Goal: Task Accomplishment & Management: Manage account settings

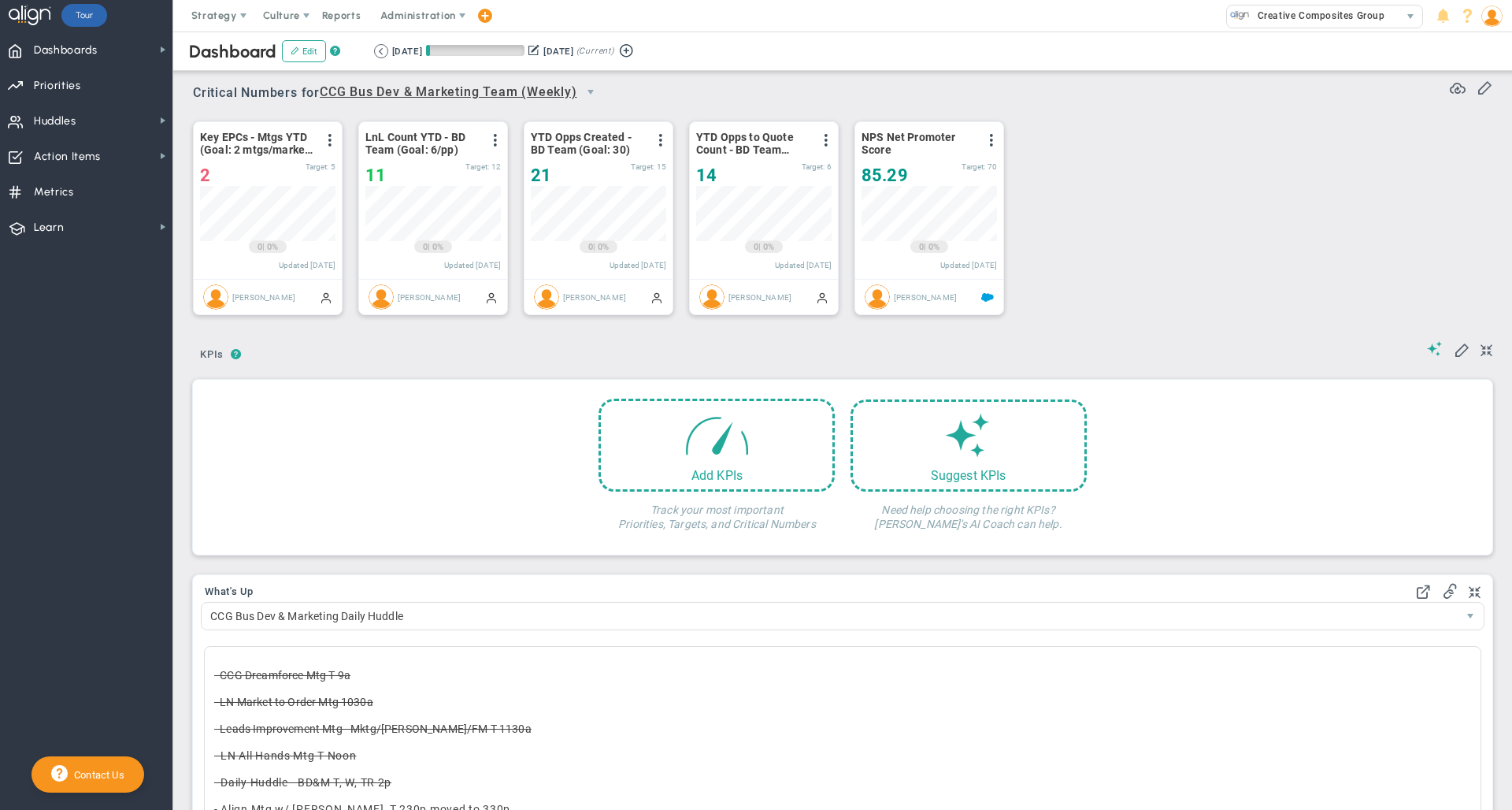
click at [873, 31] on div "Dashboard Edit ? Retrieving period... 10/3/2025 12/31/2025 (Current)" at bounding box center [843, 51] width 1371 height 40
click at [1300, 316] on div "Key EPCs - Mtgs YTD (Goal: 2 mtgs/market sector) View Historical Graph Edit Mak…" at bounding box center [836, 219] width 1319 height 222
click at [862, 47] on div "Dashboard Edit ? Retrieving period... 10/3/2025 12/31/2025 (Current)" at bounding box center [843, 51] width 1371 height 40
click at [52, 30] on div at bounding box center [30, 16] width 45 height 31
click at [54, 39] on span "Dashboards" at bounding box center [66, 51] width 64 height 33
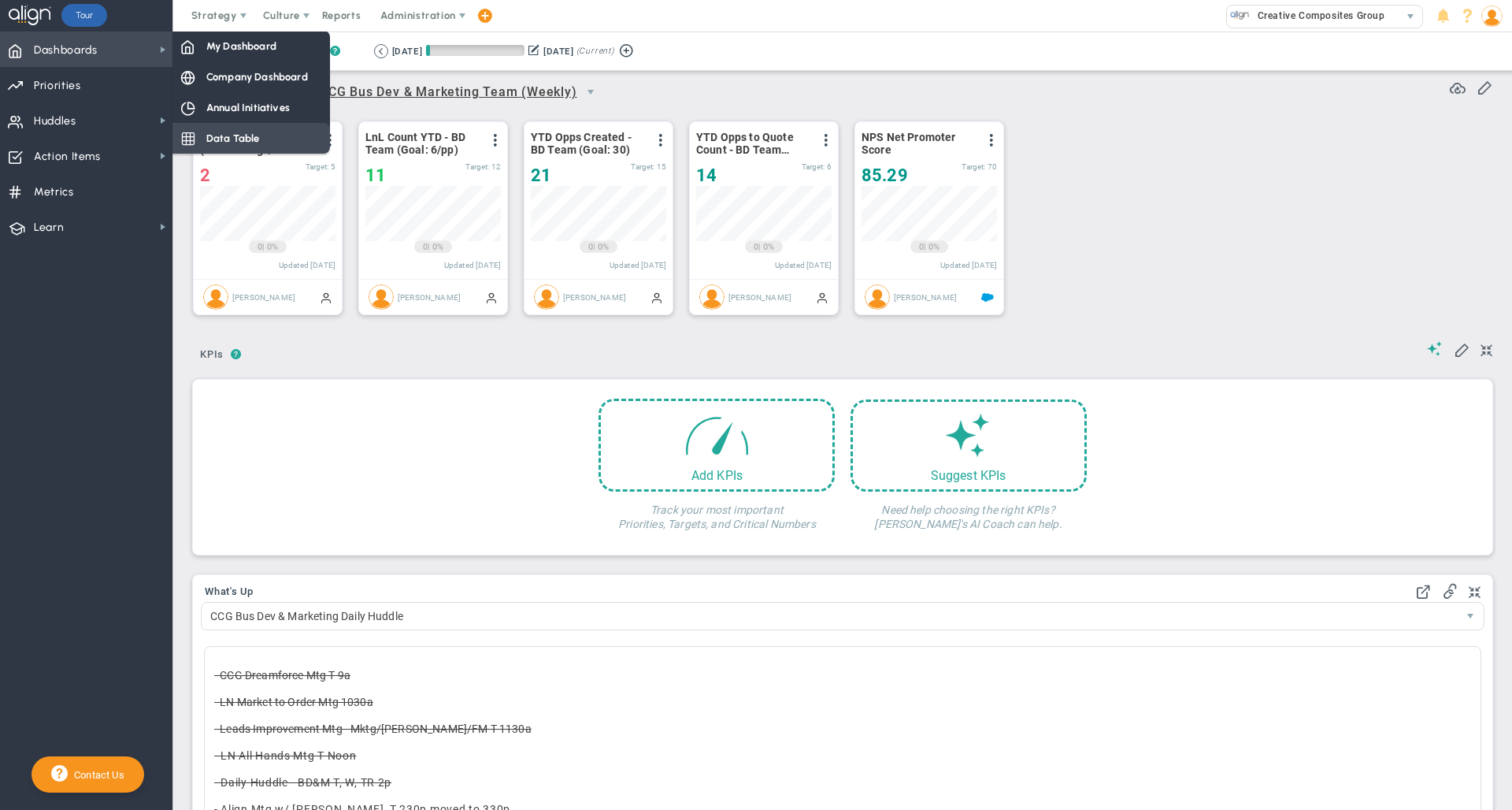
click at [229, 136] on span "Data Table" at bounding box center [234, 139] width 54 height 15
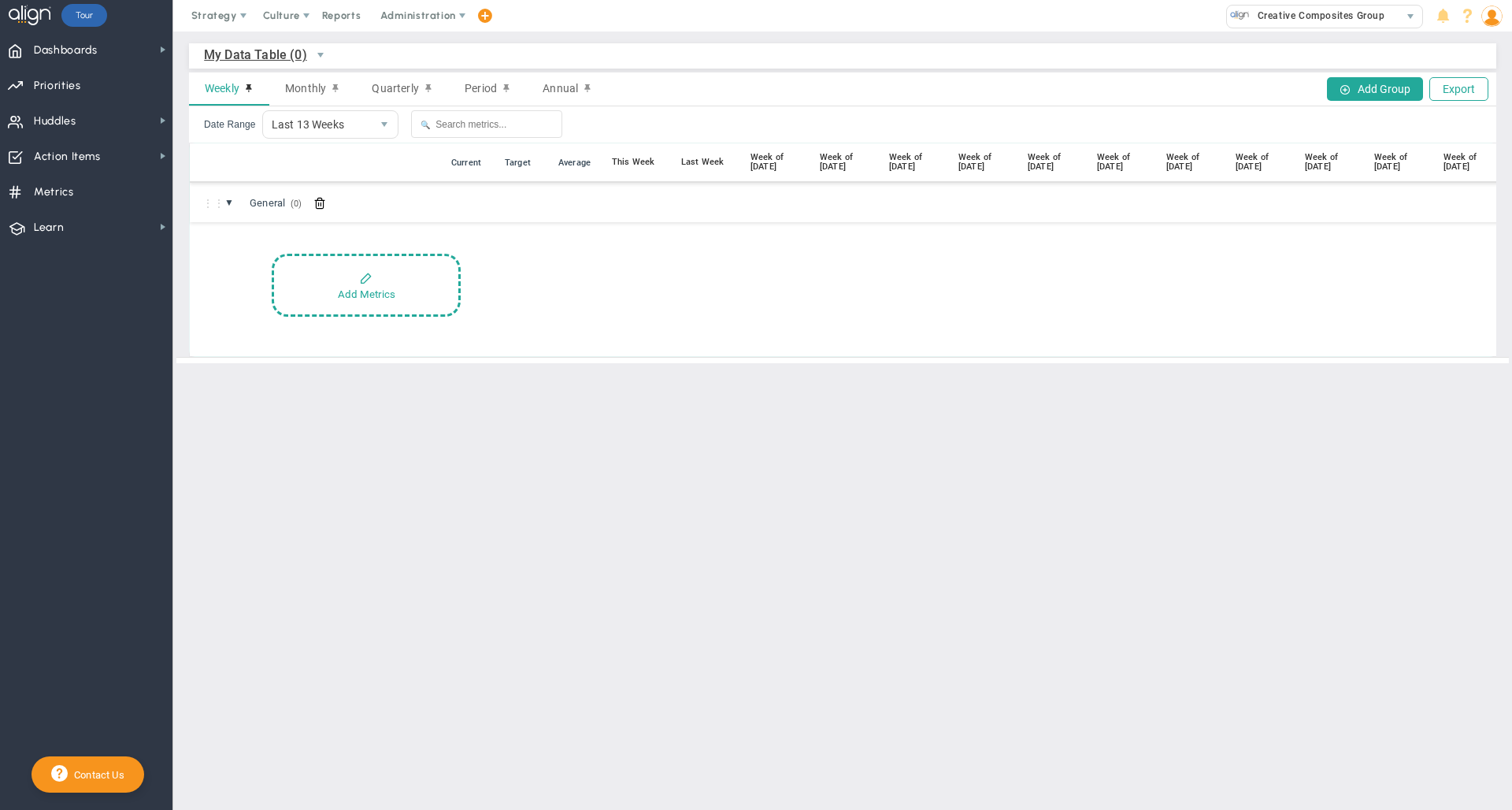
click at [633, 508] on main "My Data Table (0) My Data Table → My Data Table Weekly Monthly Quarterly Period…" at bounding box center [843, 420] width 1338 height 779
click at [714, 588] on main "My Data Table (0) My Data Table → My Data Table Weekly Monthly Quarterly Period…" at bounding box center [843, 420] width 1338 height 779
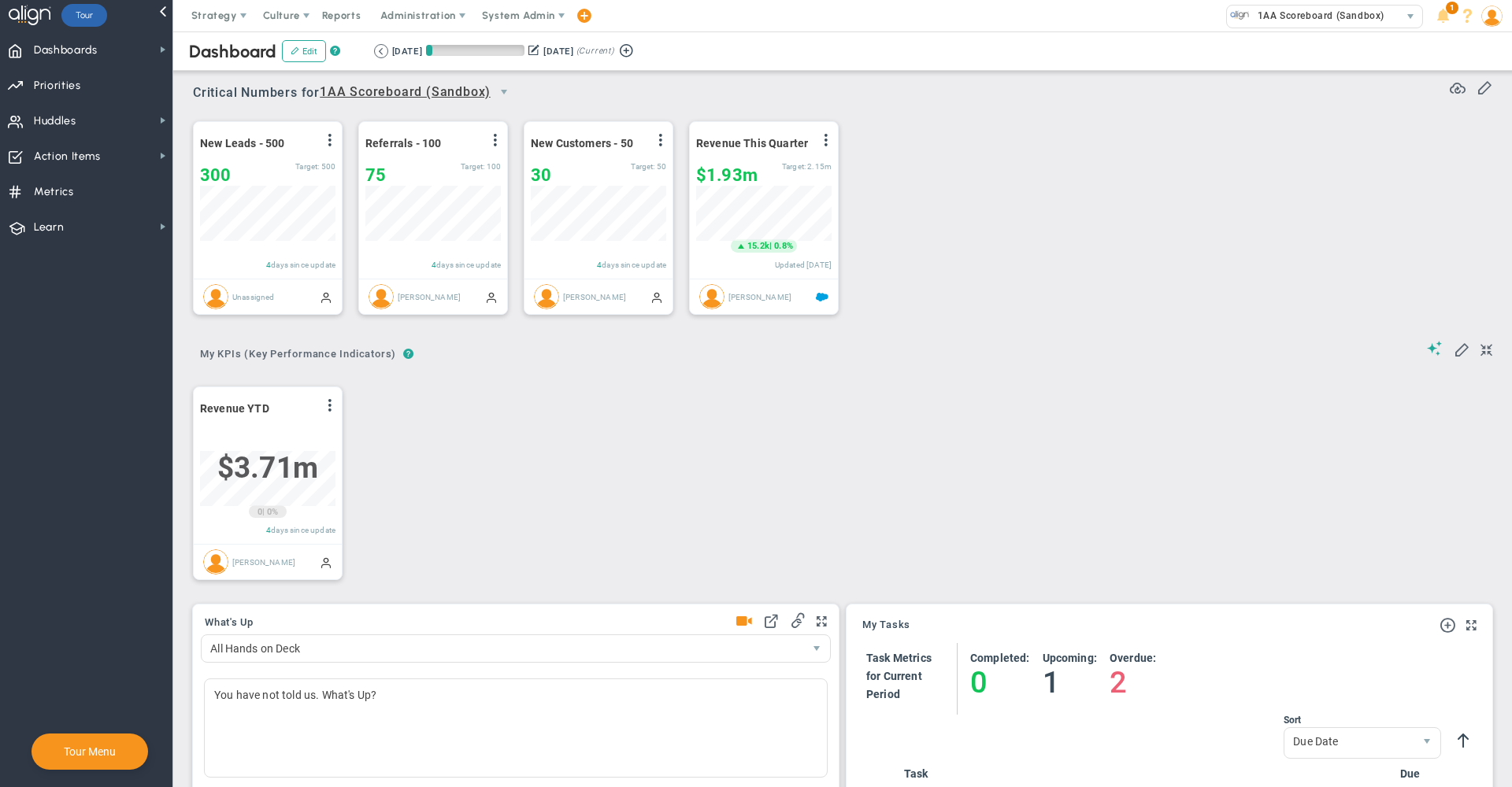
click at [990, 335] on div "? ? My KPIs (Key Performance Indicators) My KPIs (Key Performance Indicators) M…" at bounding box center [843, 350] width 1300 height 41
click at [1002, 49] on div "Dashboard Edit ? Retrieving period... 10/1/2025 12/31/2025 (Current)" at bounding box center [843, 51] width 1371 height 40
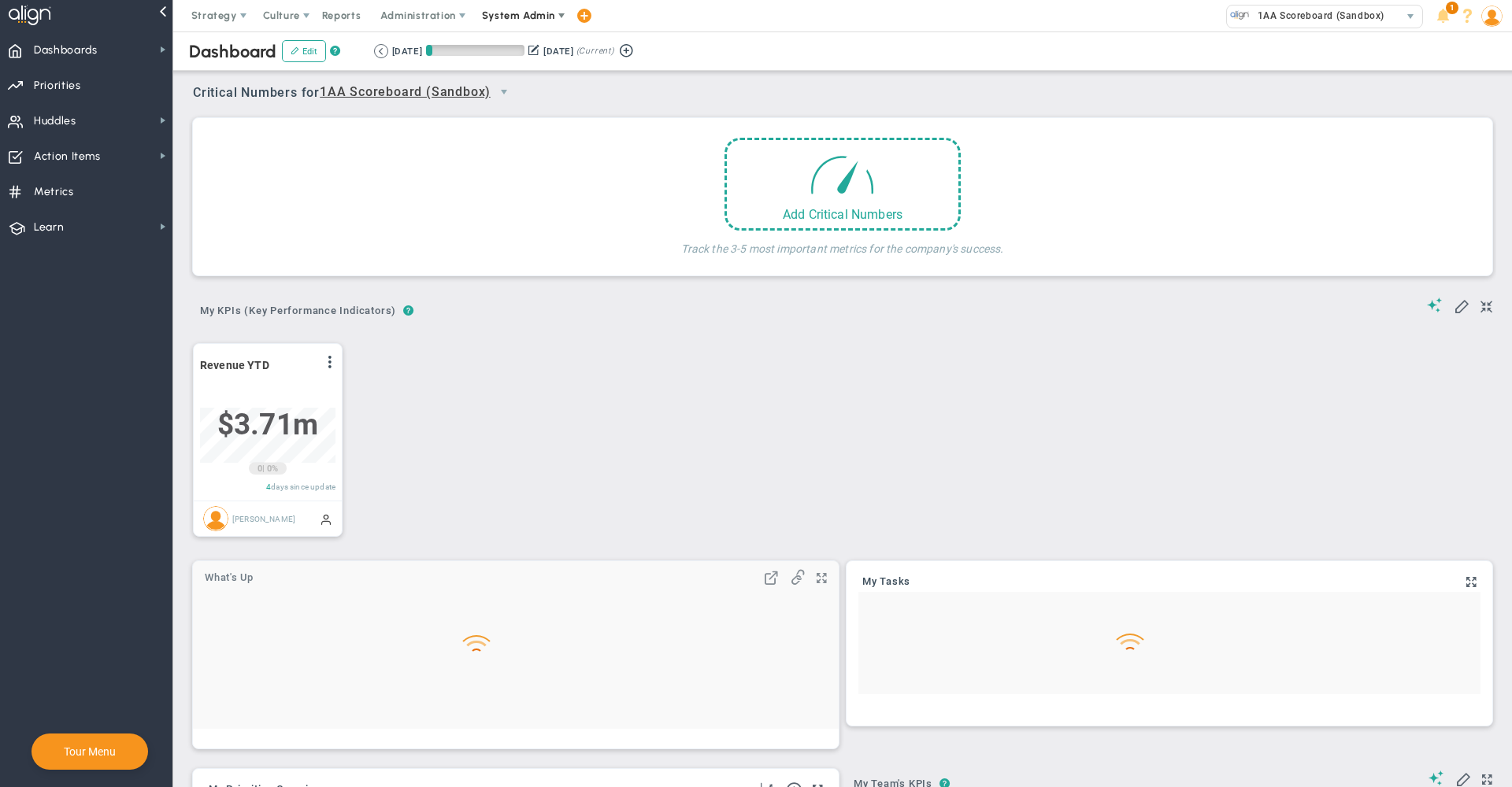
click at [501, 22] on span "System Admin" at bounding box center [520, 16] width 100 height 31
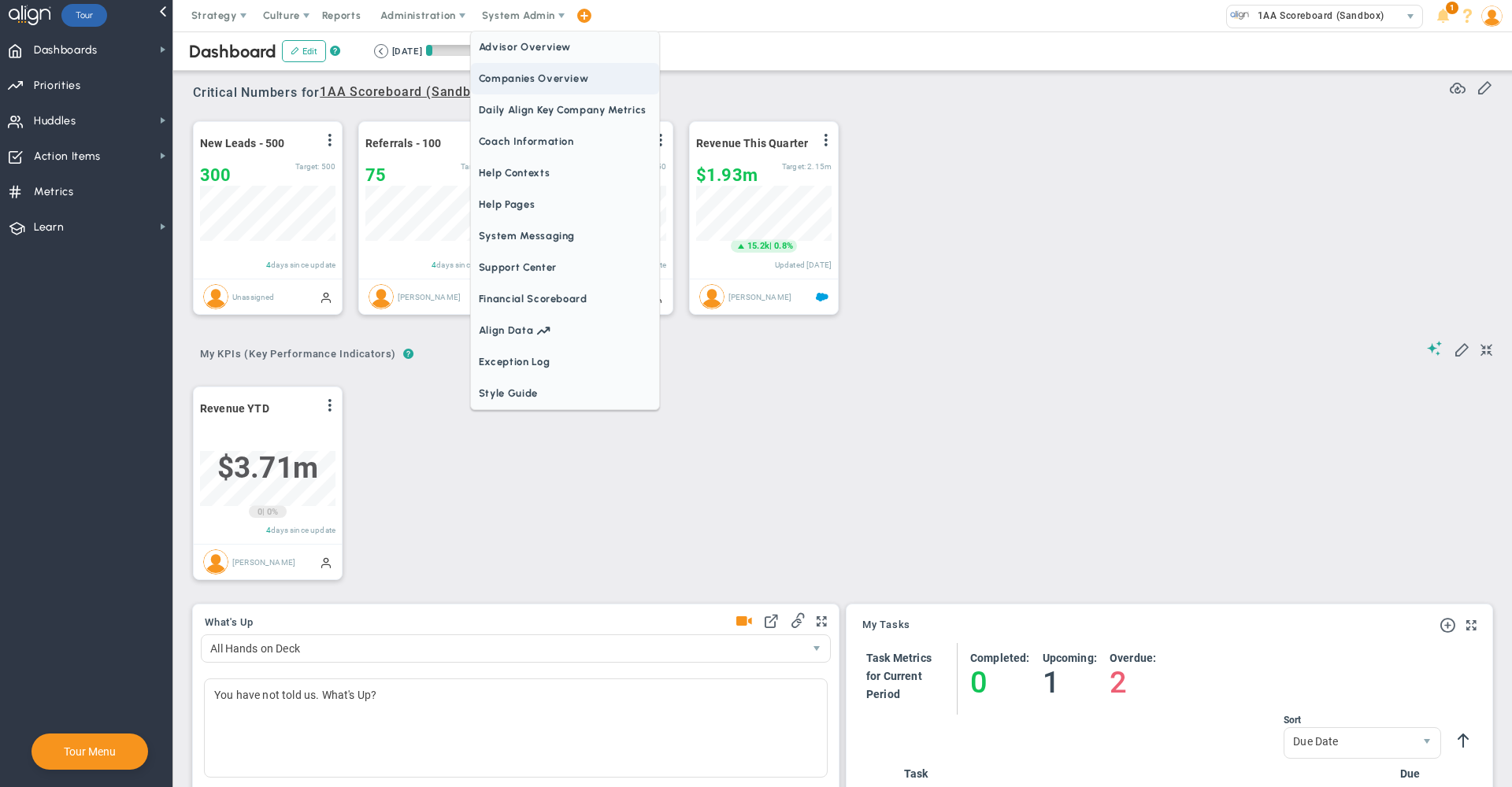
click at [838, 75] on div "Critical Numbers for 1AA Scoreboard (Sandbox) 0 Critical Numbers for 1AA Scoreb…" at bounding box center [843, 88] width 1300 height 41
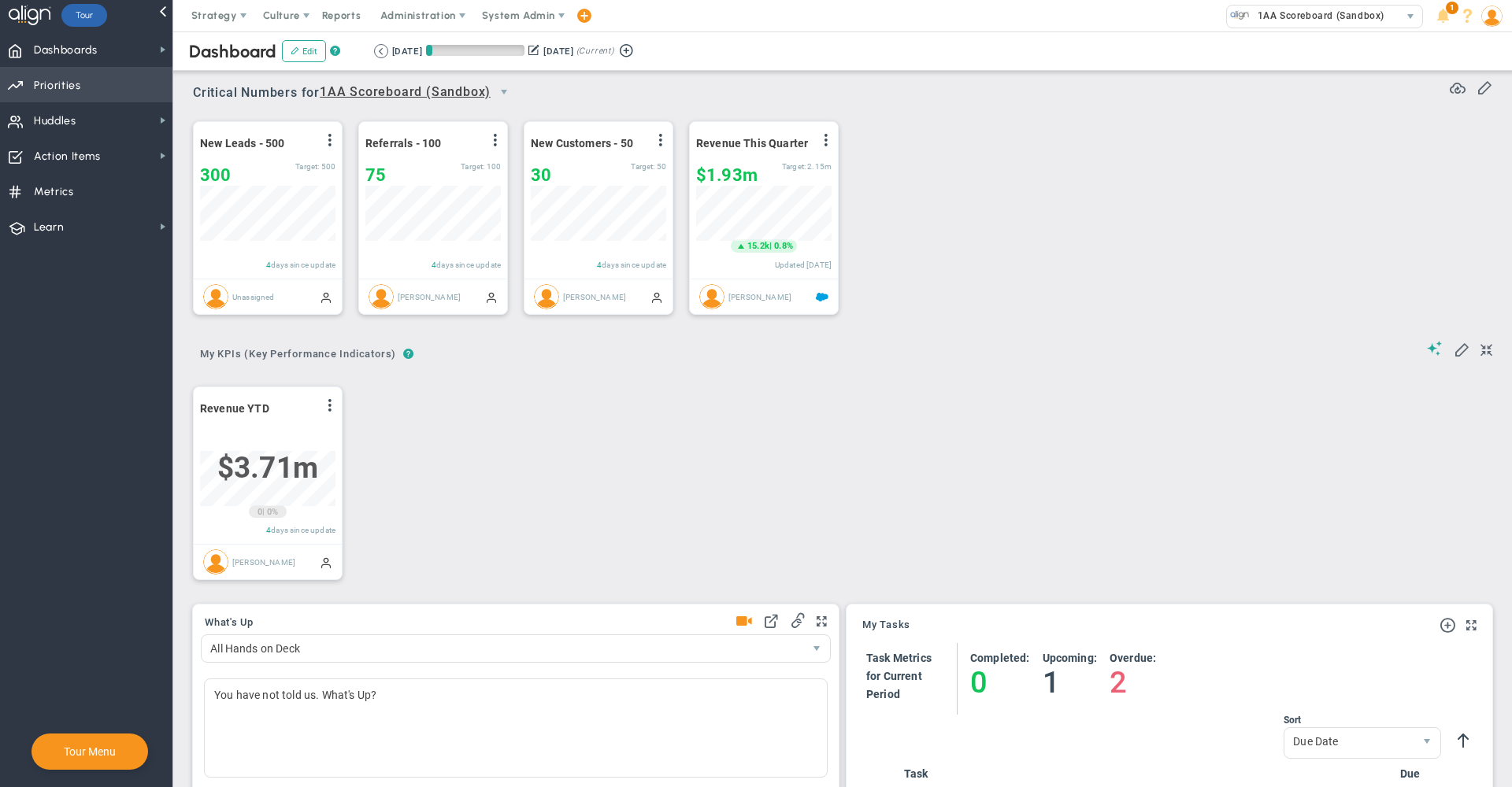
click at [80, 86] on span "Priorities Projects OKR Tree Priorities Projects OKRs" at bounding box center [86, 85] width 173 height 35
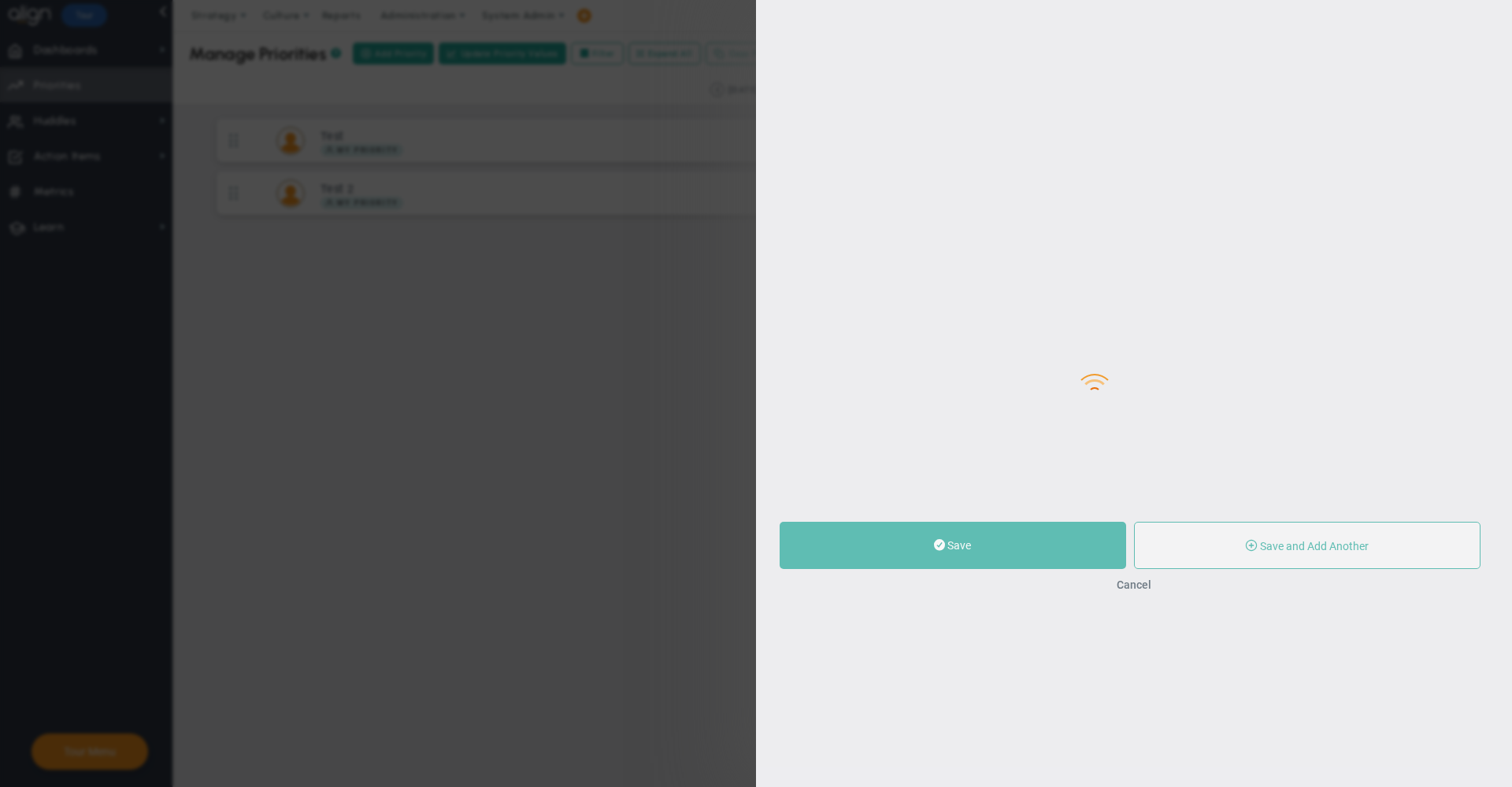
type input "0"
radio input "true"
type input "[PERSON_NAME]"
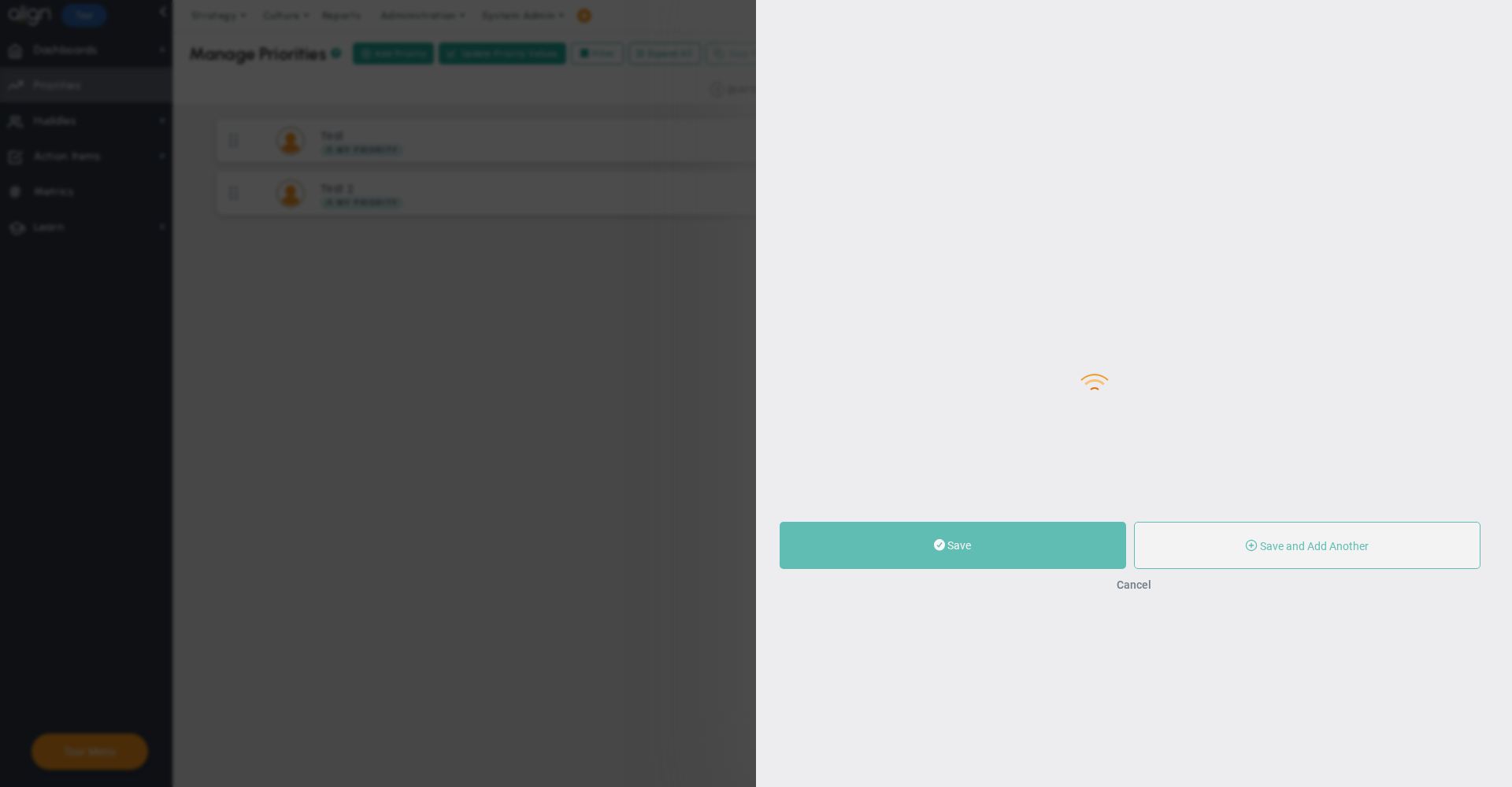
type input "0"
radio input "true"
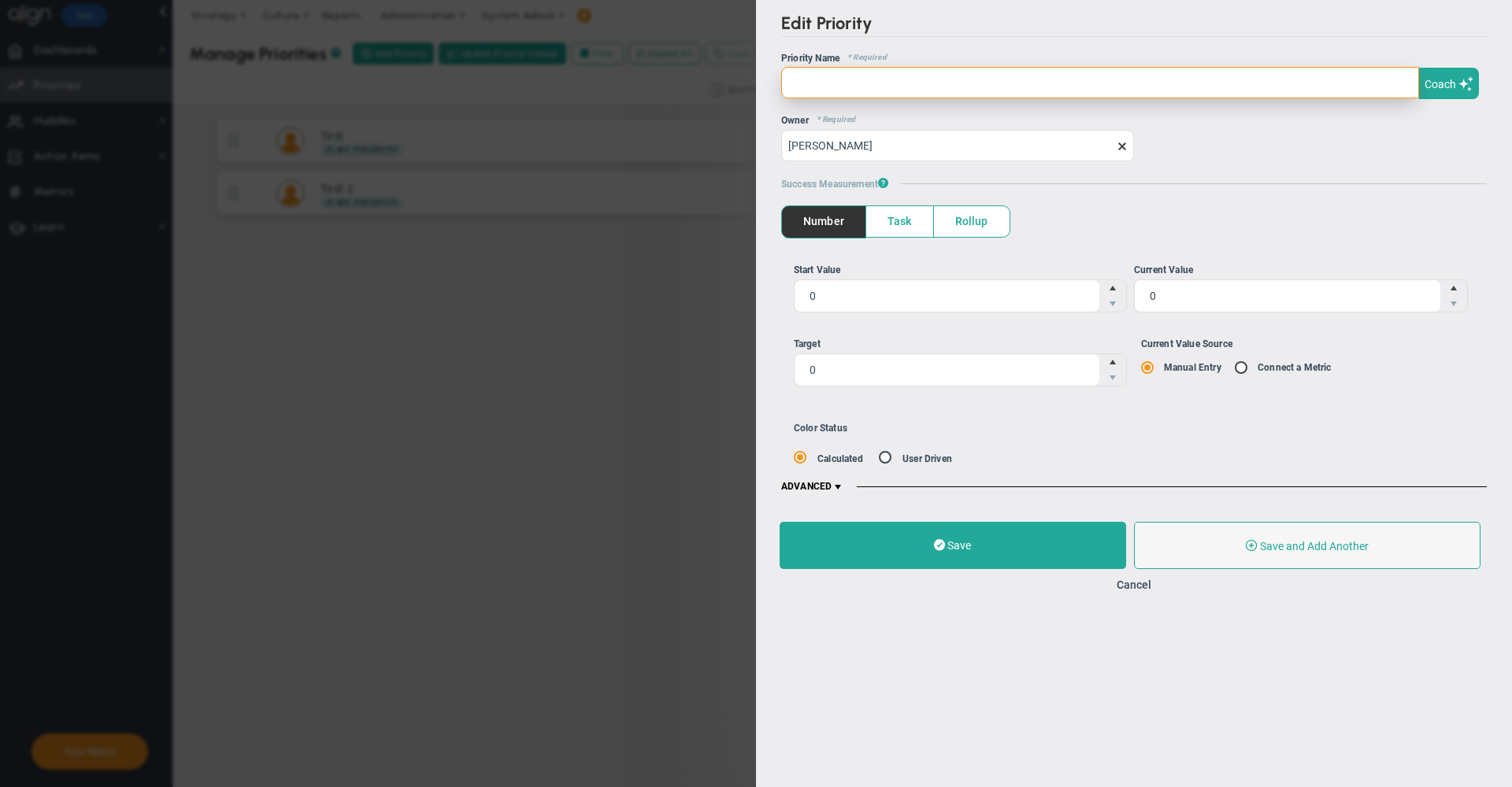
click at [993, 89] on input "text" at bounding box center [1099, 83] width 638 height 31
type input "test"
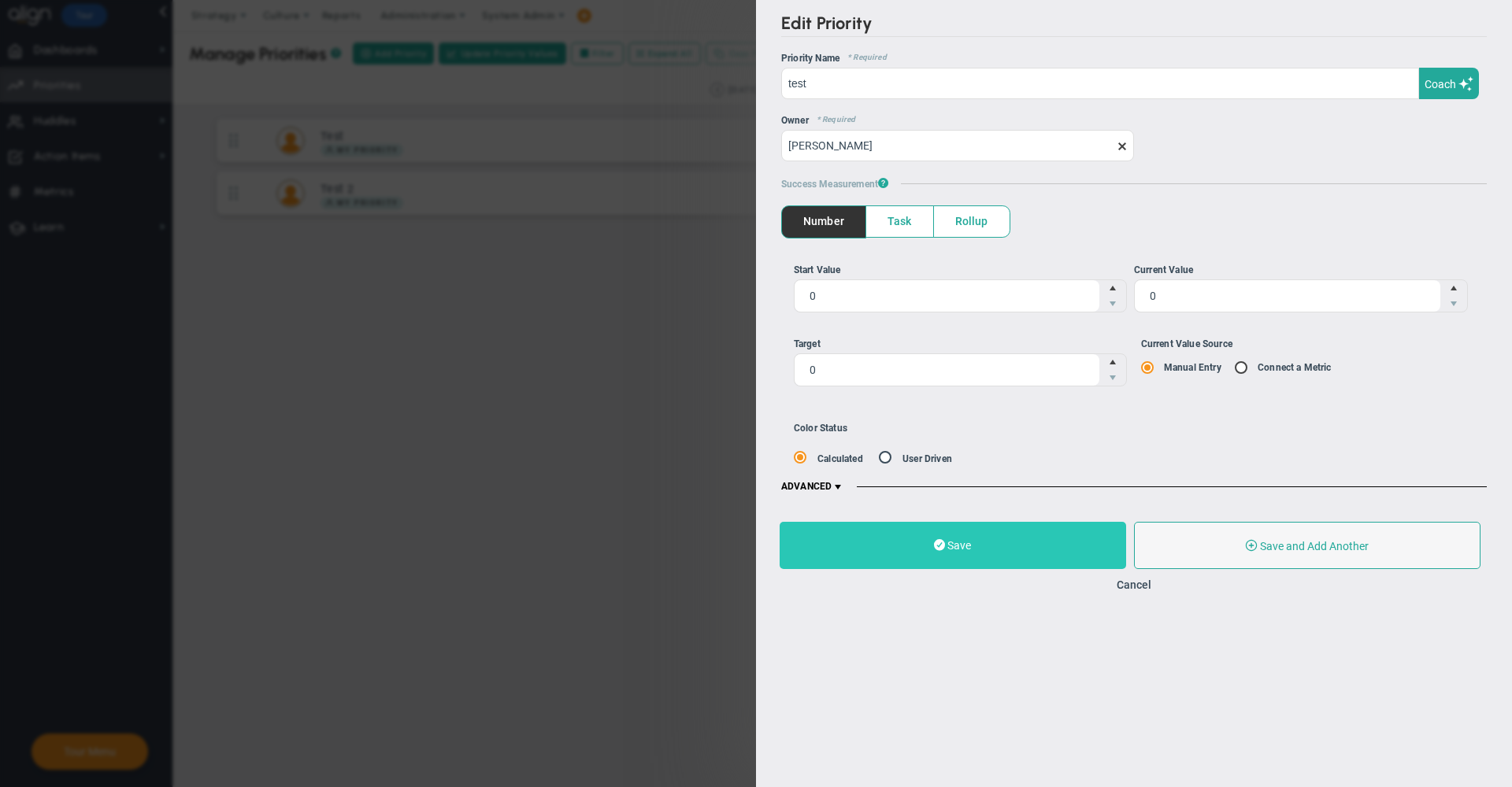
click at [952, 527] on button "Save" at bounding box center [953, 545] width 346 height 47
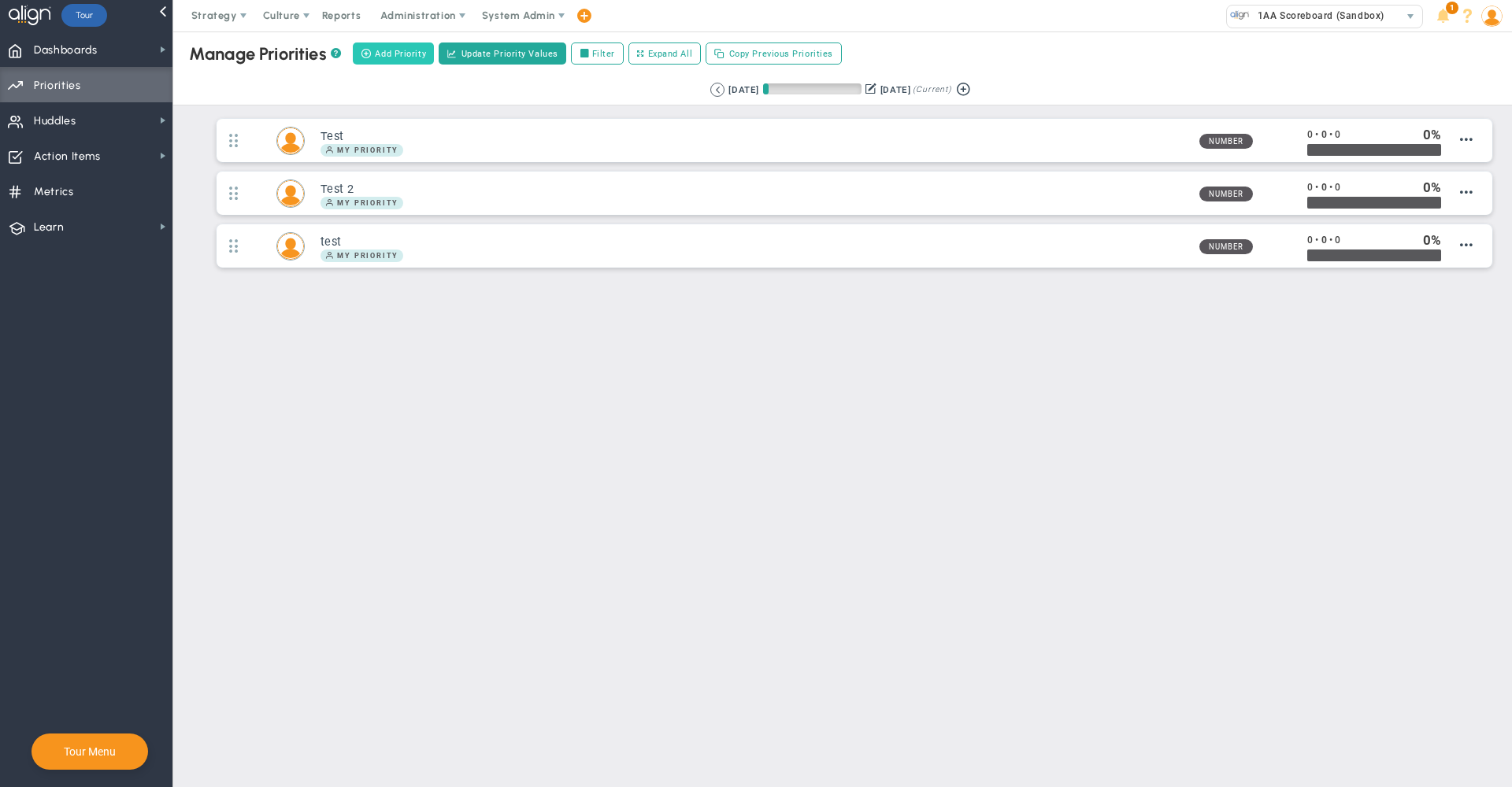
click at [405, 55] on span "Add Priority" at bounding box center [400, 54] width 51 height 14
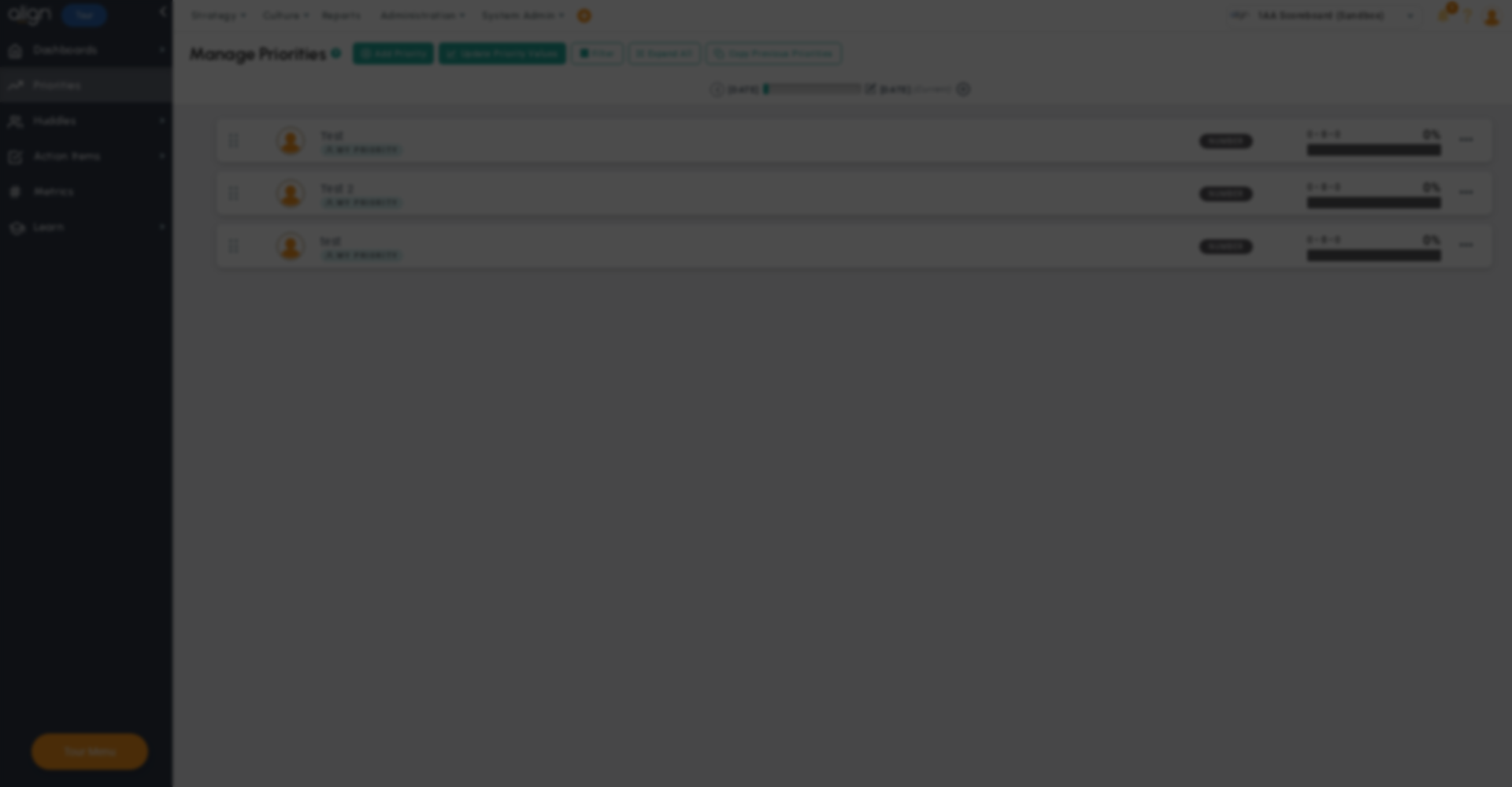
type input "0"
radio input "true"
type input "[PERSON_NAME]"
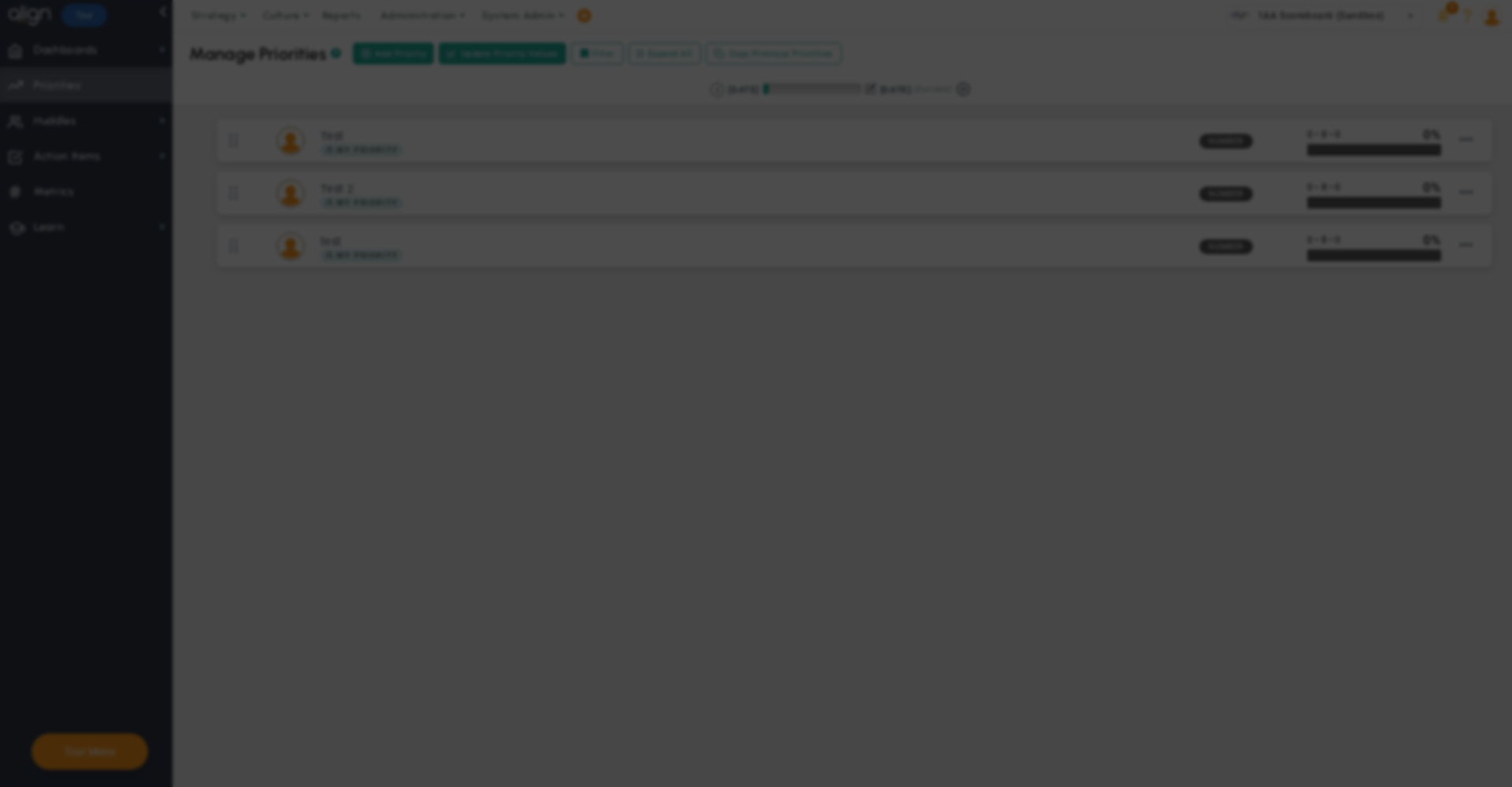
type input "0"
radio input "true"
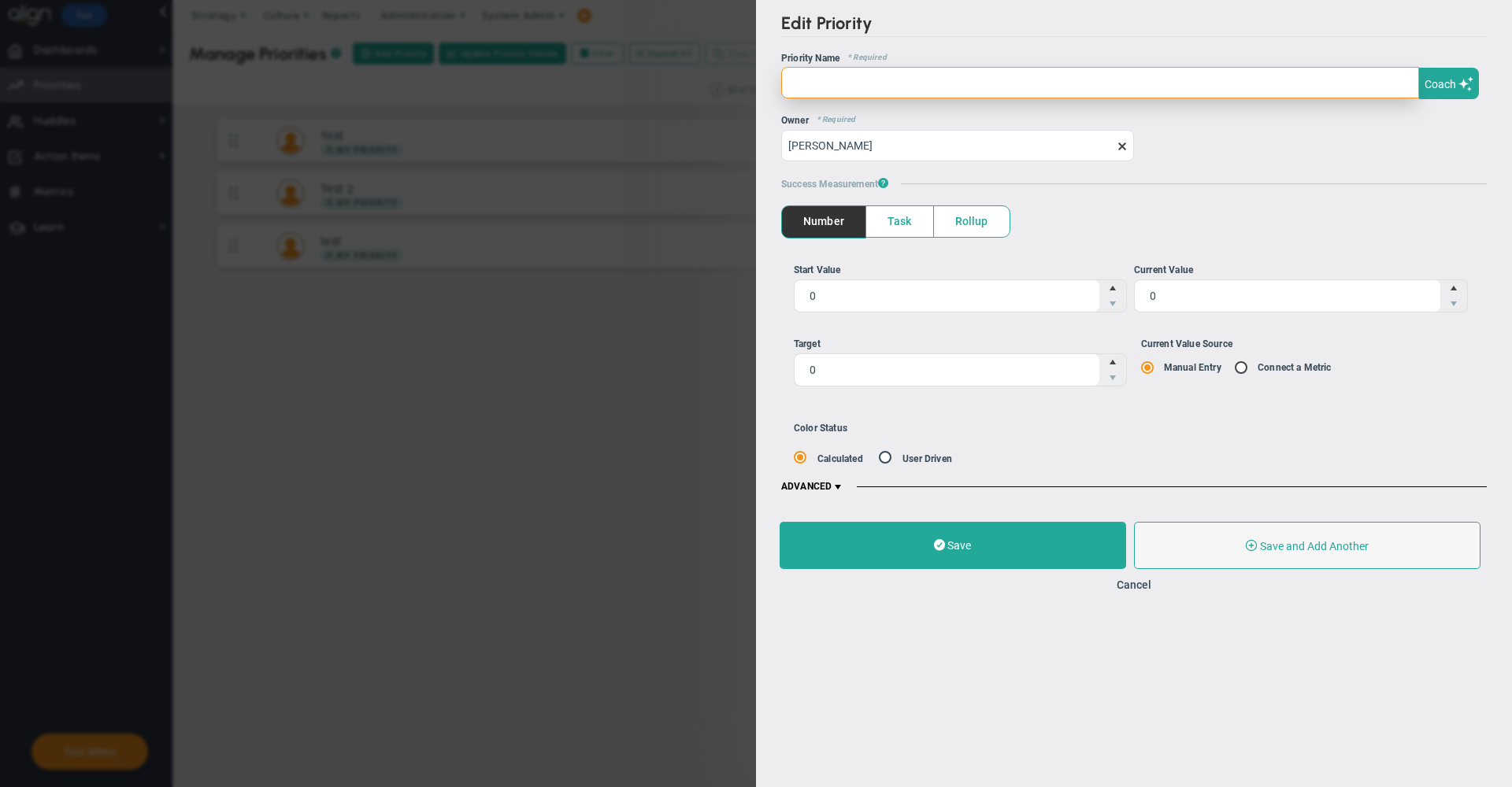
click at [927, 77] on input "text" at bounding box center [1099, 83] width 638 height 31
type input "test"
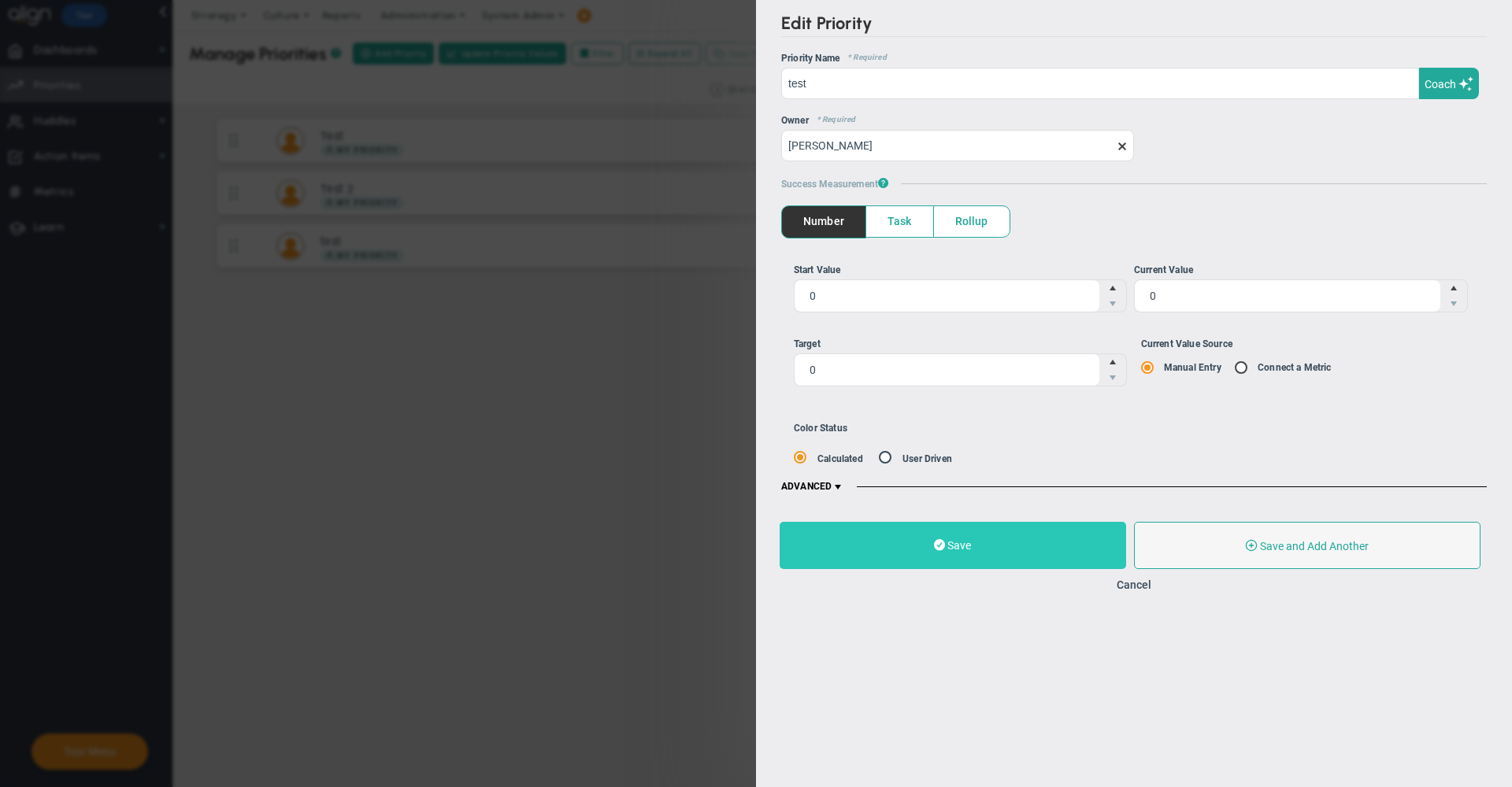
click at [939, 550] on span at bounding box center [940, 545] width 11 height 15
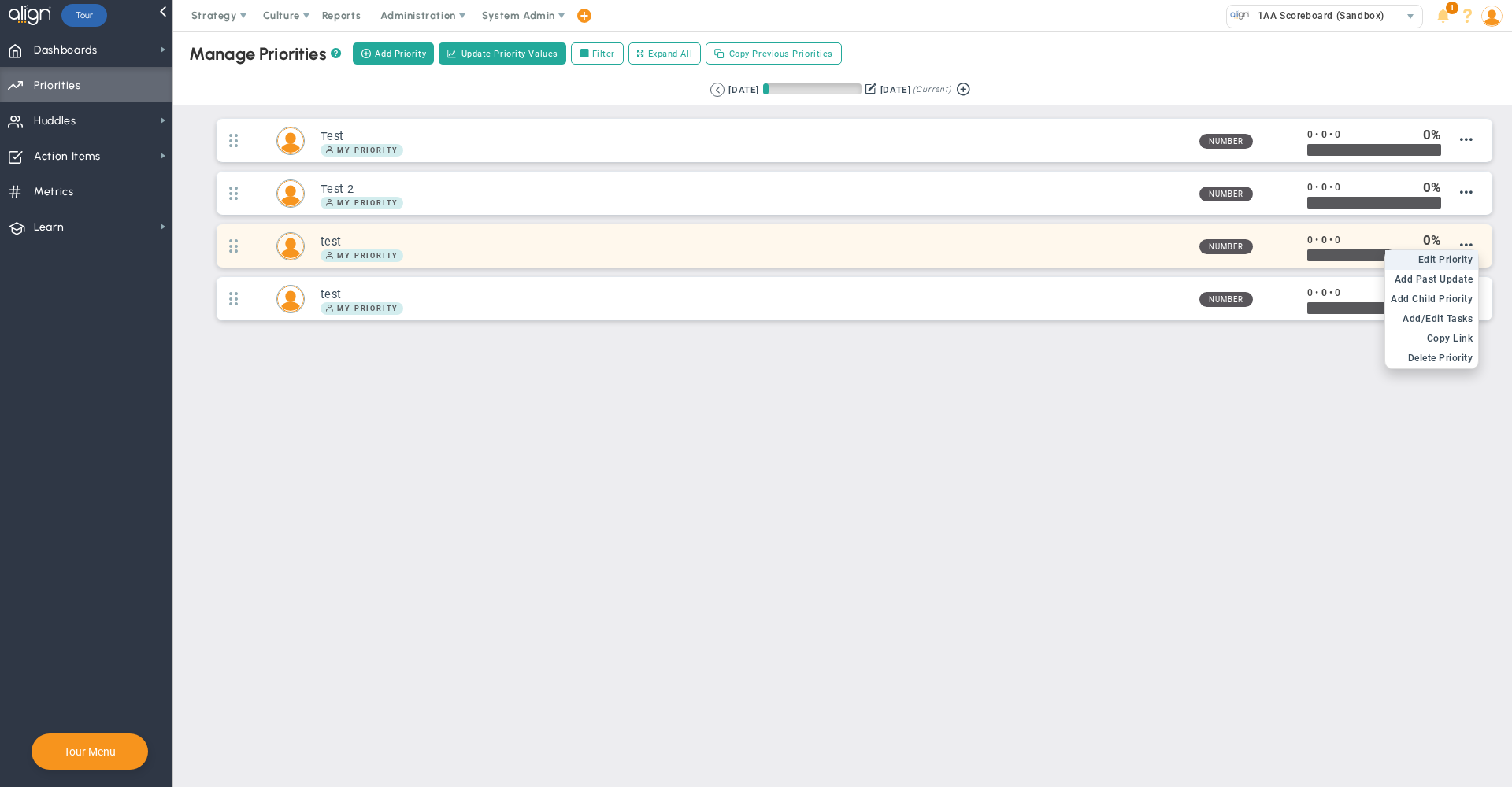
click at [1449, 262] on span "Edit Priority" at bounding box center [1446, 260] width 55 height 11
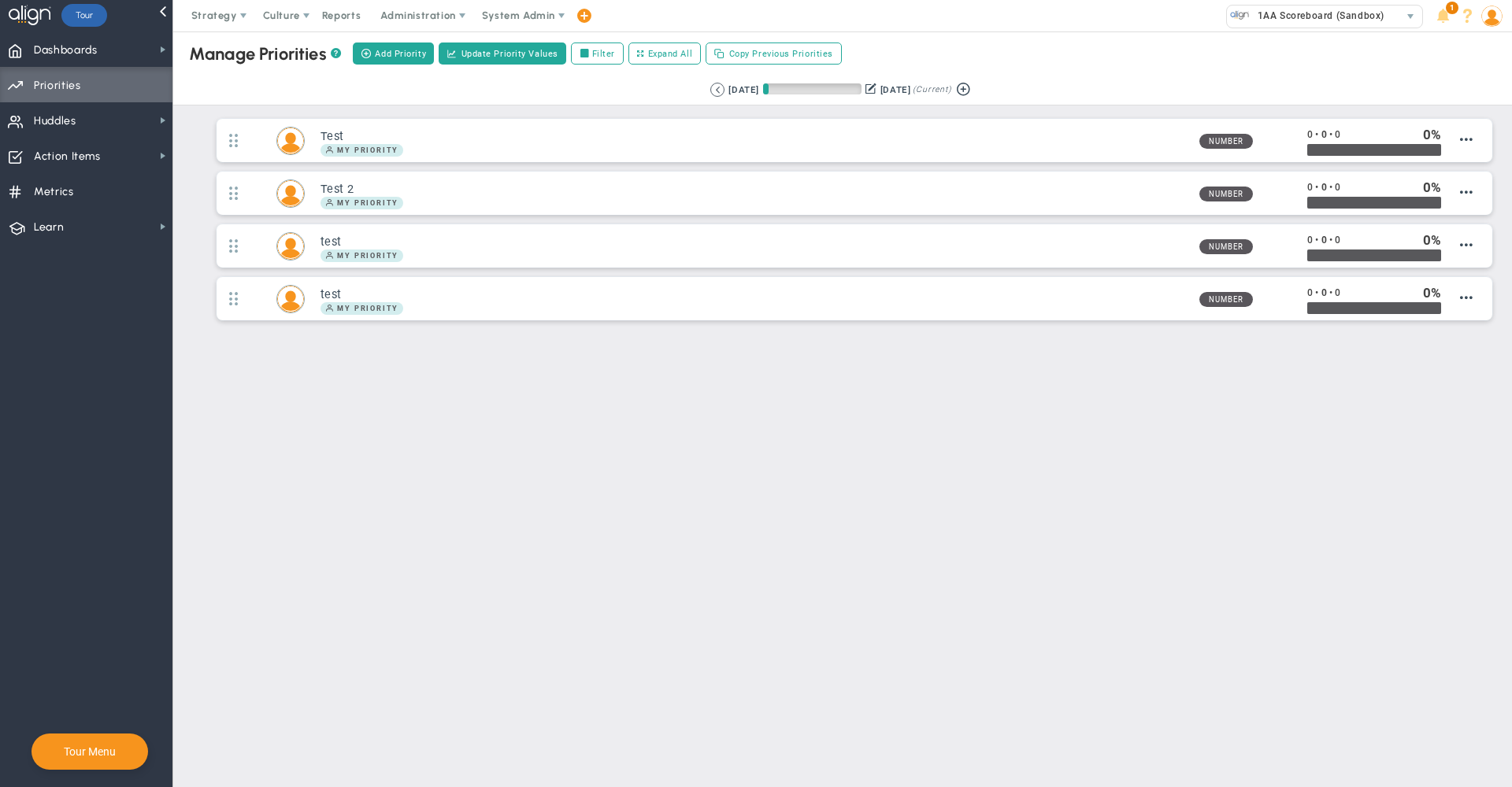
type input "test"
type input "0"
radio input "true"
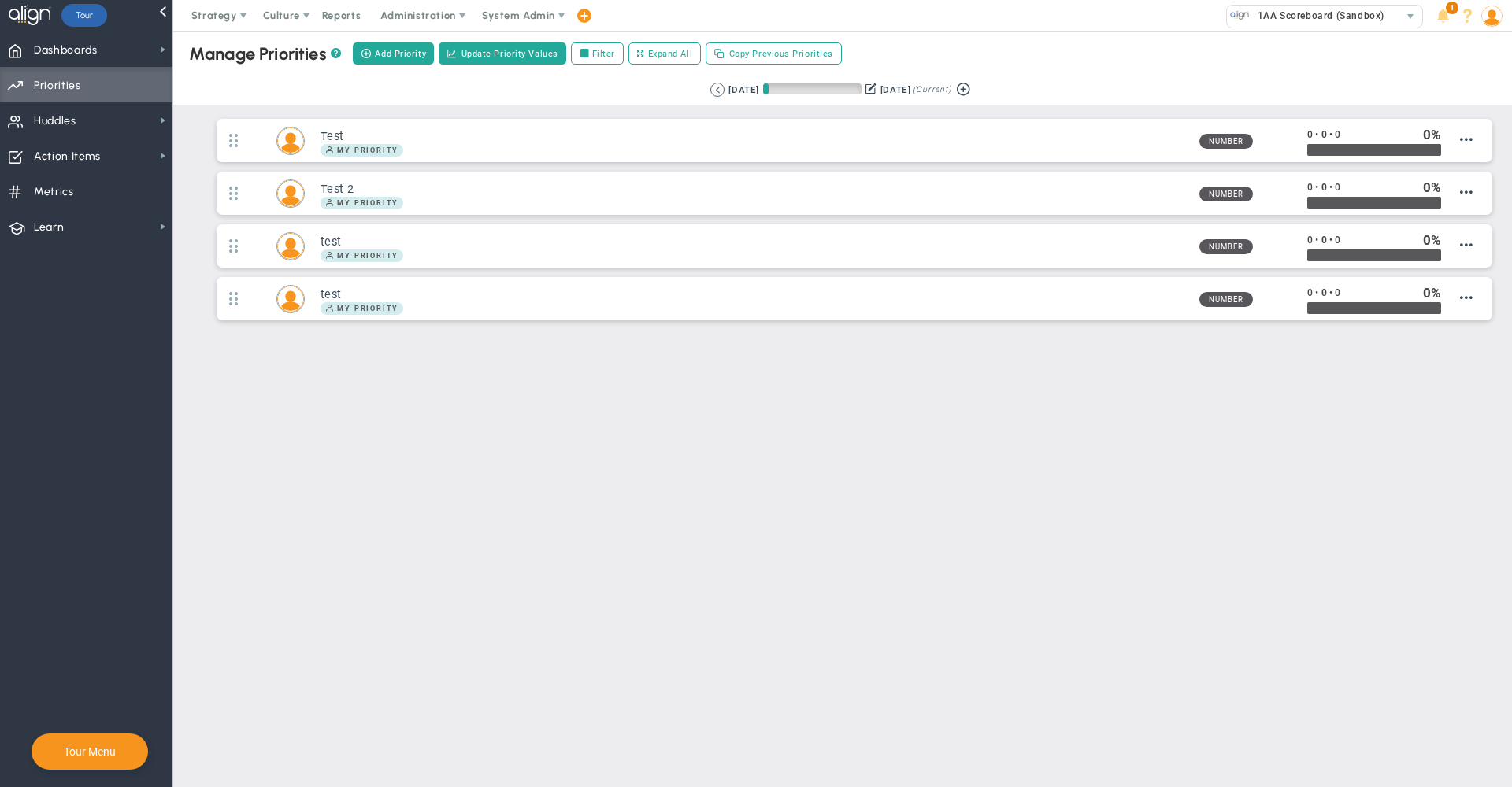
type input "[PERSON_NAME]"
type input "0"
radio input "true"
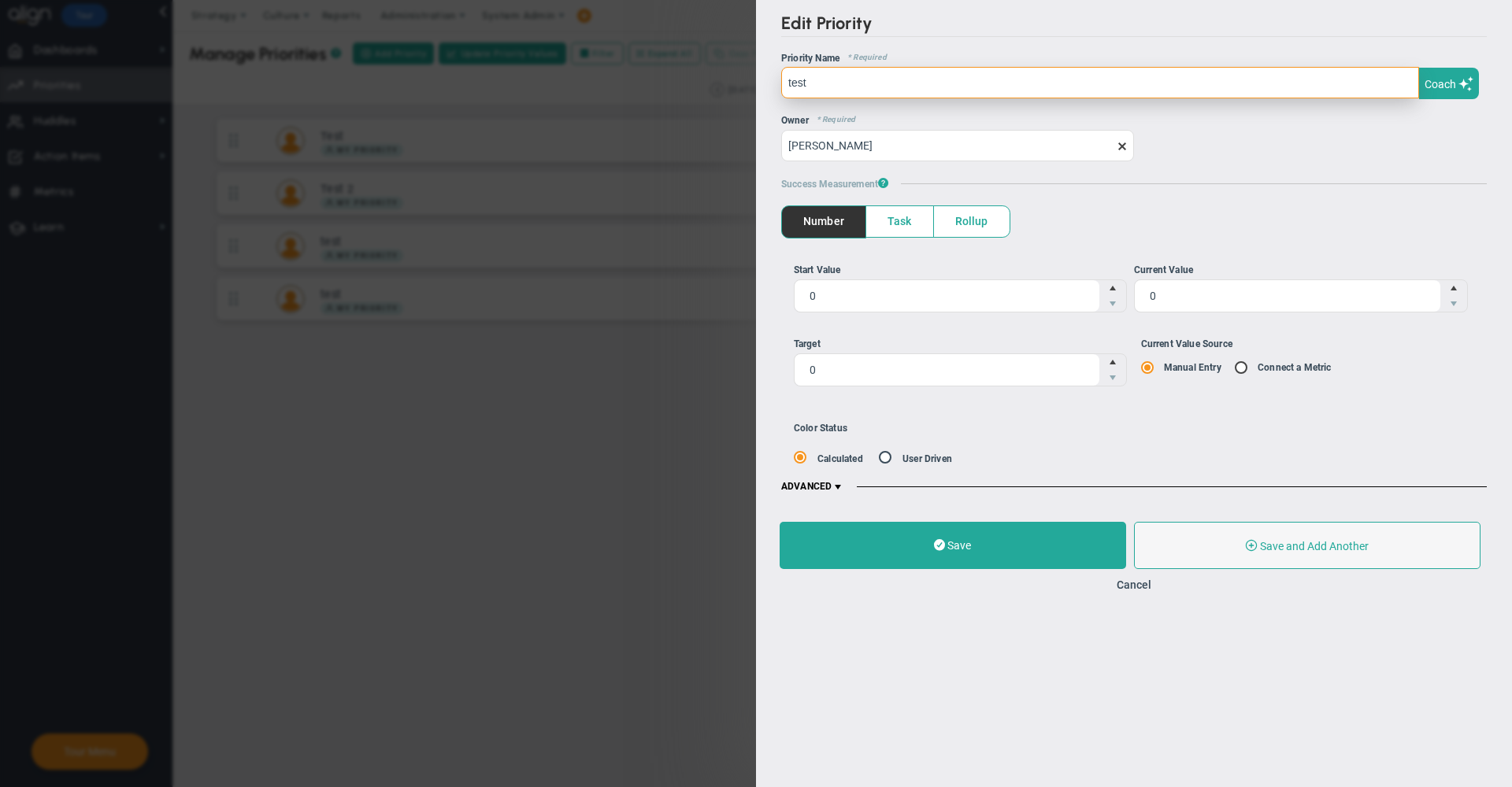
click at [888, 91] on input "test" at bounding box center [1099, 83] width 638 height 31
type input "test p1"
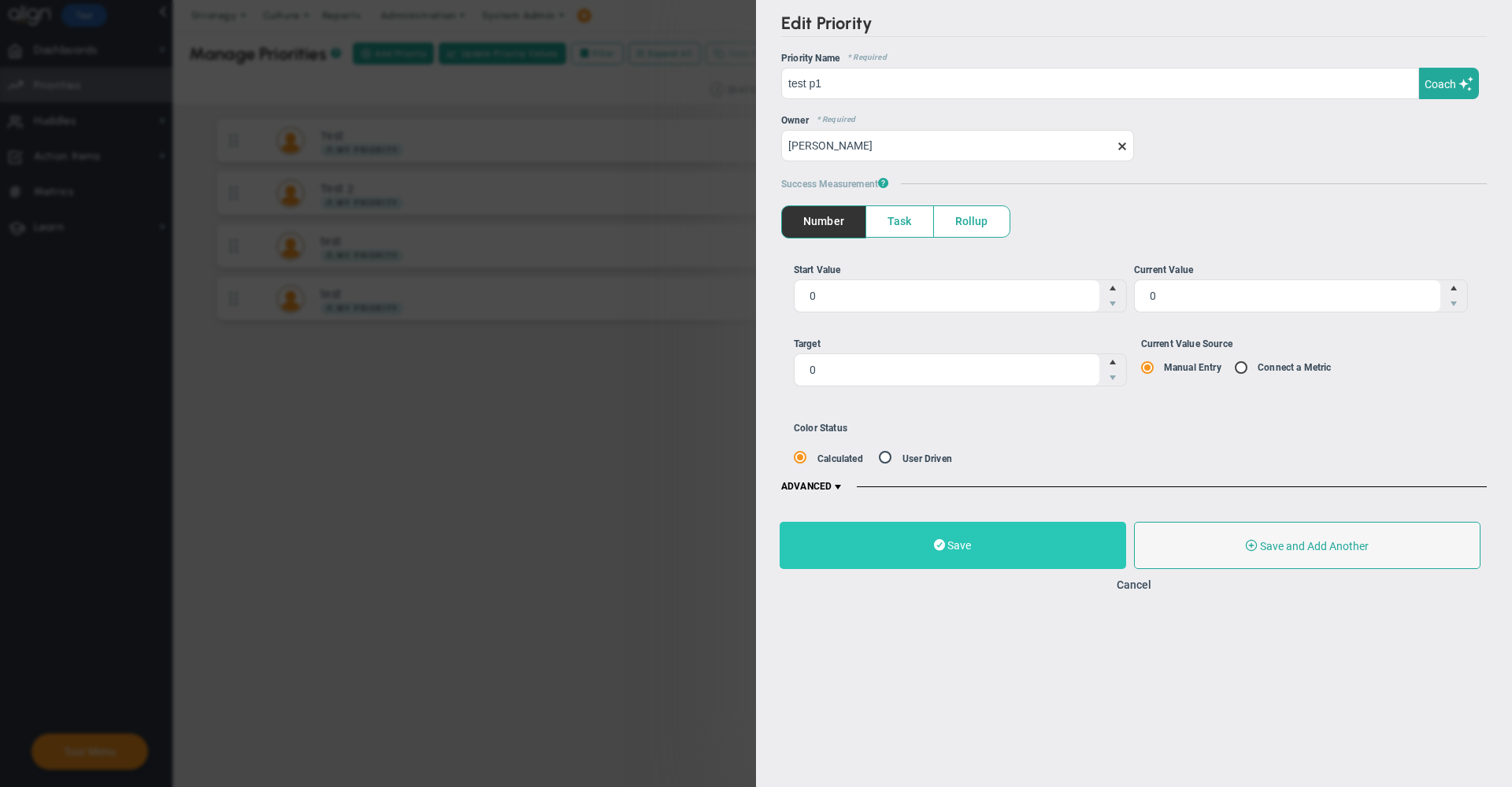
click at [974, 552] on button "Save" at bounding box center [953, 545] width 346 height 47
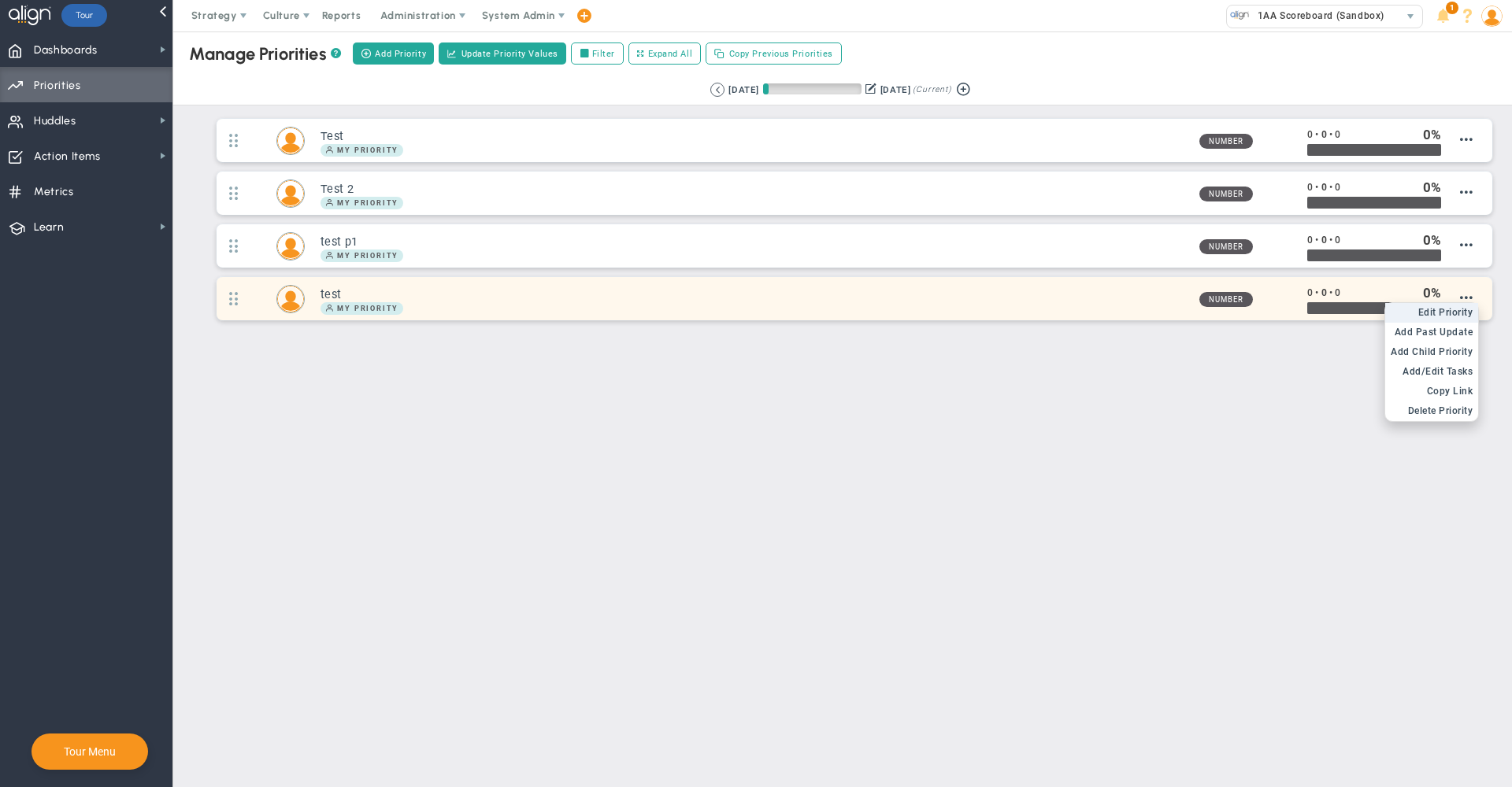
click at [1452, 321] on li "Edit OKR Edit Priority" at bounding box center [1432, 312] width 93 height 19
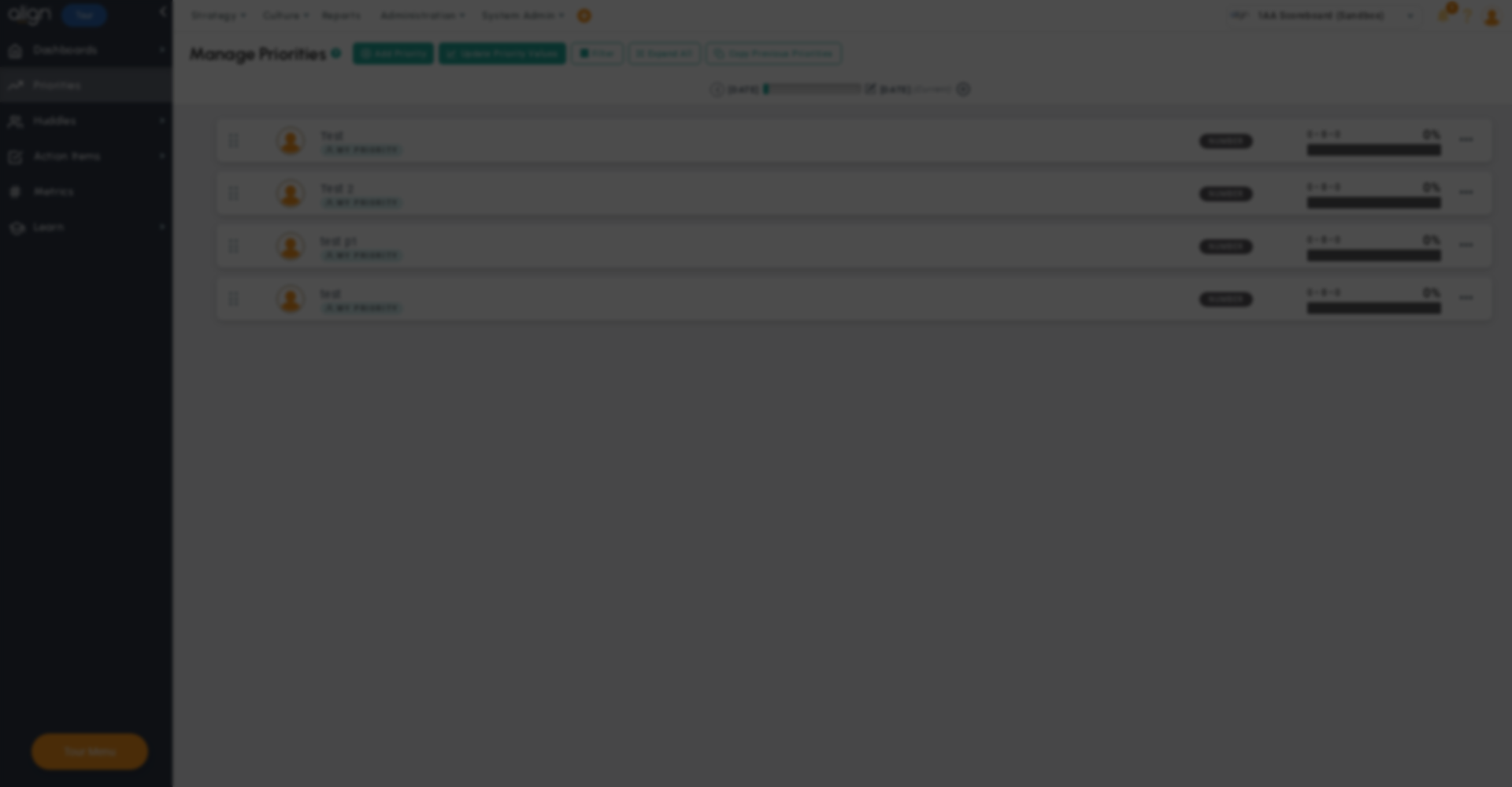
type input "test"
type input "0"
radio input "true"
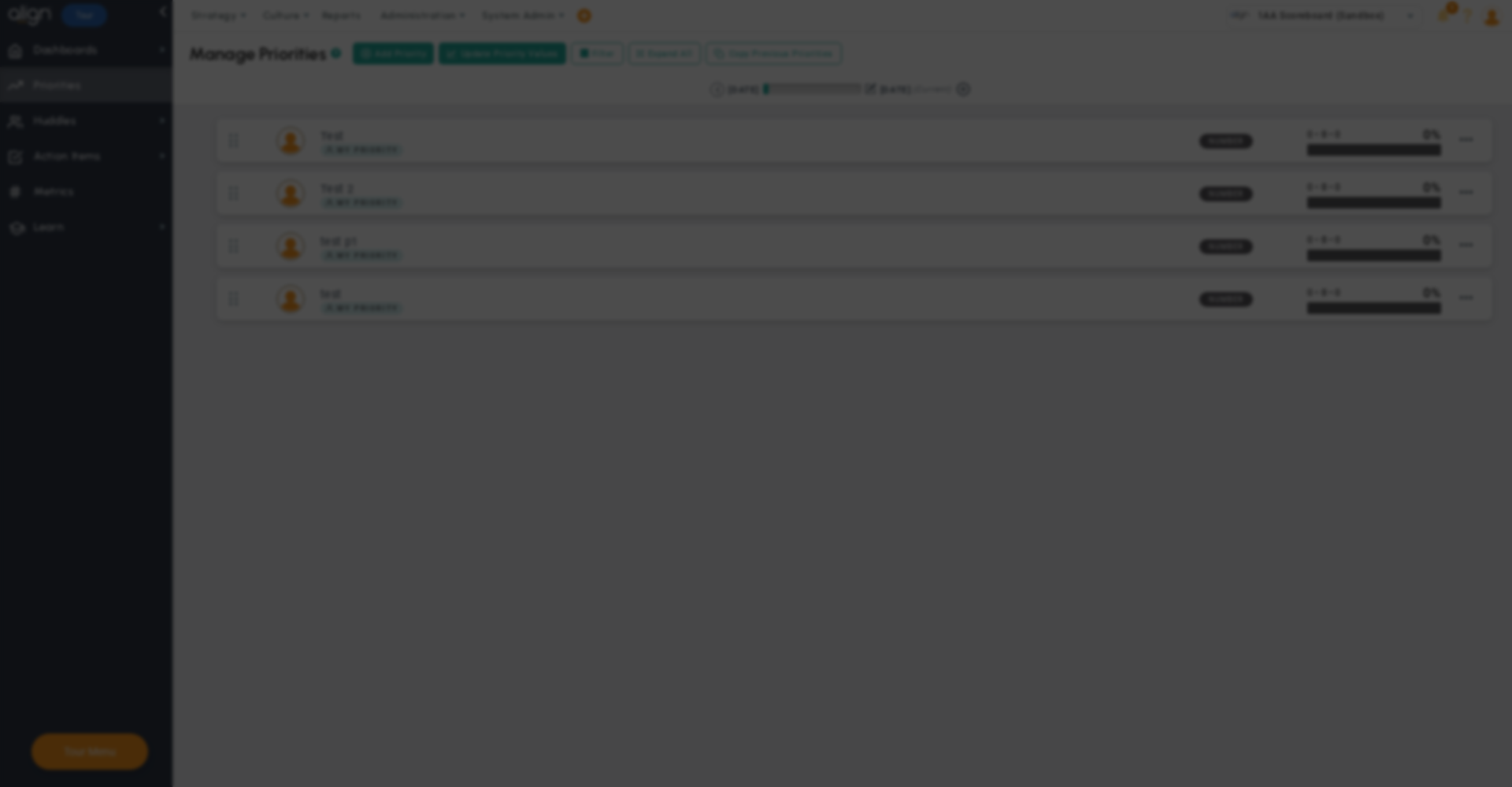
type input "[PERSON_NAME]"
type input "0"
radio input "true"
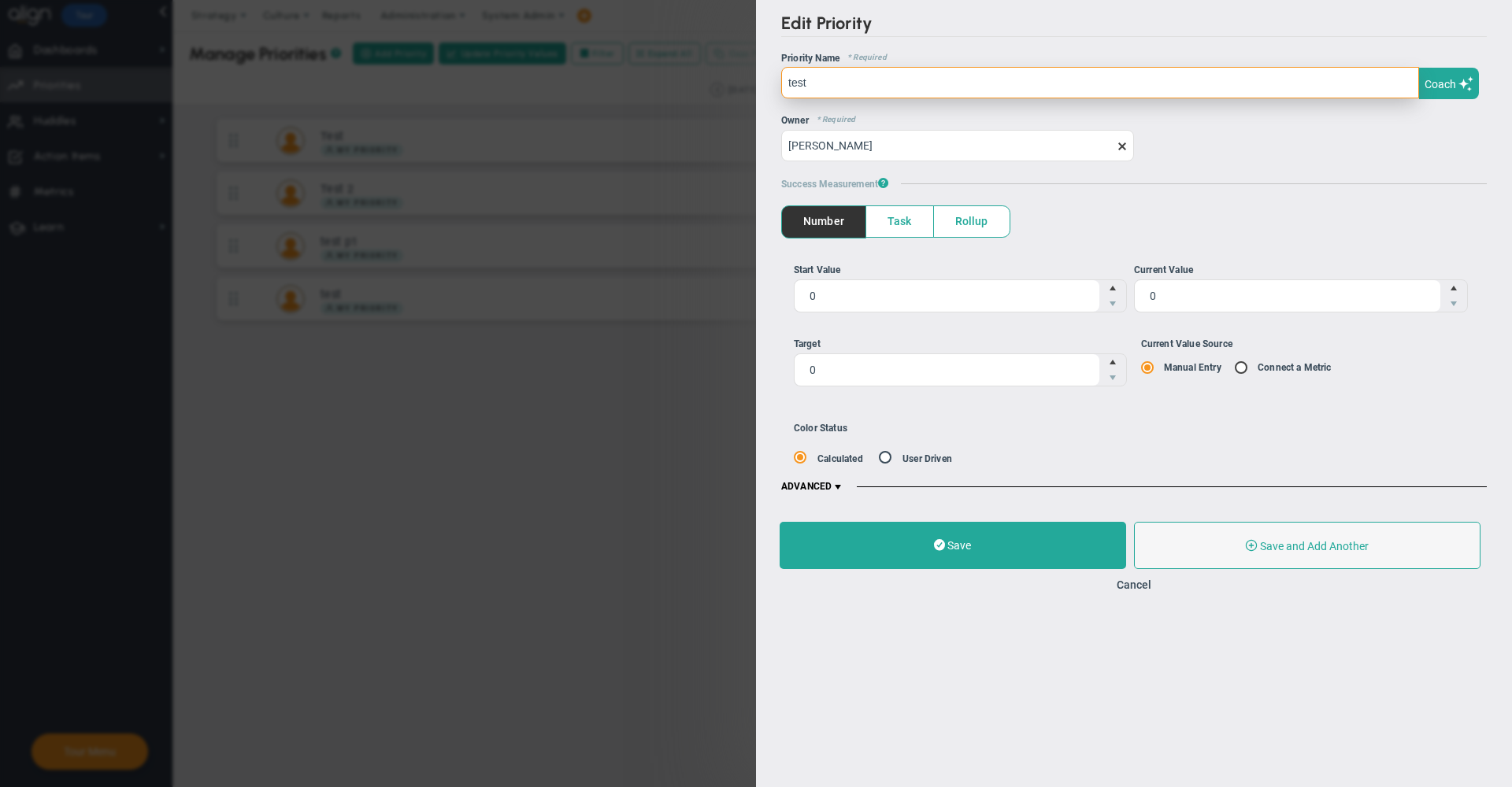
click at [986, 85] on input "test" at bounding box center [1099, 83] width 638 height 31
type input "test p2"
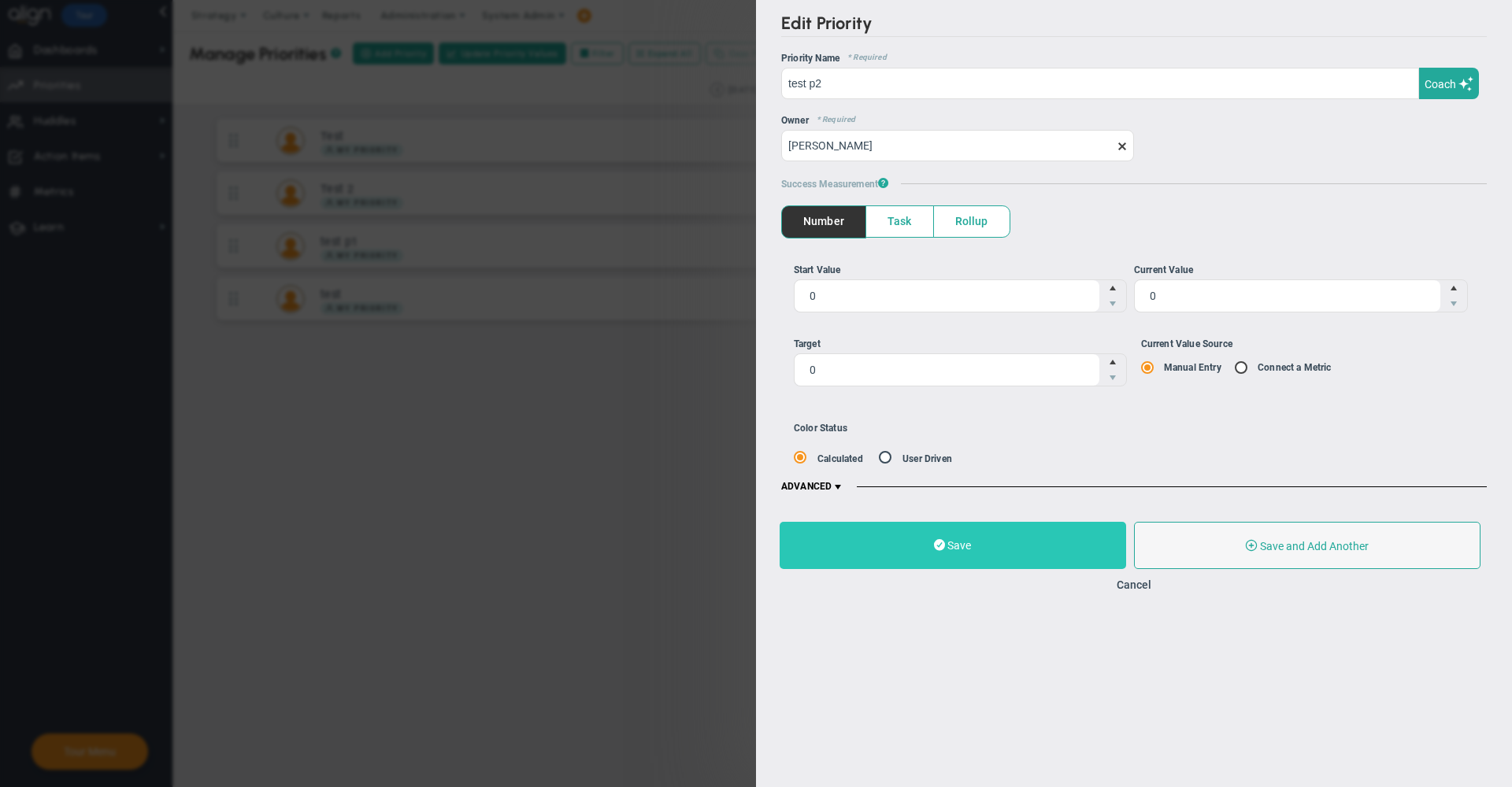
click at [978, 533] on button "Save" at bounding box center [953, 545] width 346 height 47
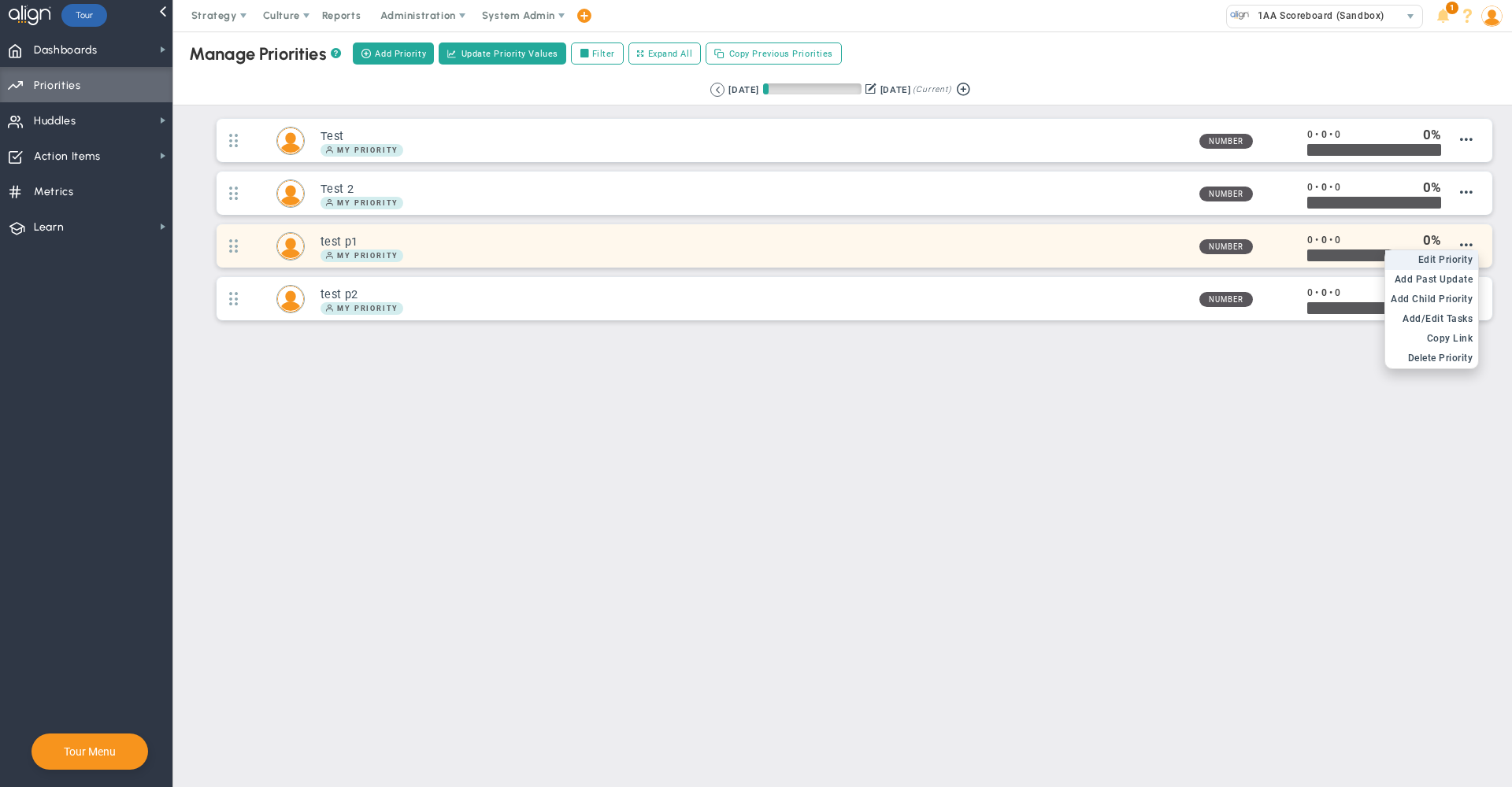
click at [1449, 259] on span "Edit Priority" at bounding box center [1446, 260] width 55 height 11
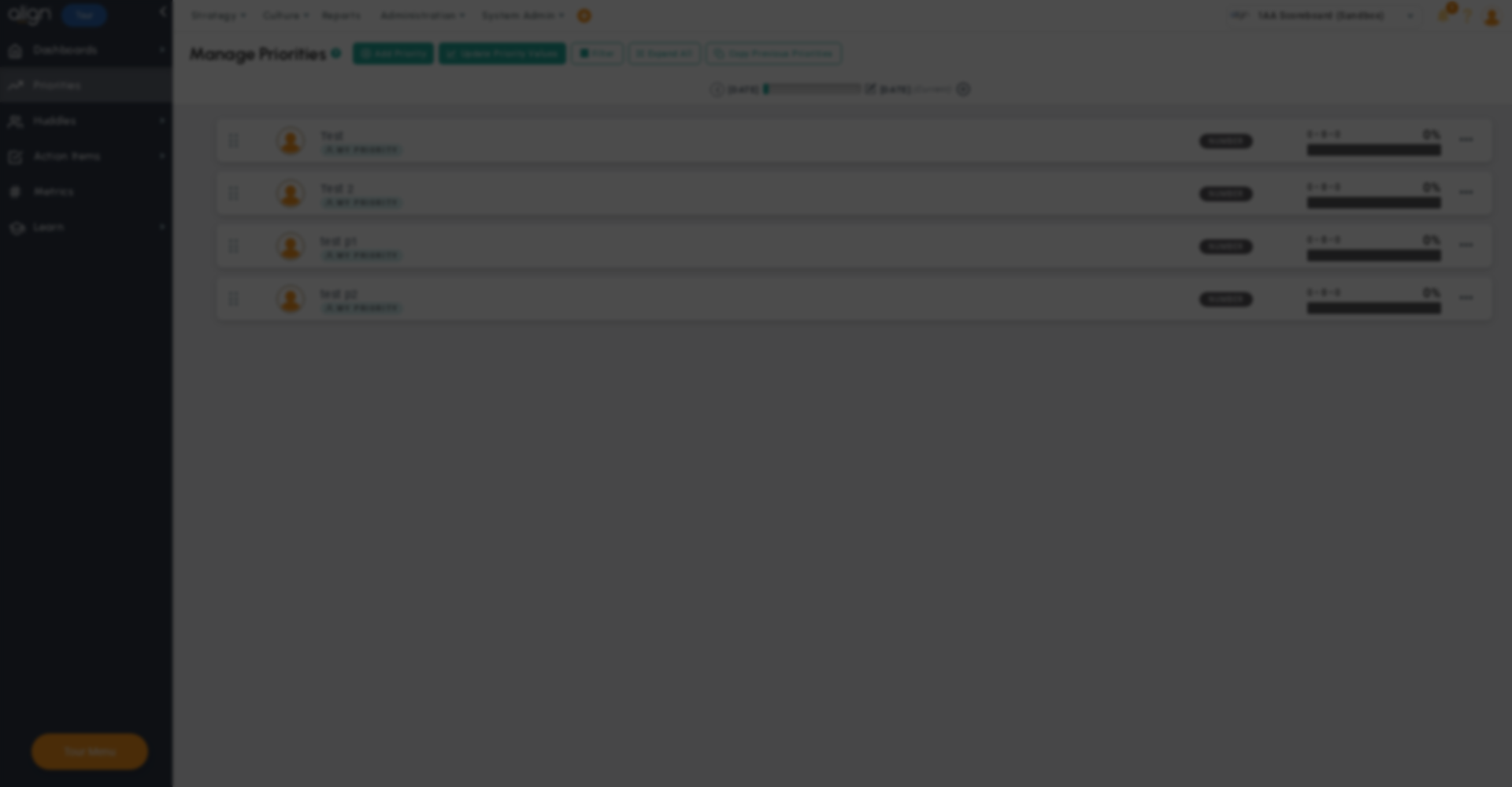
type input "test p1"
type input "0"
radio input "true"
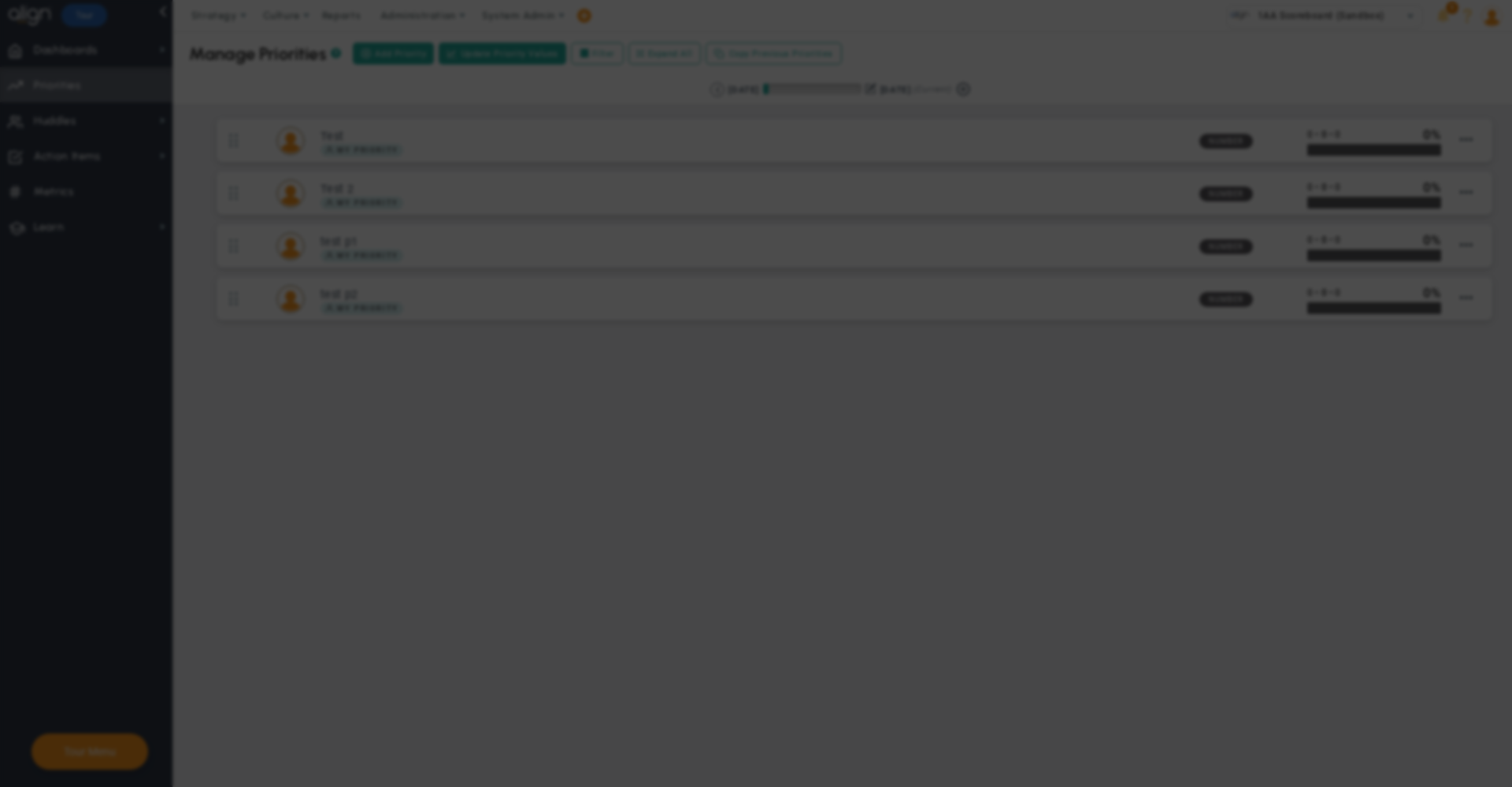
type input "[PERSON_NAME]"
type input "0"
radio input "true"
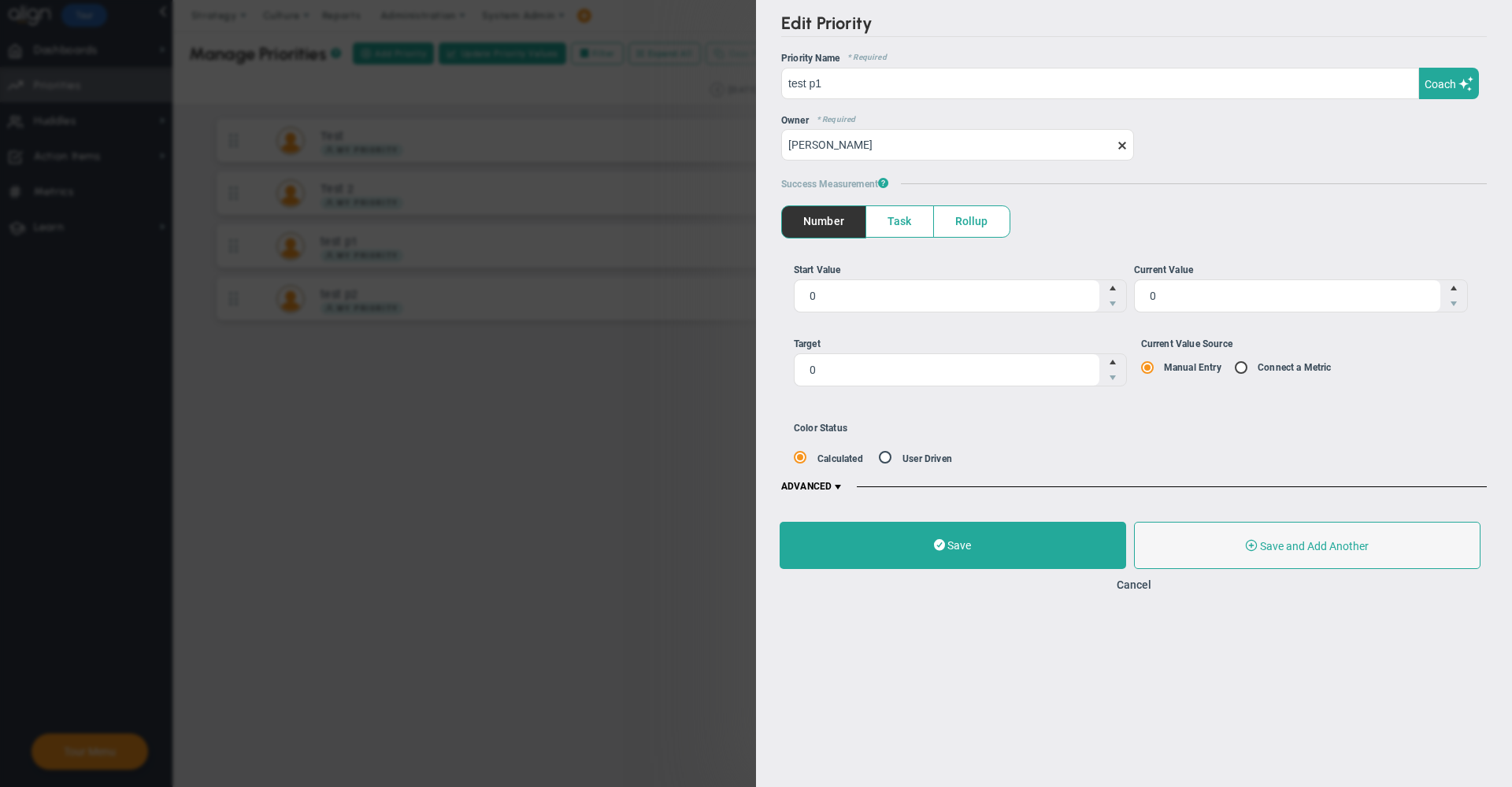
click at [1119, 142] on span at bounding box center [1122, 146] width 13 height 13
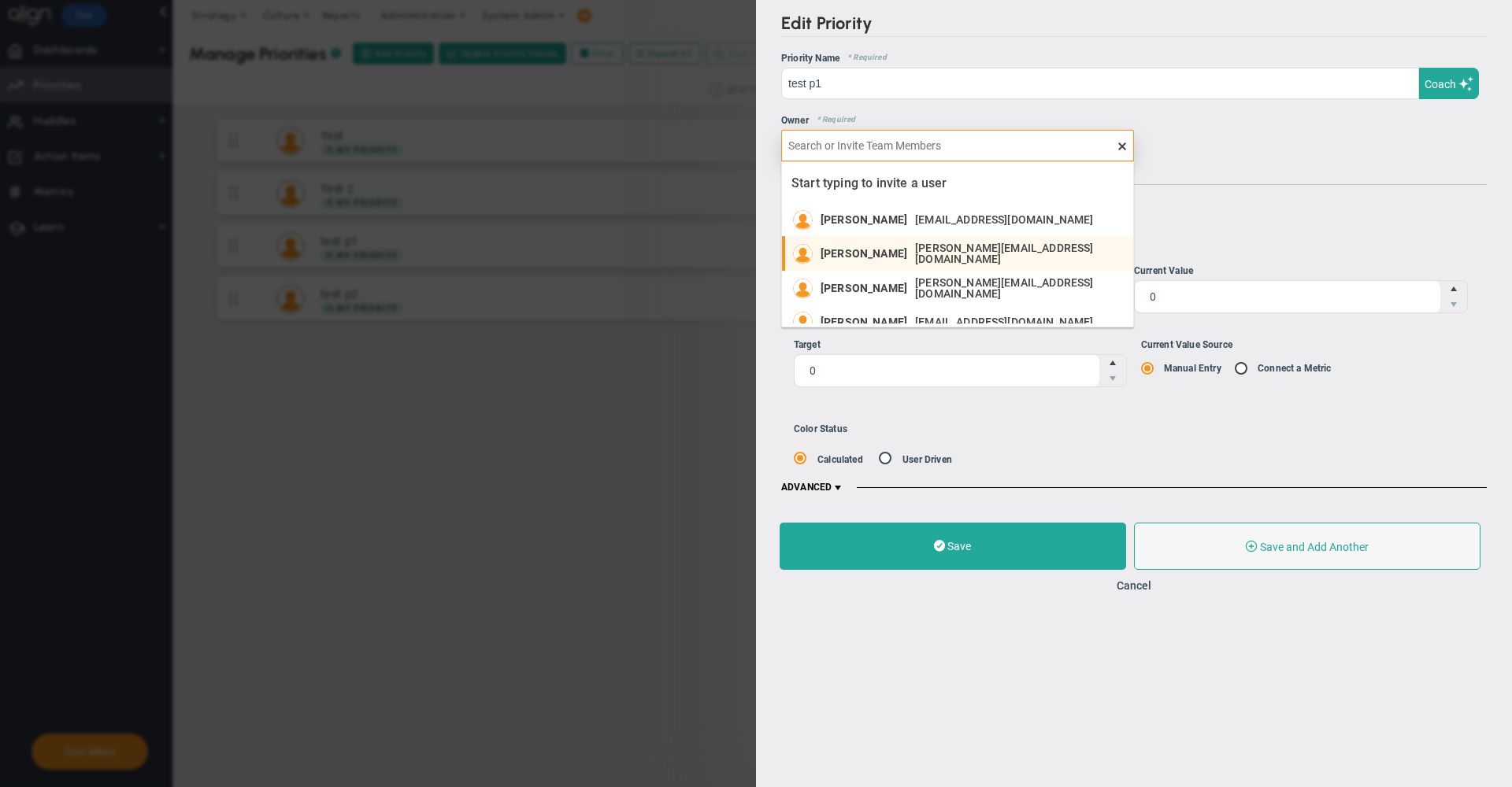
click at [992, 255] on span "james.miller13973@testco.com" at bounding box center [1015, 254] width 202 height 22
type input "[PERSON_NAME]"
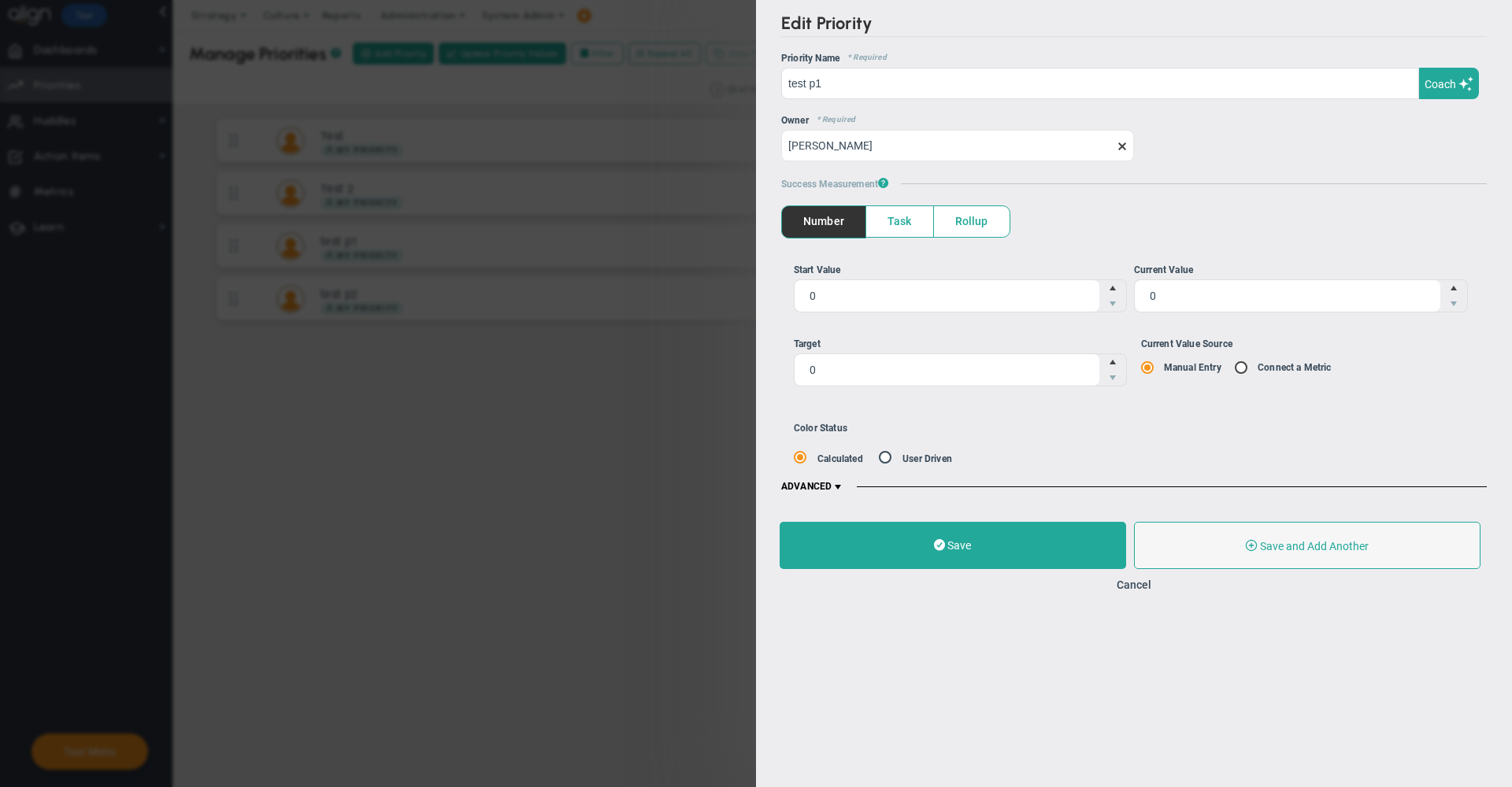
click at [837, 481] on span at bounding box center [838, 487] width 13 height 13
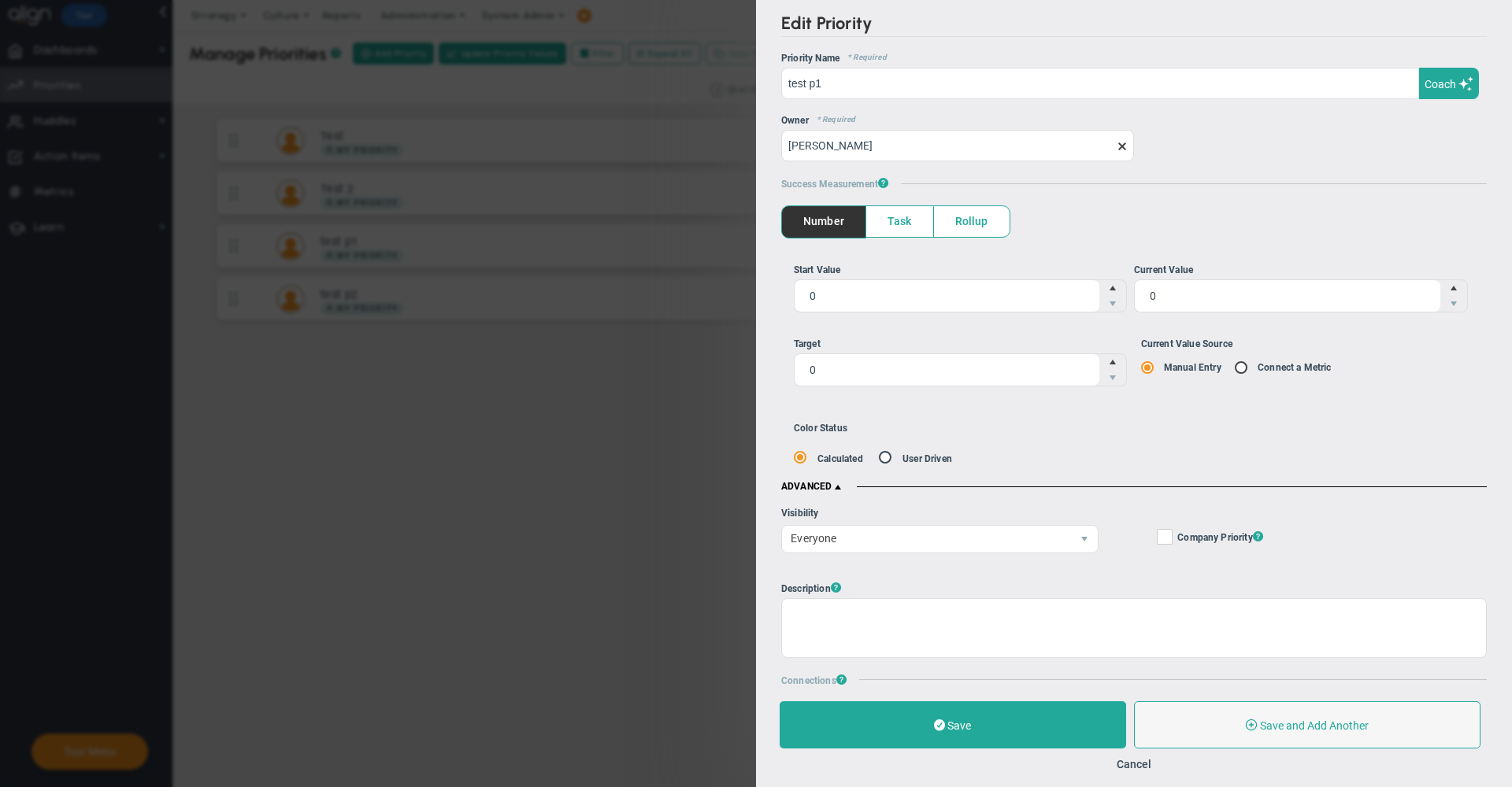
scroll to position [285, 0]
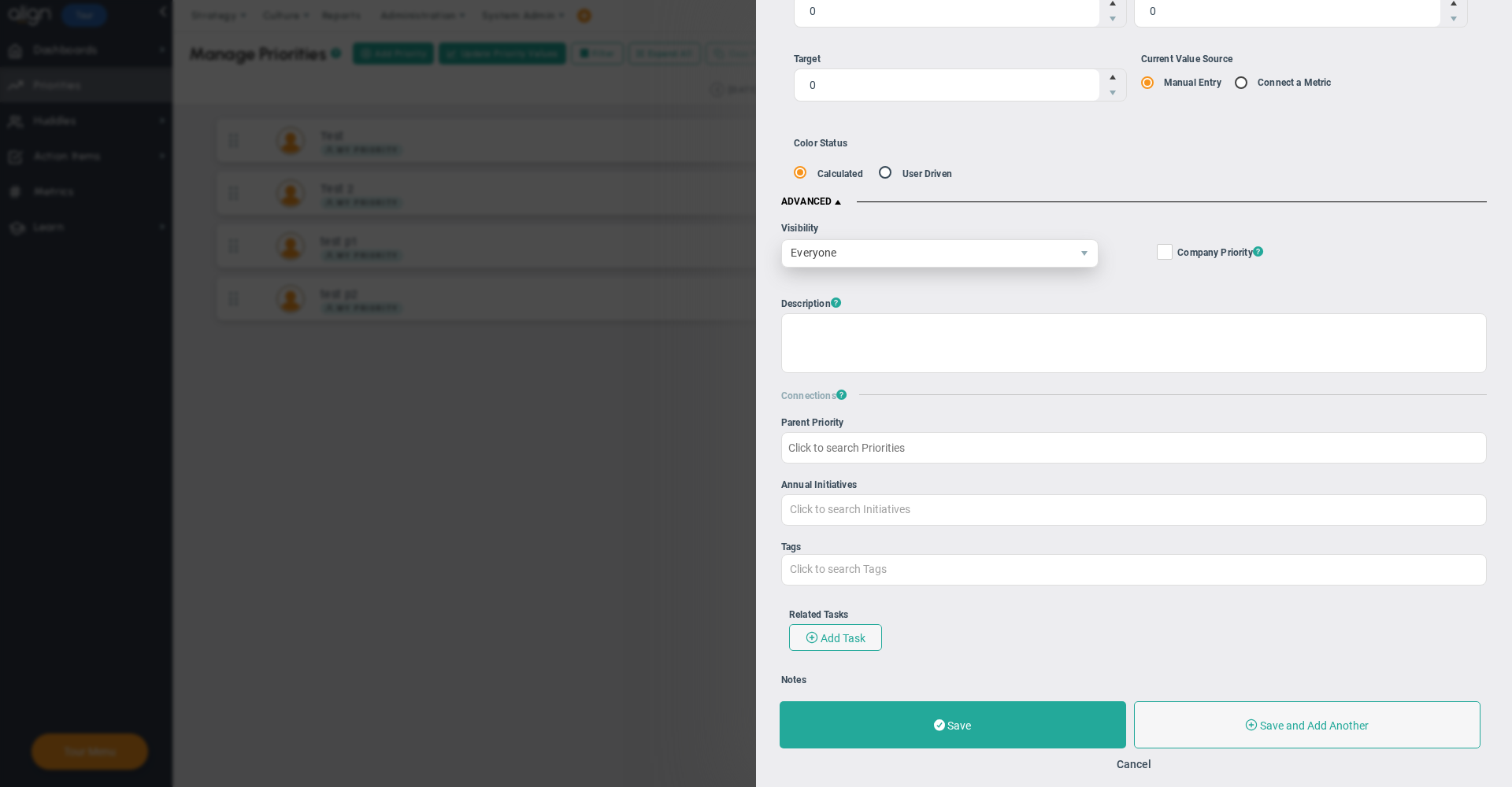
click at [931, 255] on span "Everyone" at bounding box center [926, 253] width 289 height 27
click at [881, 284] on li "Selected Users" at bounding box center [937, 288] width 310 height 33
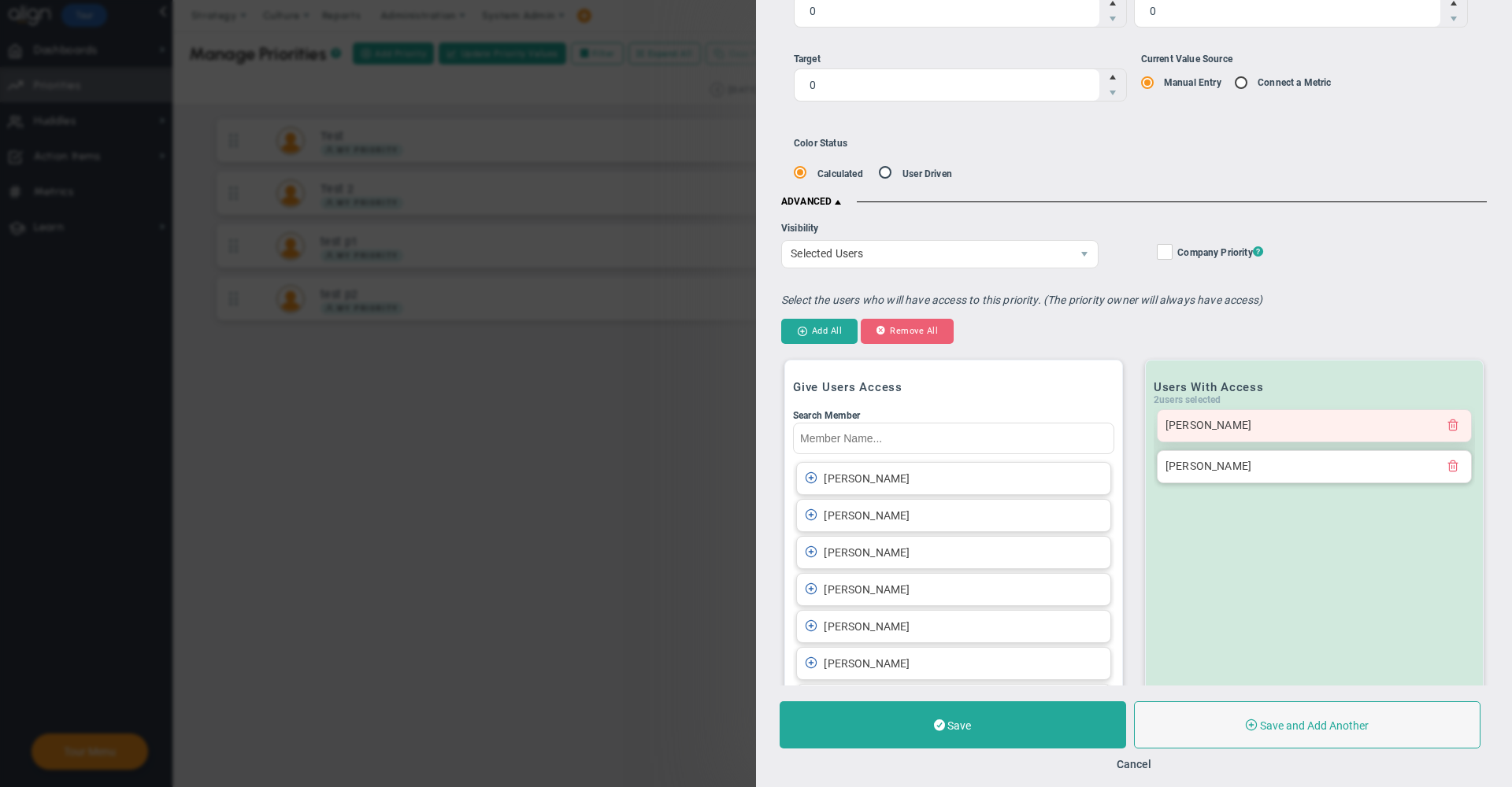
click at [1448, 431] on div at bounding box center [1453, 425] width 20 height 16
click at [1446, 423] on span at bounding box center [1453, 424] width 13 height 13
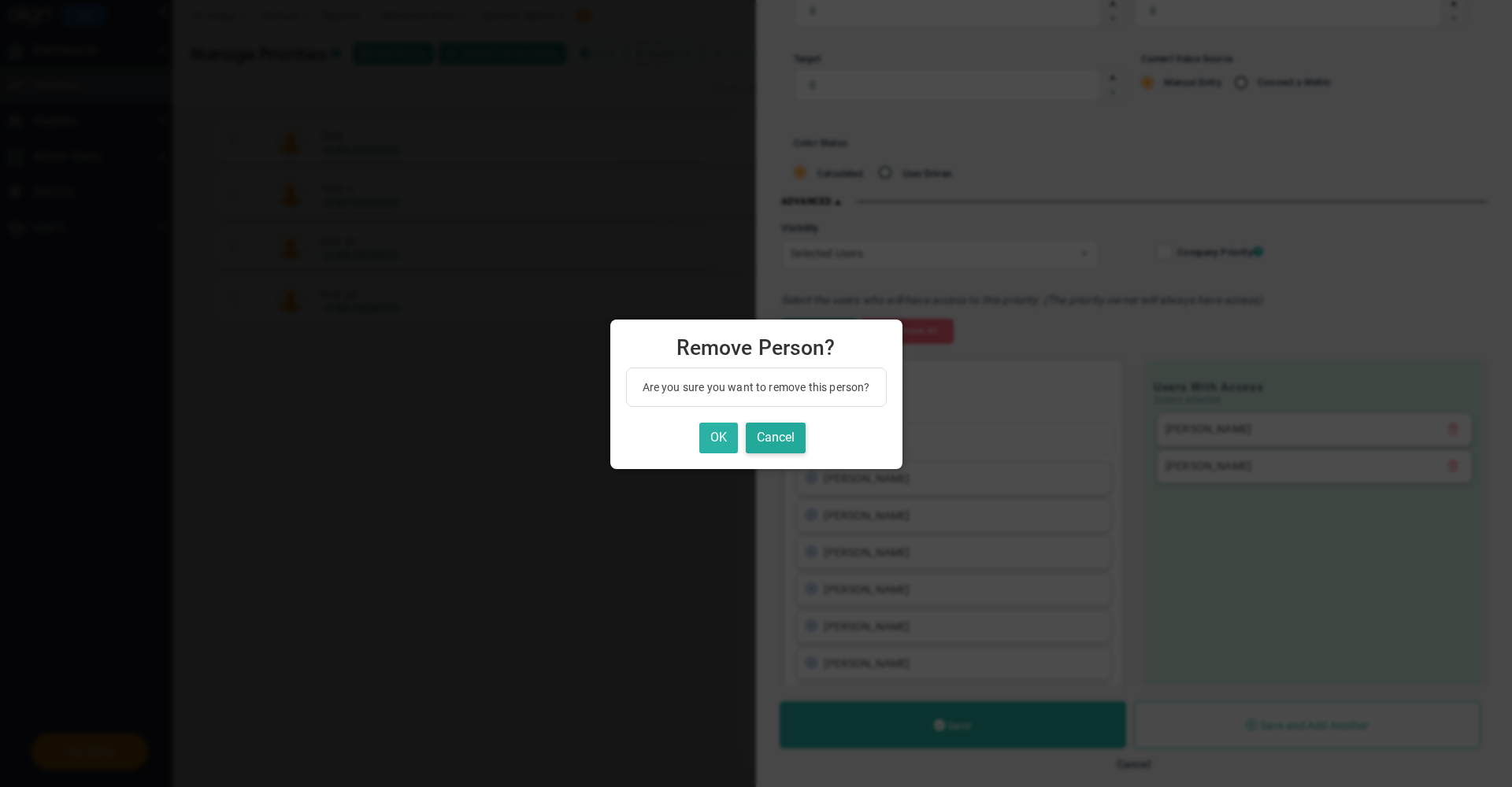
click at [710, 432] on button "OK" at bounding box center [719, 437] width 39 height 30
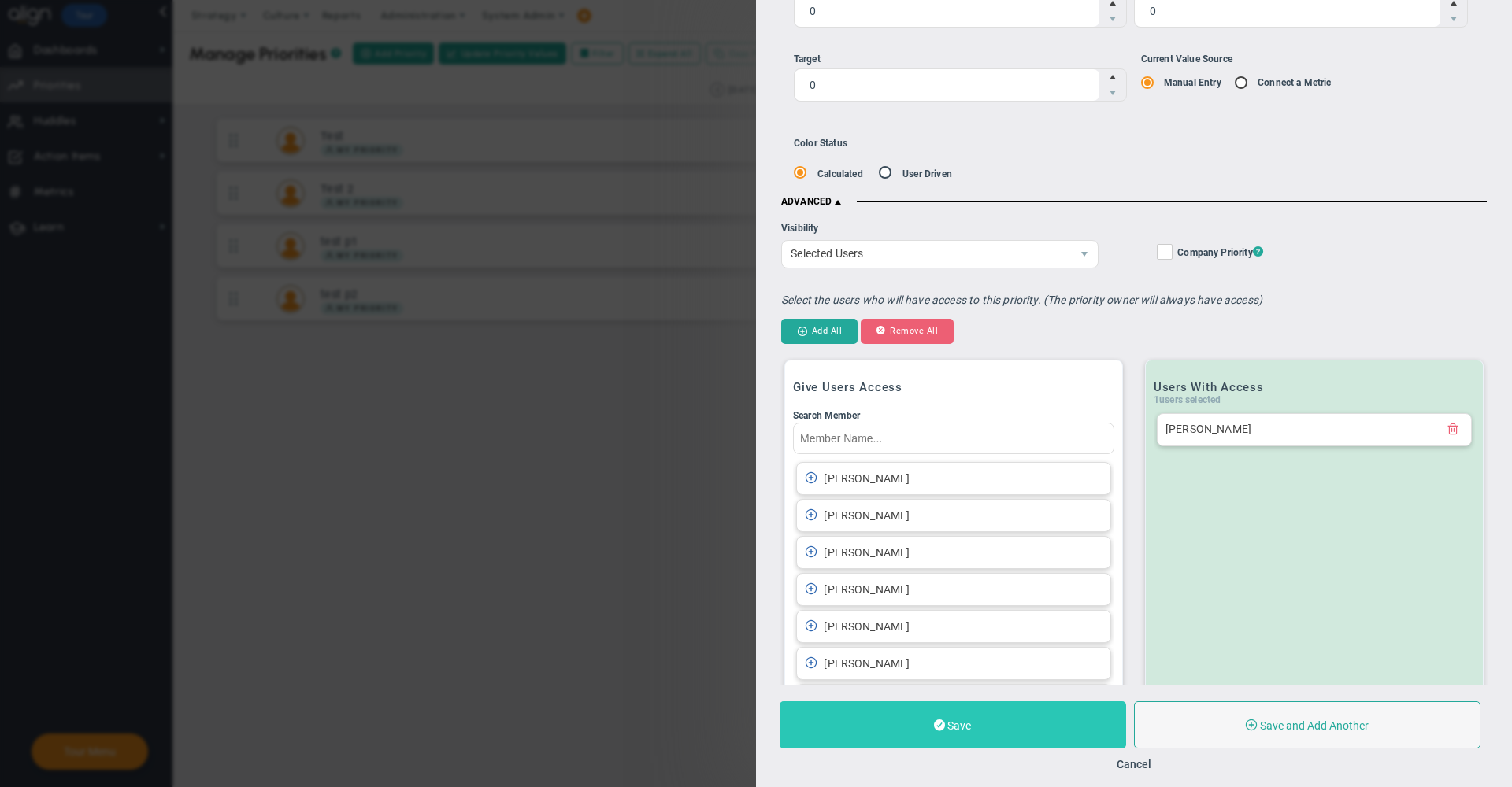
click at [994, 725] on button "Save" at bounding box center [953, 724] width 346 height 47
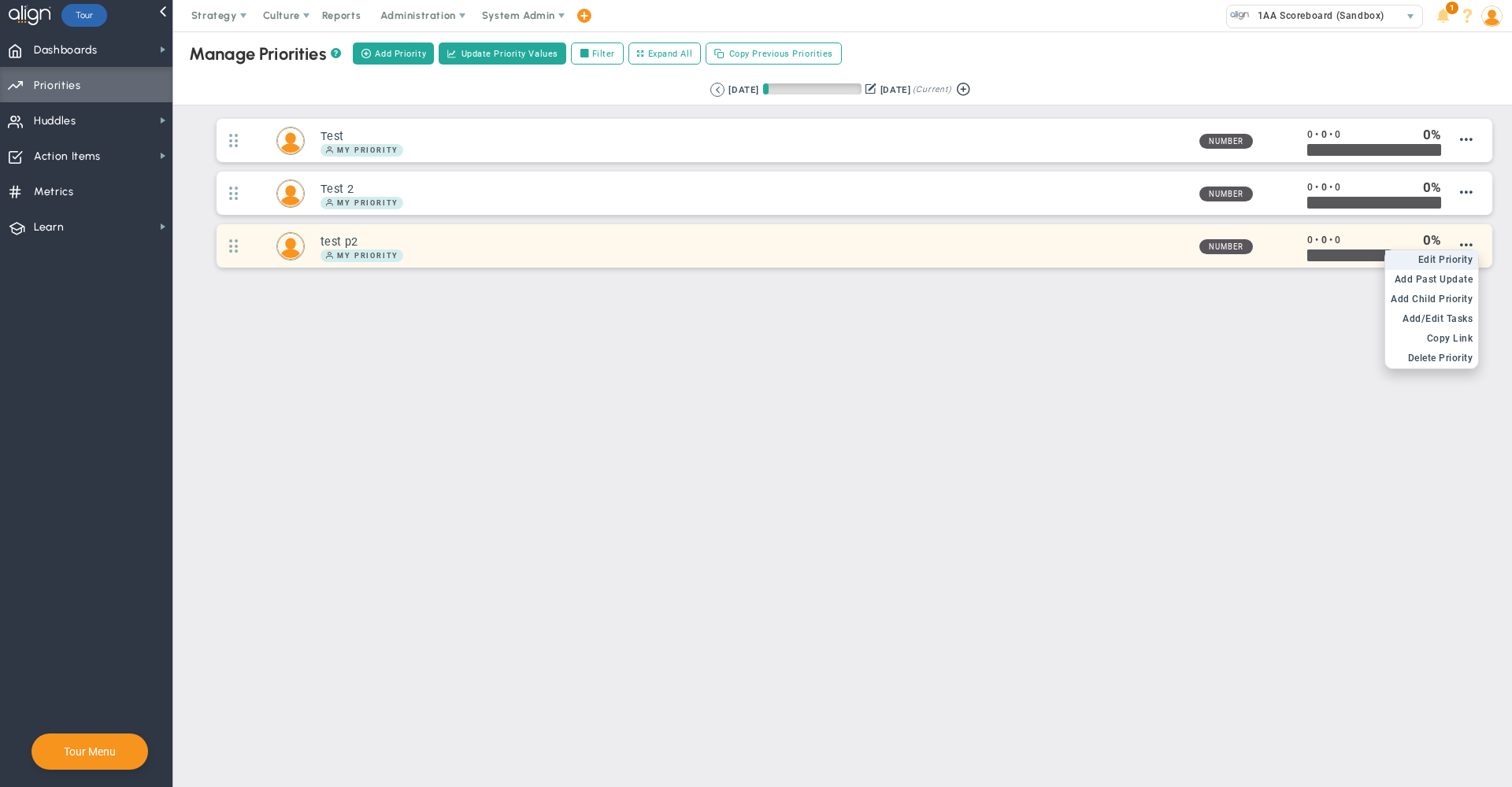
click at [1443, 269] on li "Edit OKR Edit Priority" at bounding box center [1432, 259] width 93 height 19
type input "test p2"
type input "0"
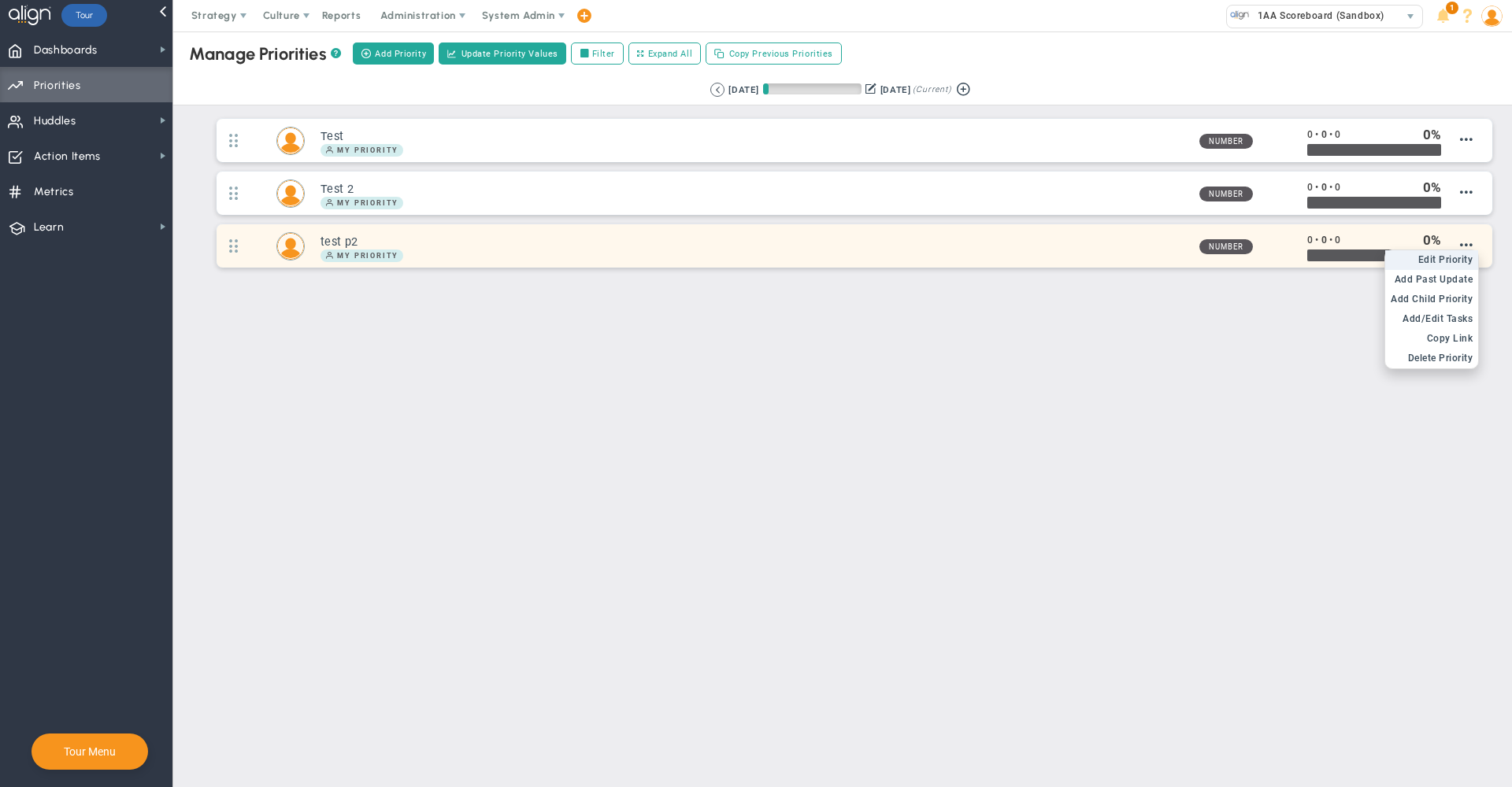
radio input "true"
type input "[PERSON_NAME]"
type input "0"
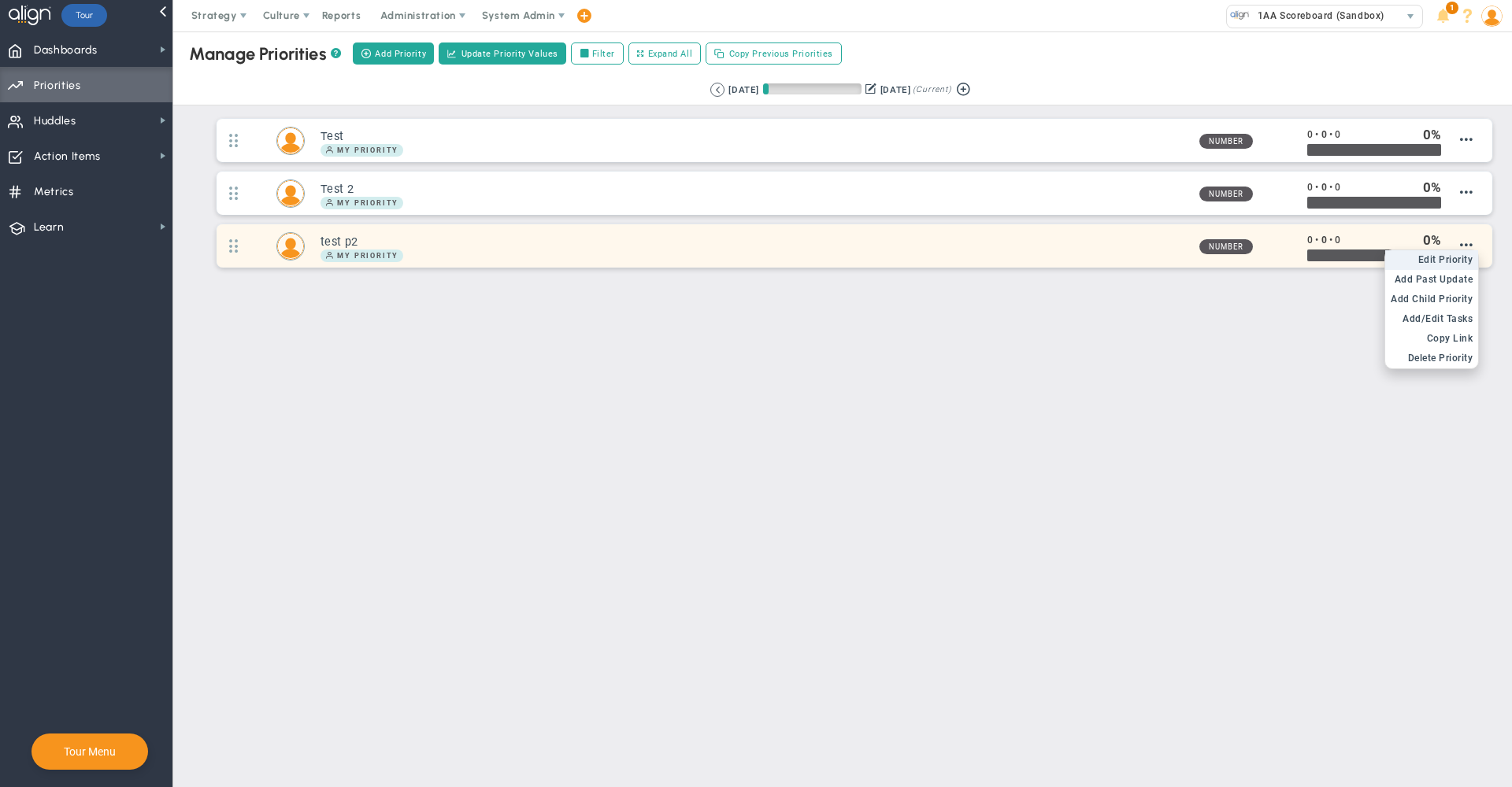
radio input "true"
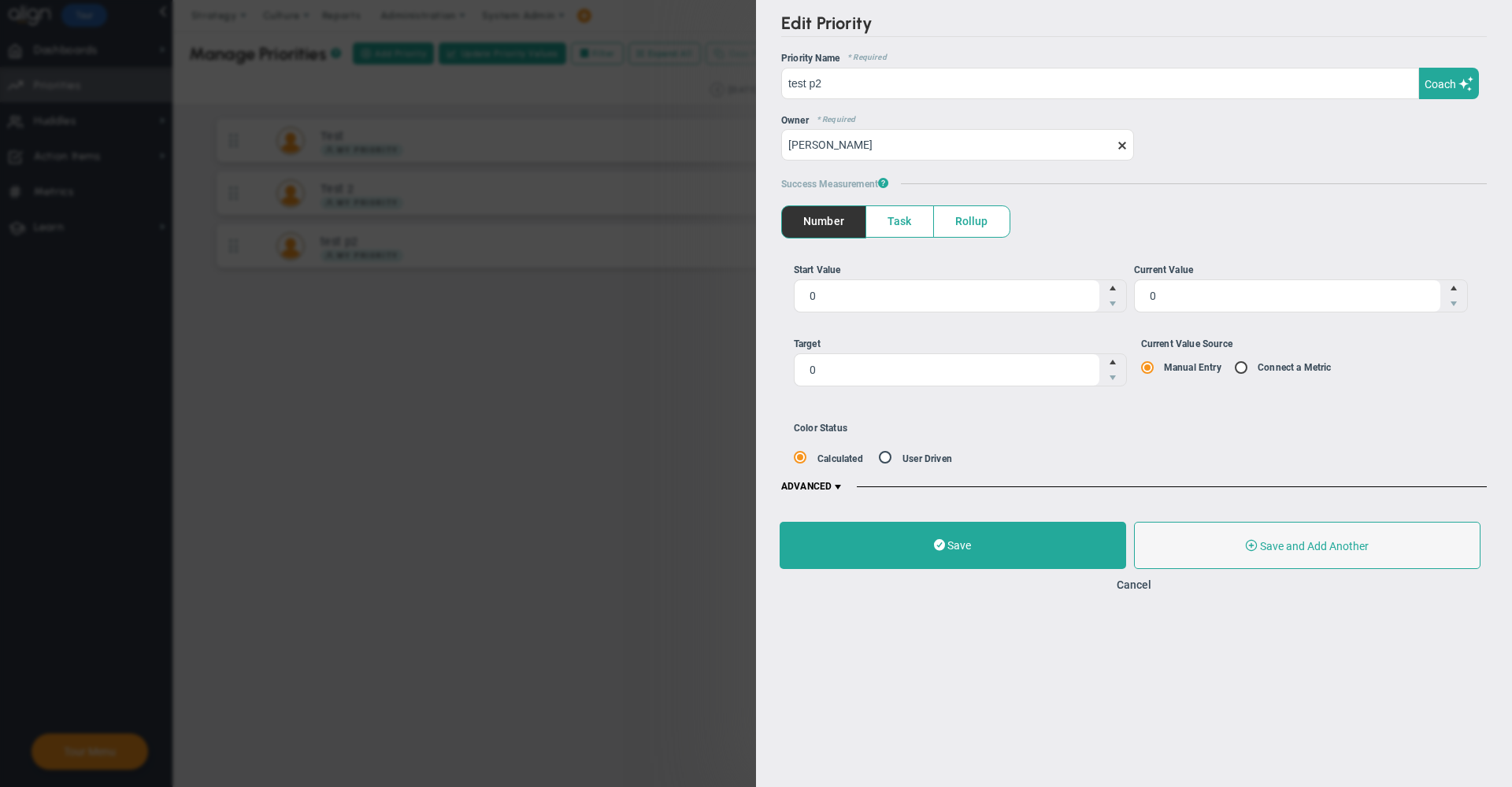
click at [1122, 147] on span at bounding box center [1122, 146] width 13 height 13
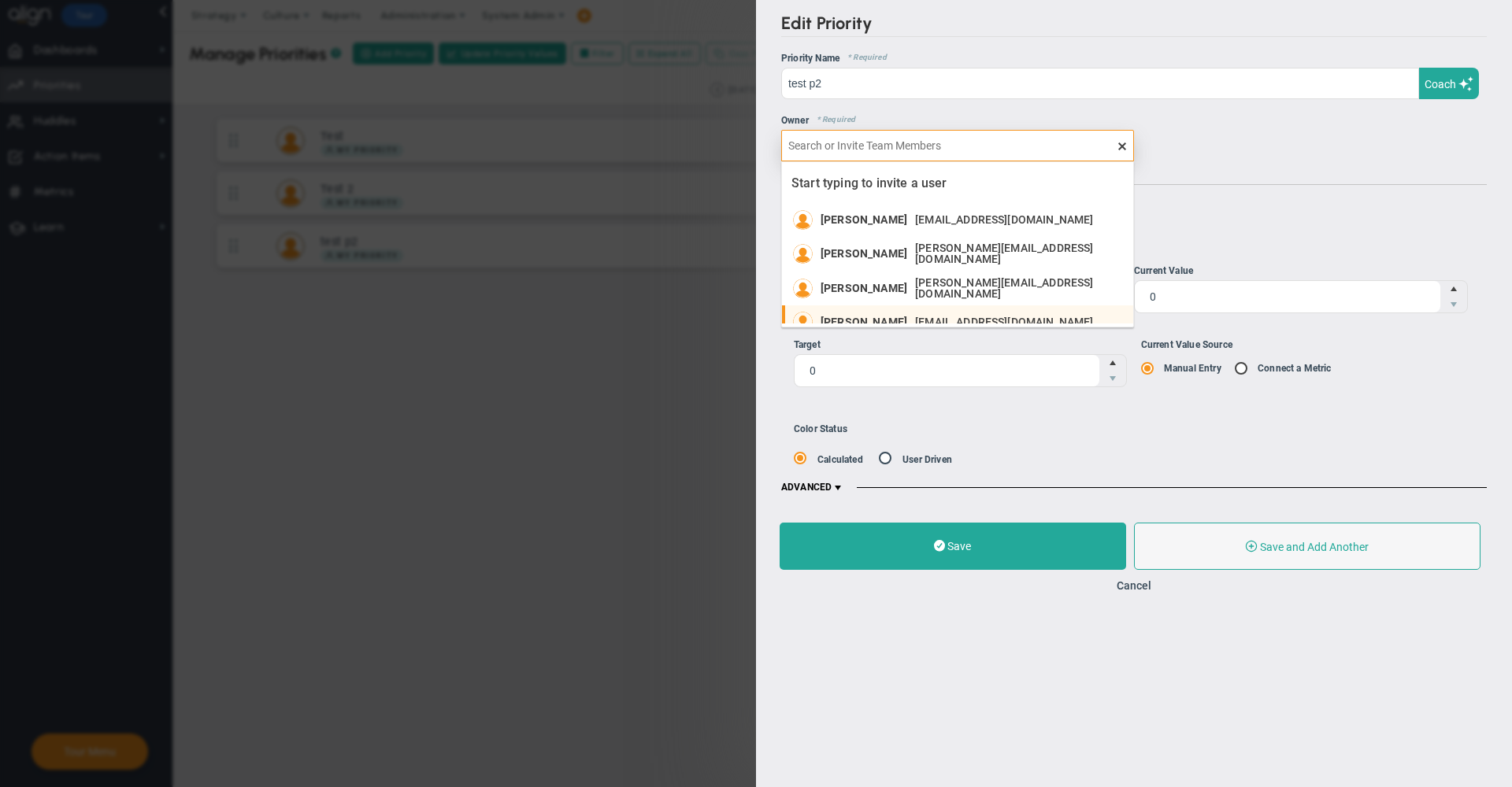
click at [1047, 316] on span "katie.williams13973@testco.com" at bounding box center [1003, 322] width 178 height 11
type input "[PERSON_NAME]"
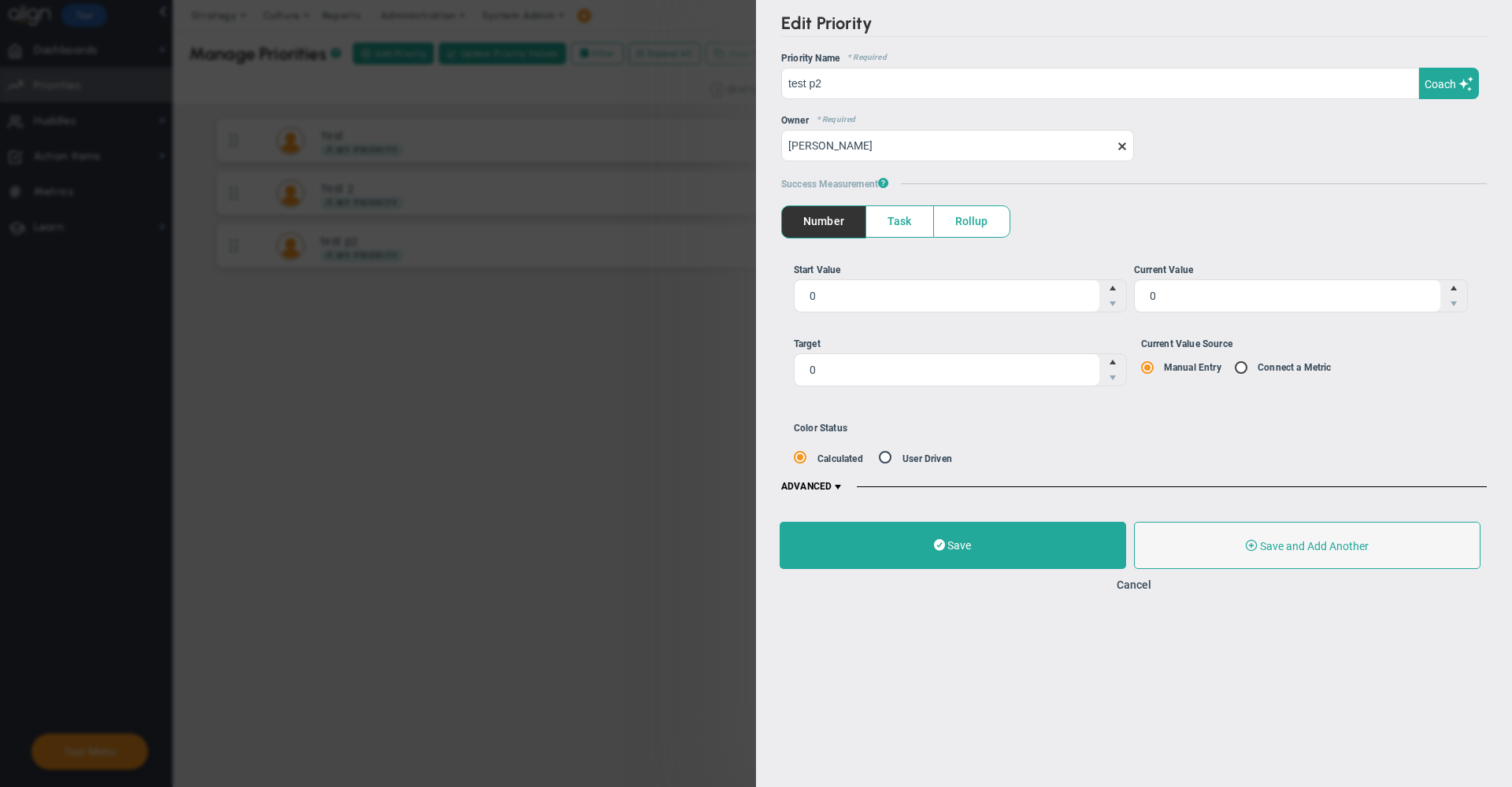
click at [843, 483] on span at bounding box center [838, 487] width 13 height 13
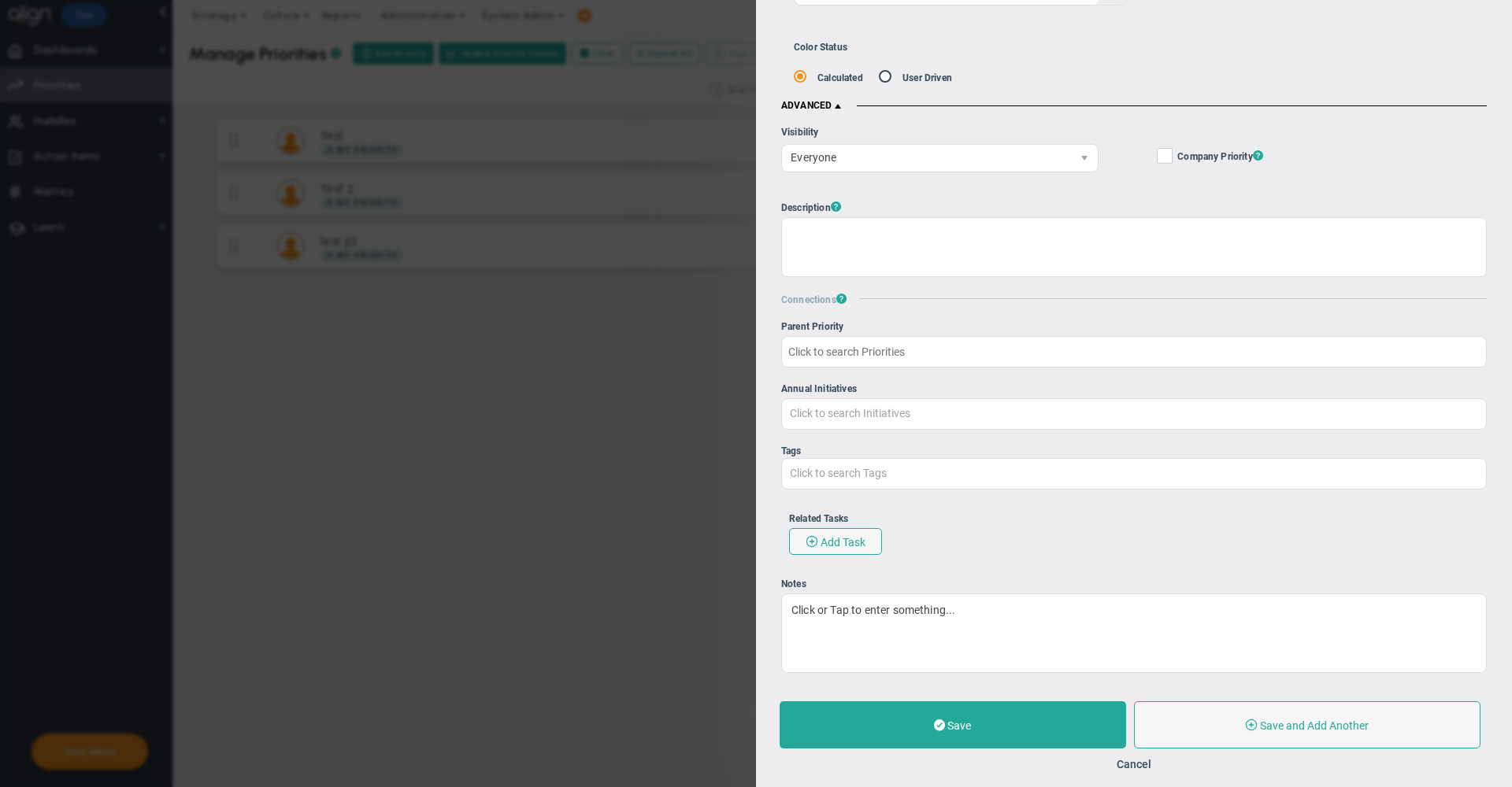
scroll to position [404, 0]
click at [891, 144] on span "Everyone" at bounding box center [926, 157] width 289 height 27
click at [861, 197] on span "Selected Teams" at bounding box center [834, 201] width 82 height 13
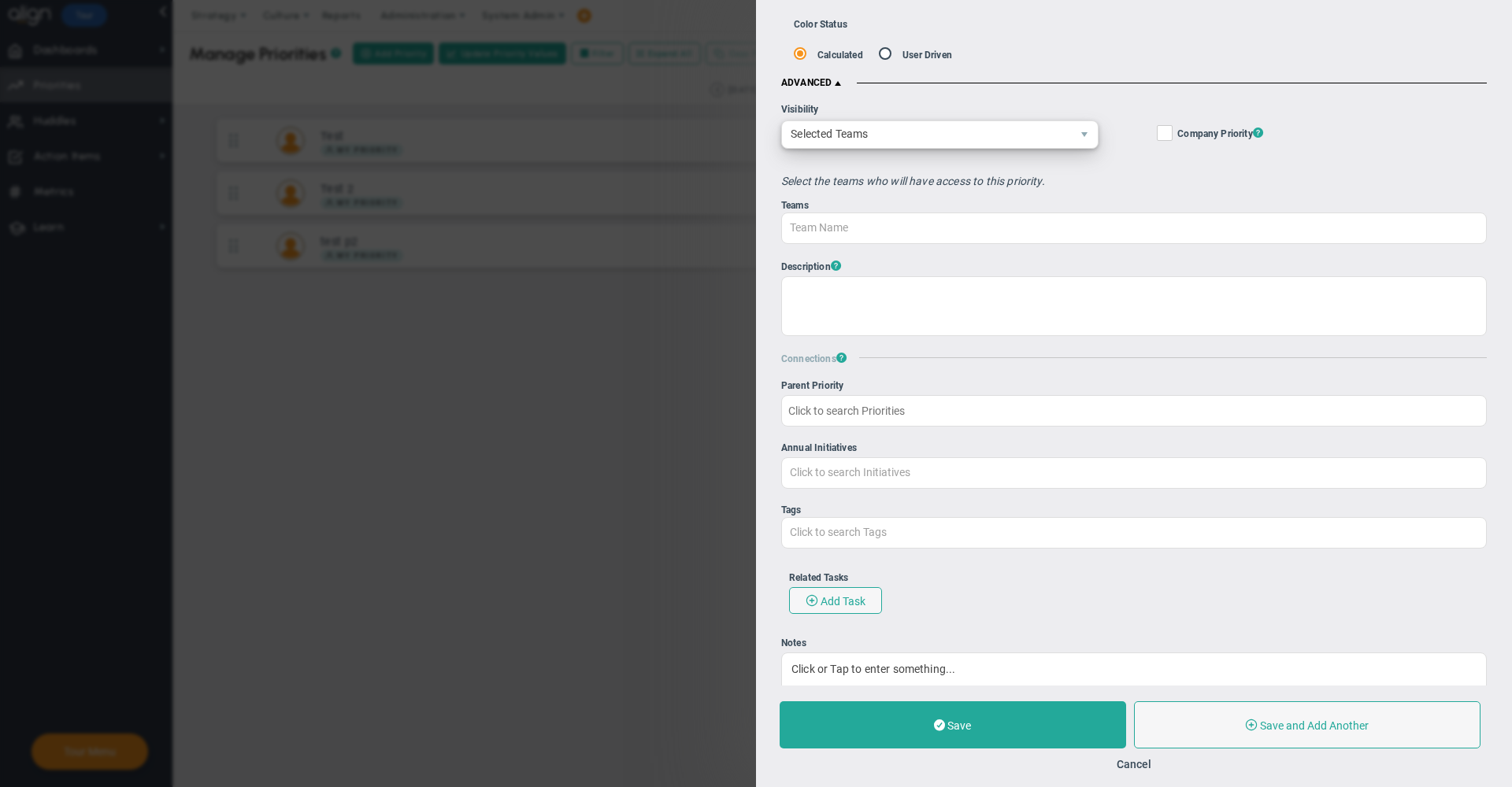
click at [868, 148] on span "Selected Teams" at bounding box center [940, 135] width 318 height 29
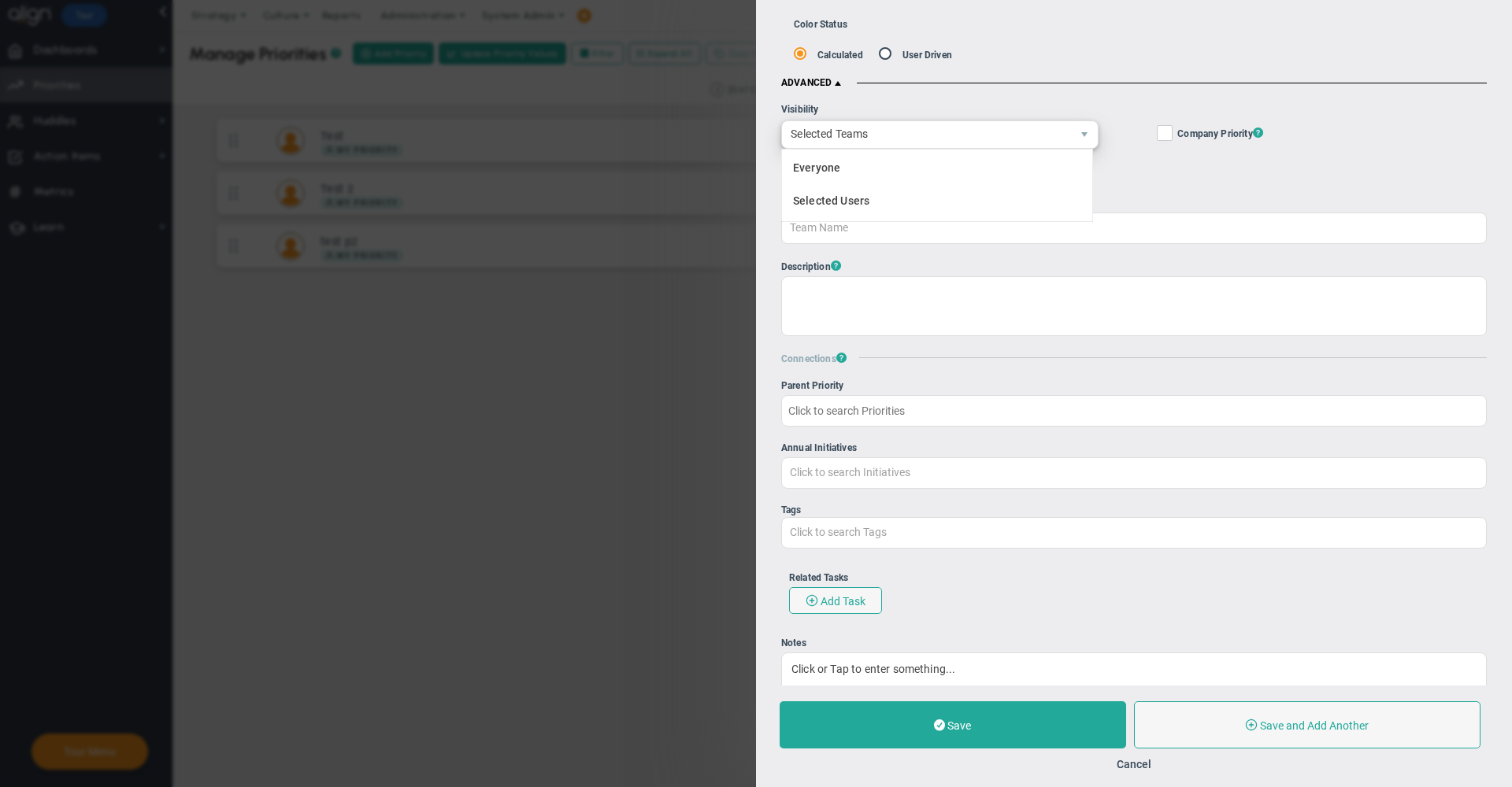
click at [858, 176] on li "Everyone" at bounding box center [937, 170] width 310 height 33
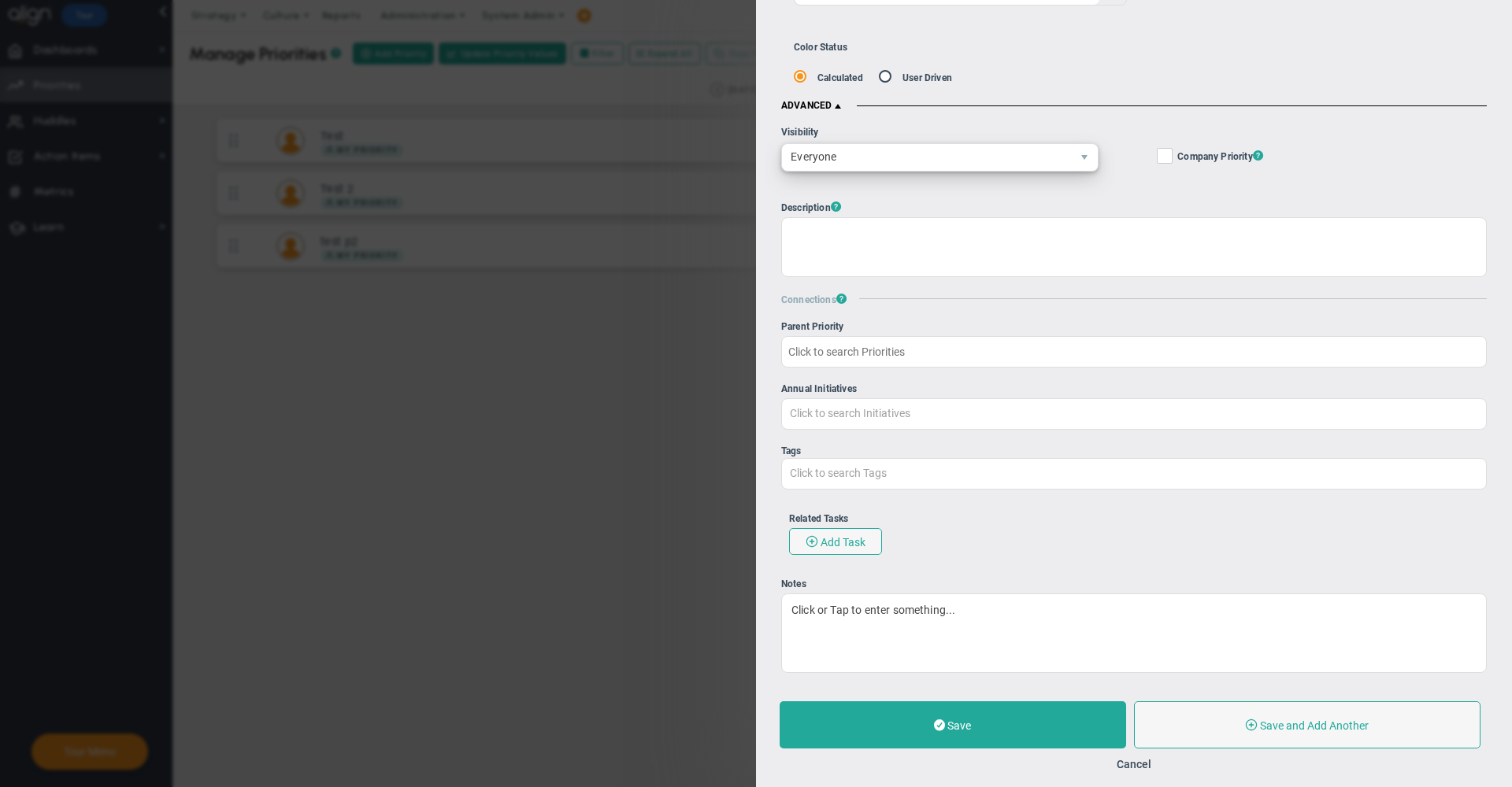
click at [863, 145] on span "Everyone" at bounding box center [926, 157] width 289 height 27
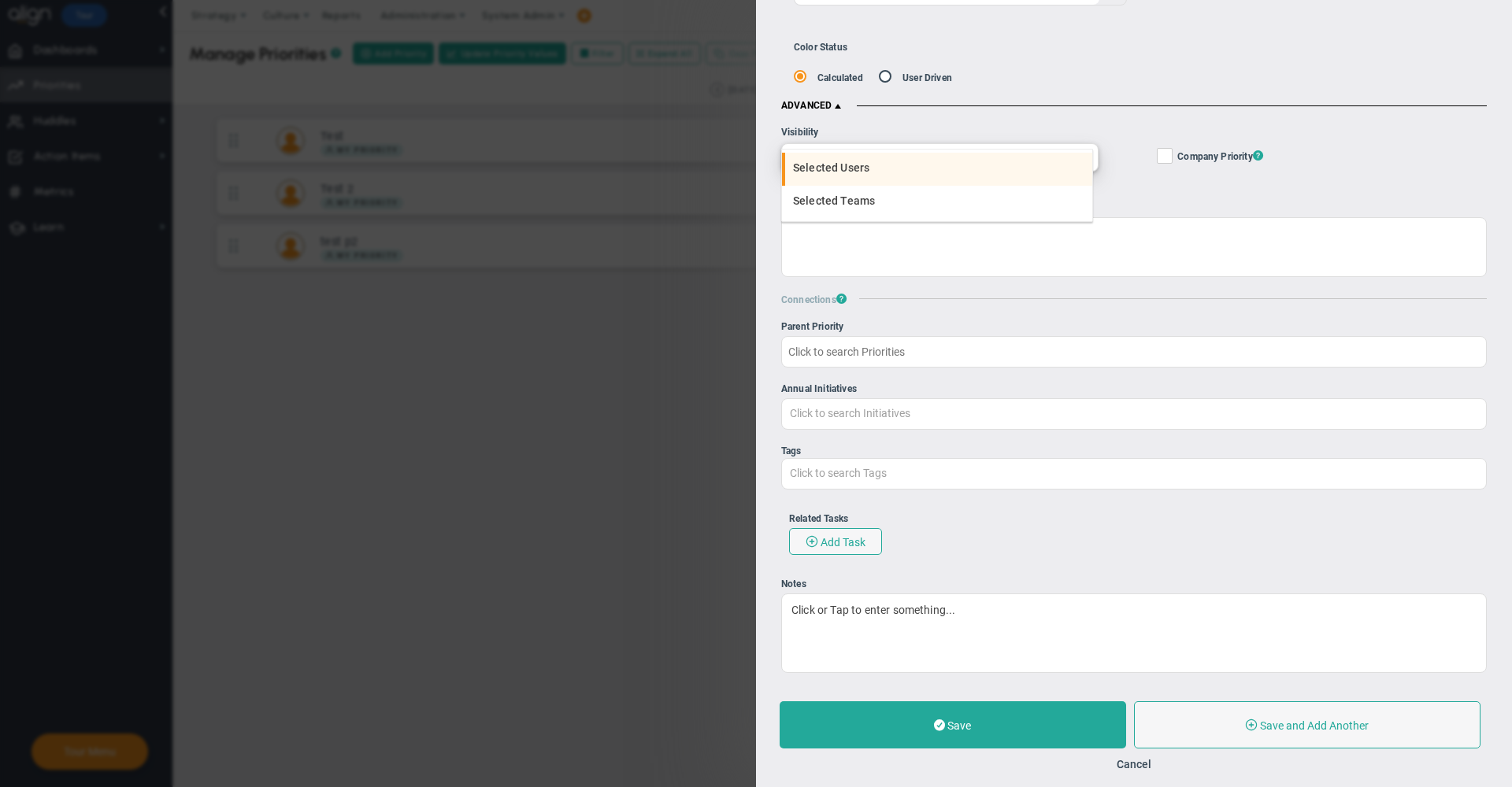
click at [868, 174] on li "Selected Users" at bounding box center [937, 170] width 310 height 33
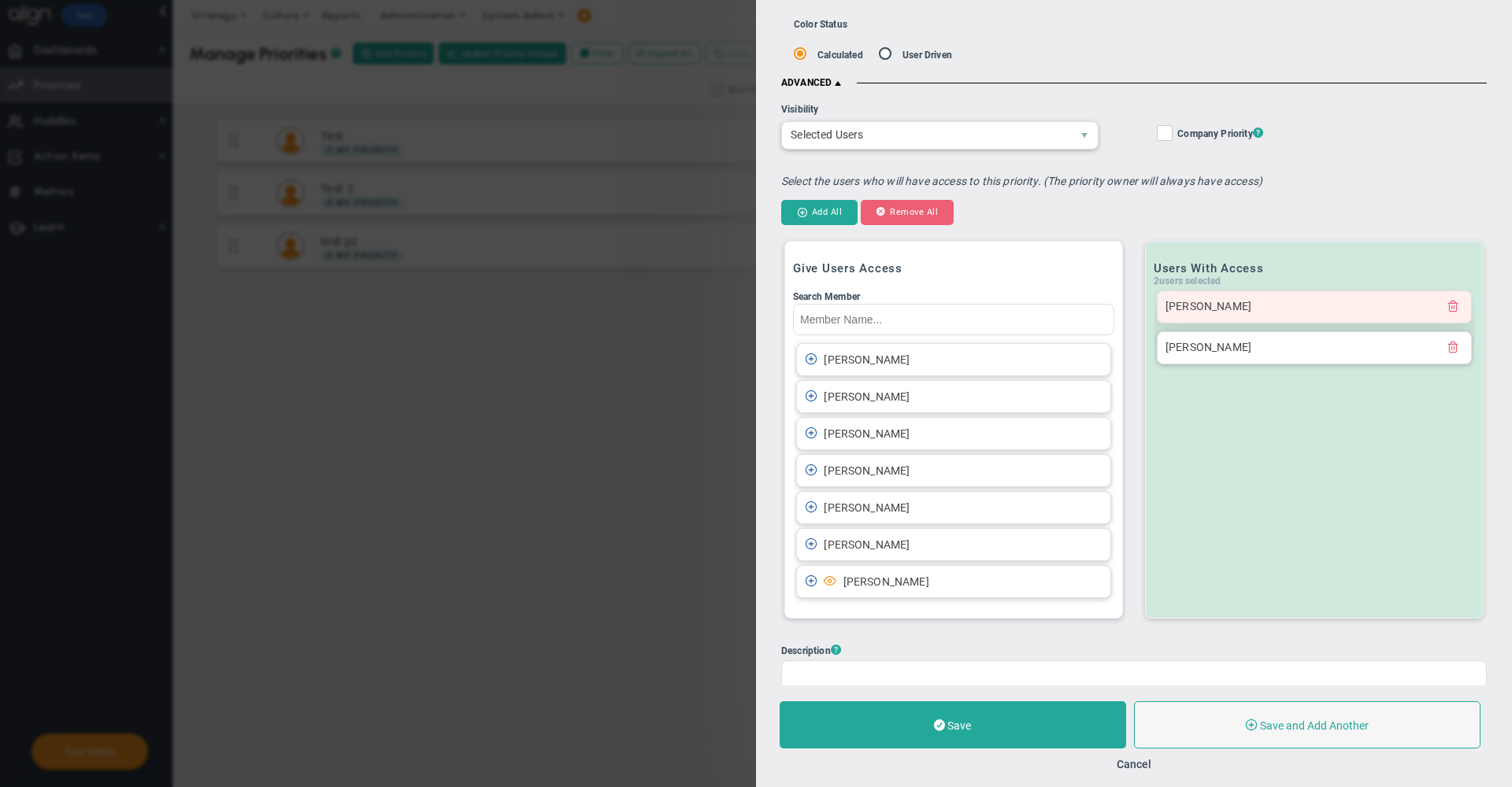
click at [1446, 306] on span at bounding box center [1453, 305] width 13 height 13
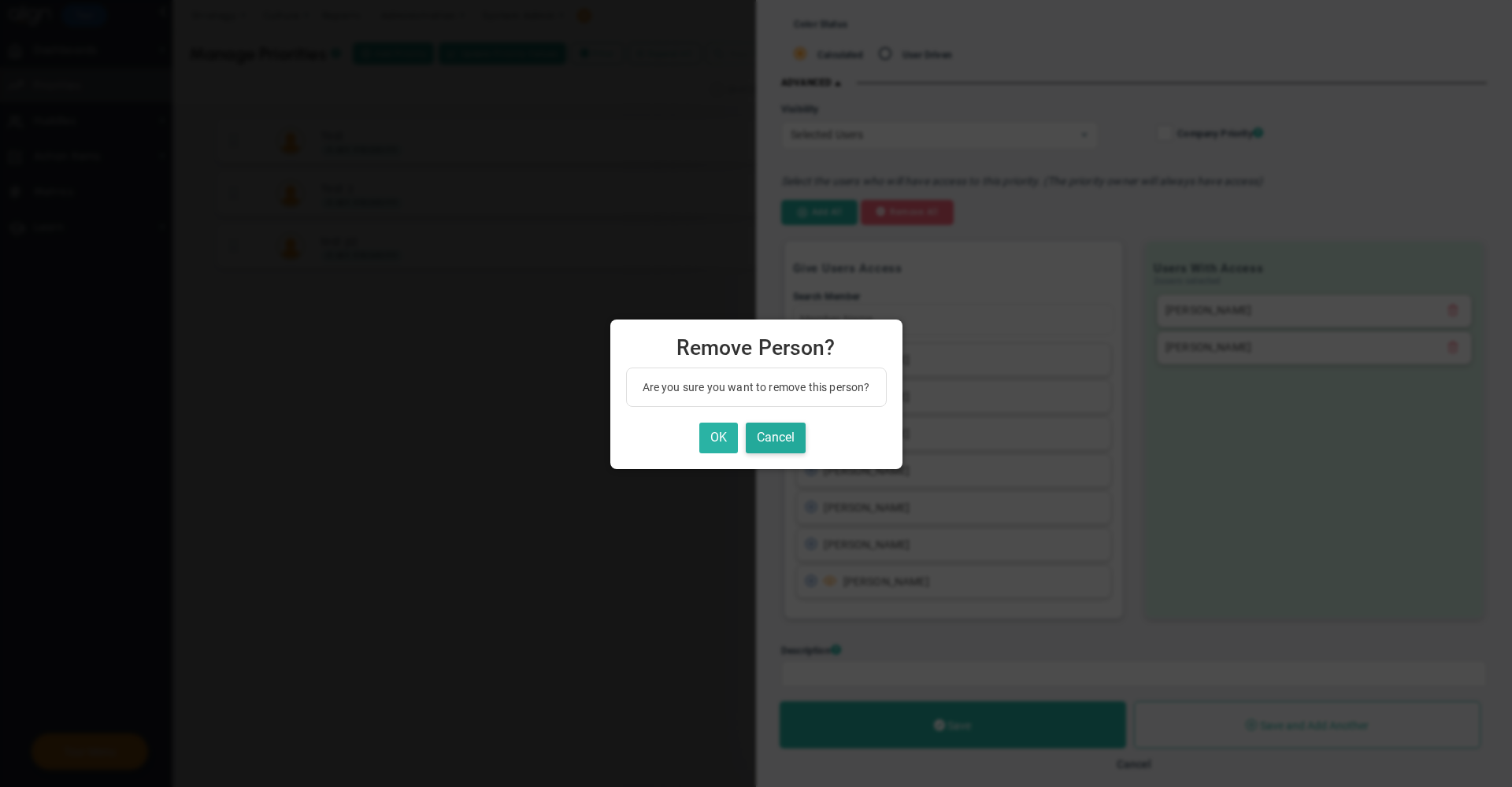
click at [710, 429] on button "OK" at bounding box center [719, 437] width 39 height 30
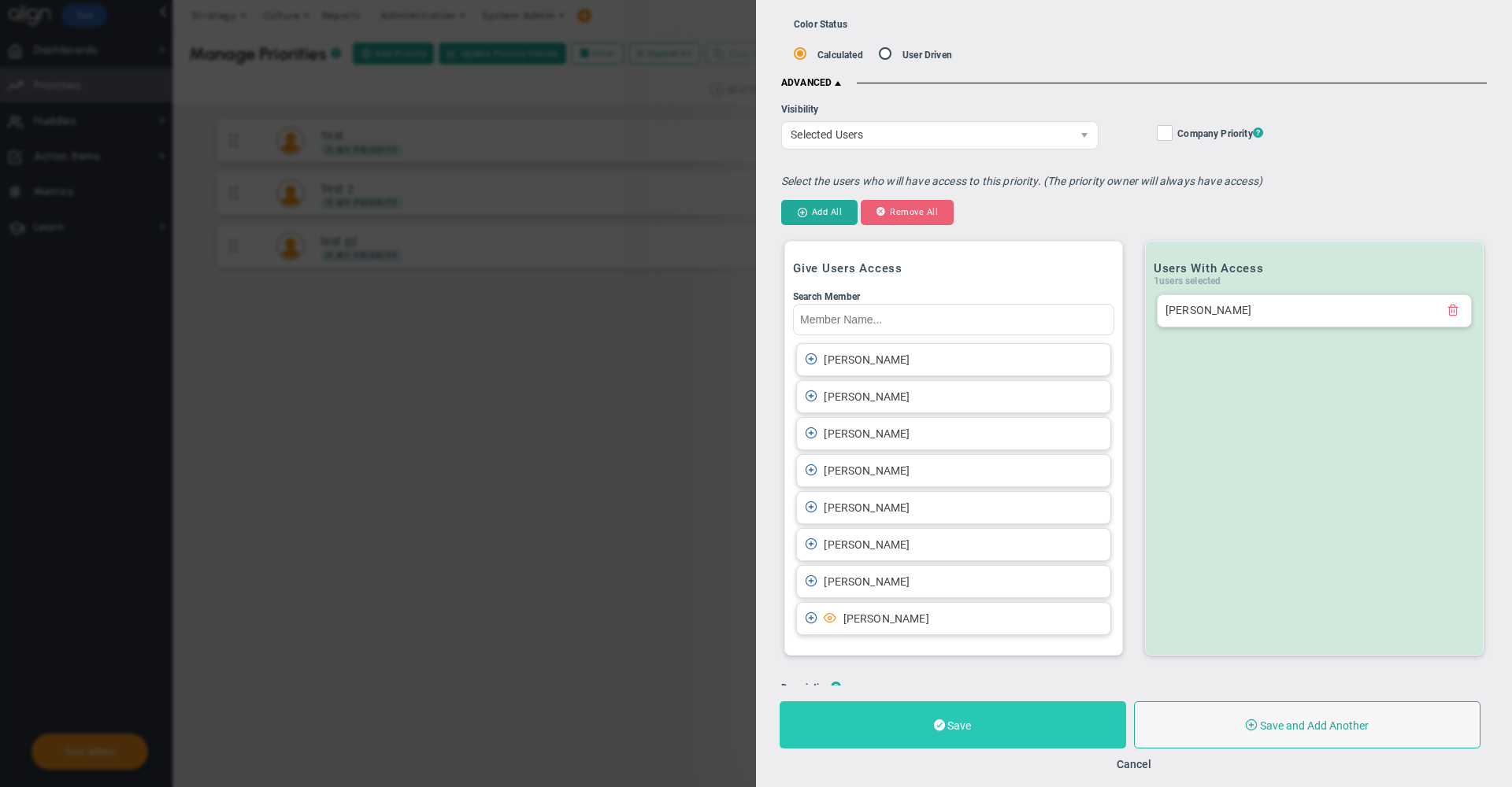
click at [931, 737] on button "Save" at bounding box center [953, 724] width 346 height 47
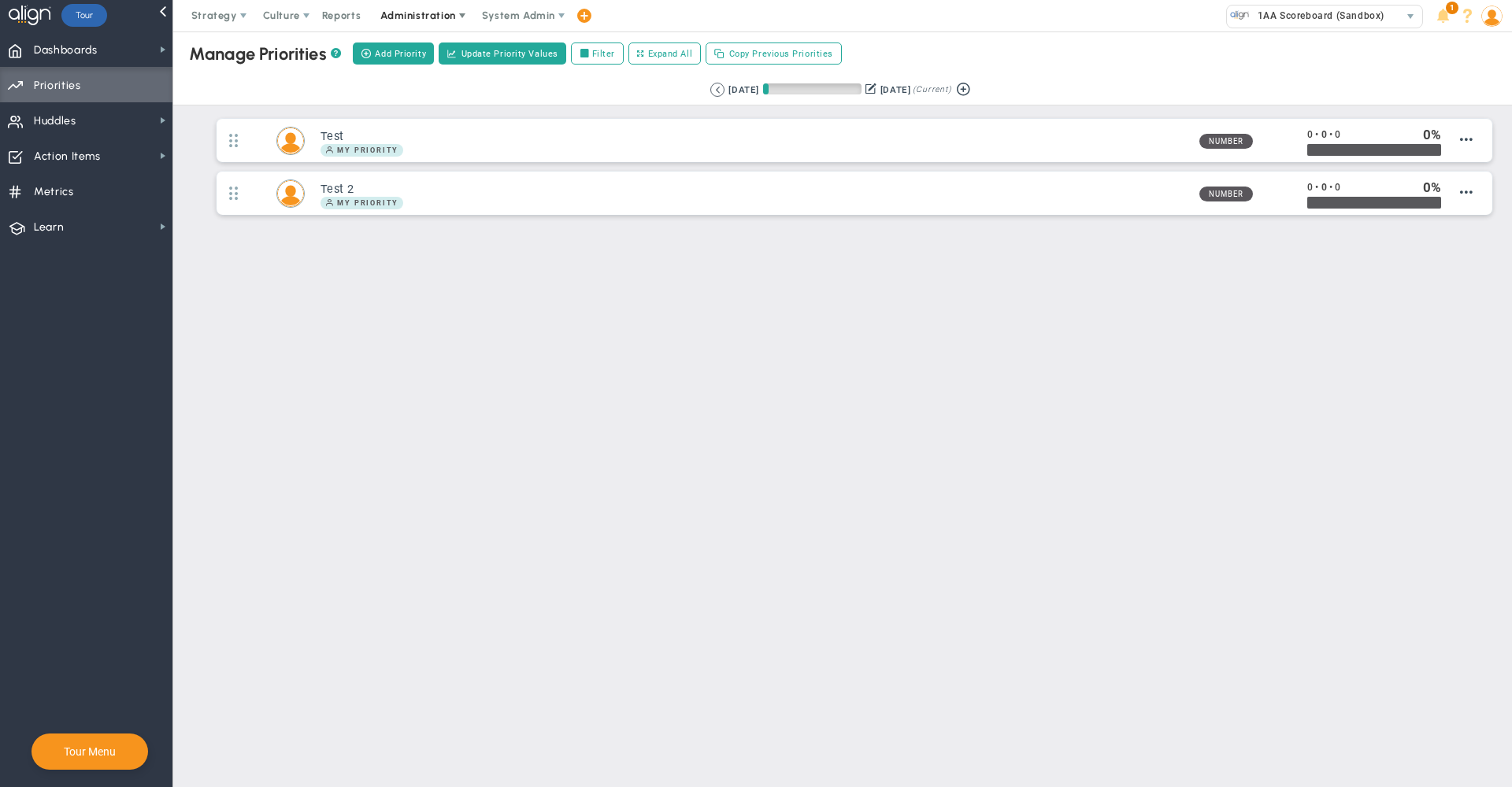
click at [432, 23] on span "Administration" at bounding box center [418, 16] width 101 height 31
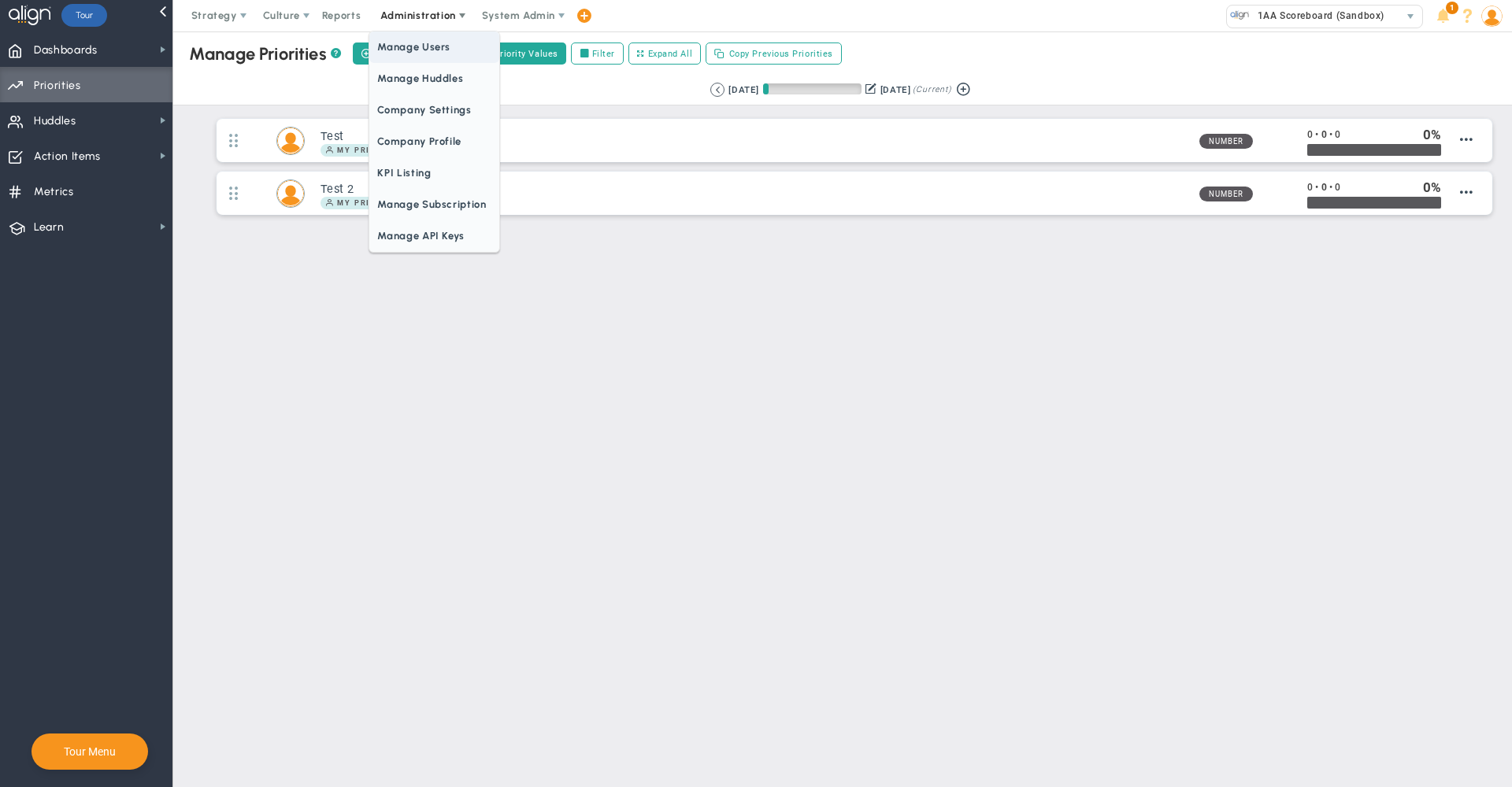
click at [423, 45] on span "Manage Users" at bounding box center [434, 47] width 129 height 31
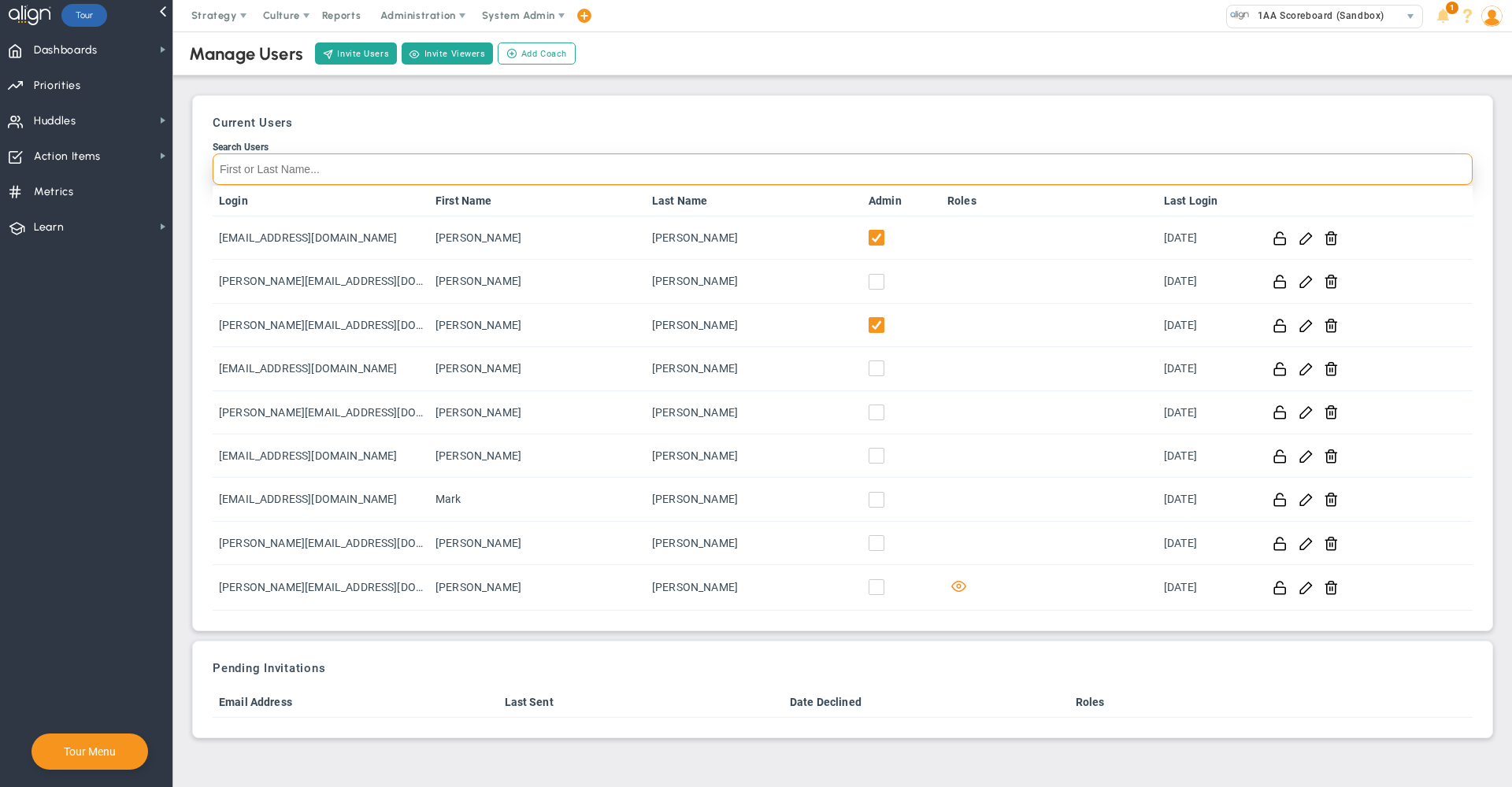
click at [722, 160] on input "Search Users" at bounding box center [842, 169] width 1260 height 31
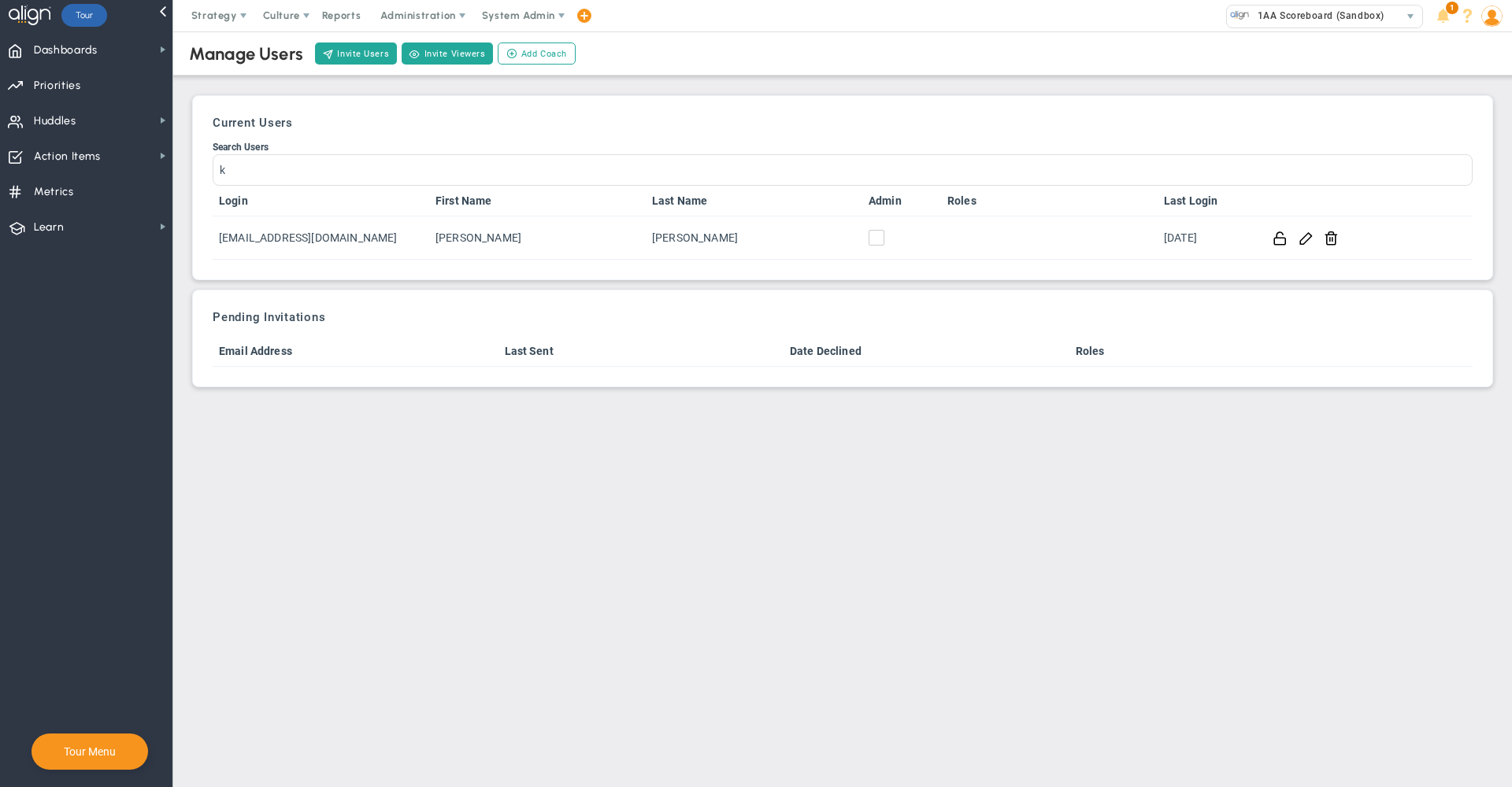
click at [1206, 148] on div "Search Users" at bounding box center [842, 148] width 1260 height 11
click at [1206, 154] on input "k" at bounding box center [842, 170] width 1260 height 31
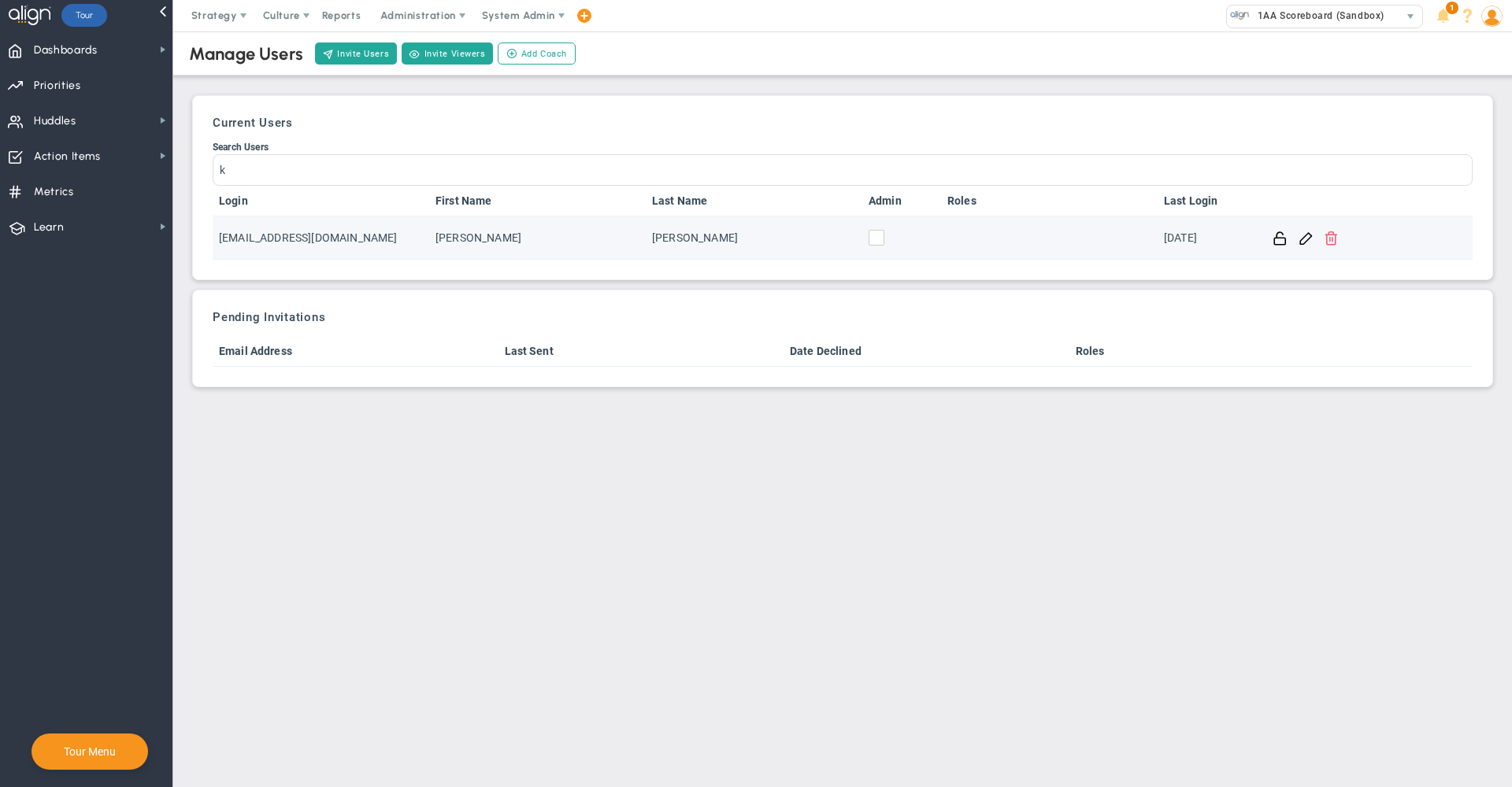
click at [1332, 237] on span at bounding box center [1331, 237] width 15 height 15
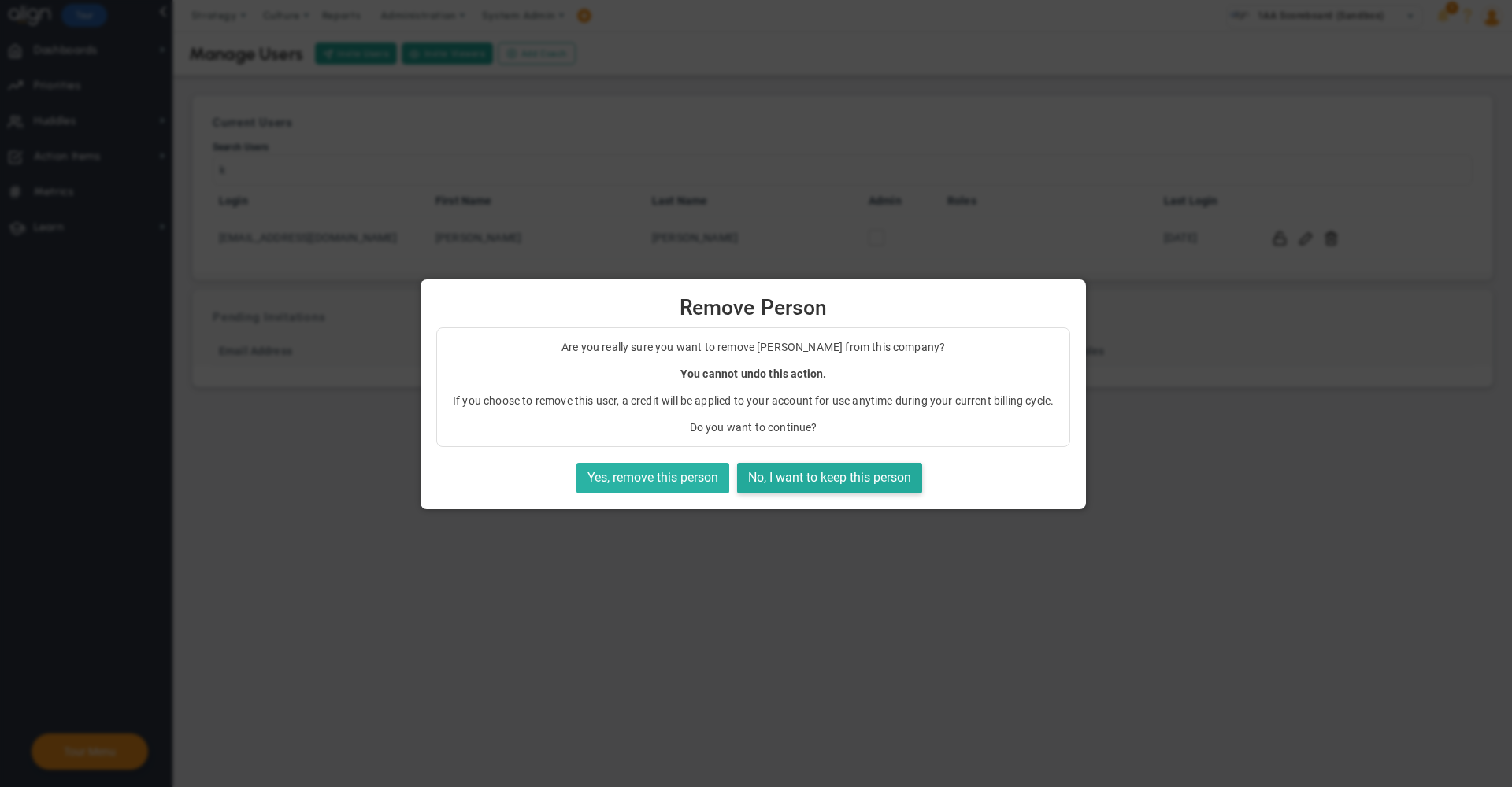
click at [625, 488] on button "Yes, remove this person" at bounding box center [654, 478] width 153 height 30
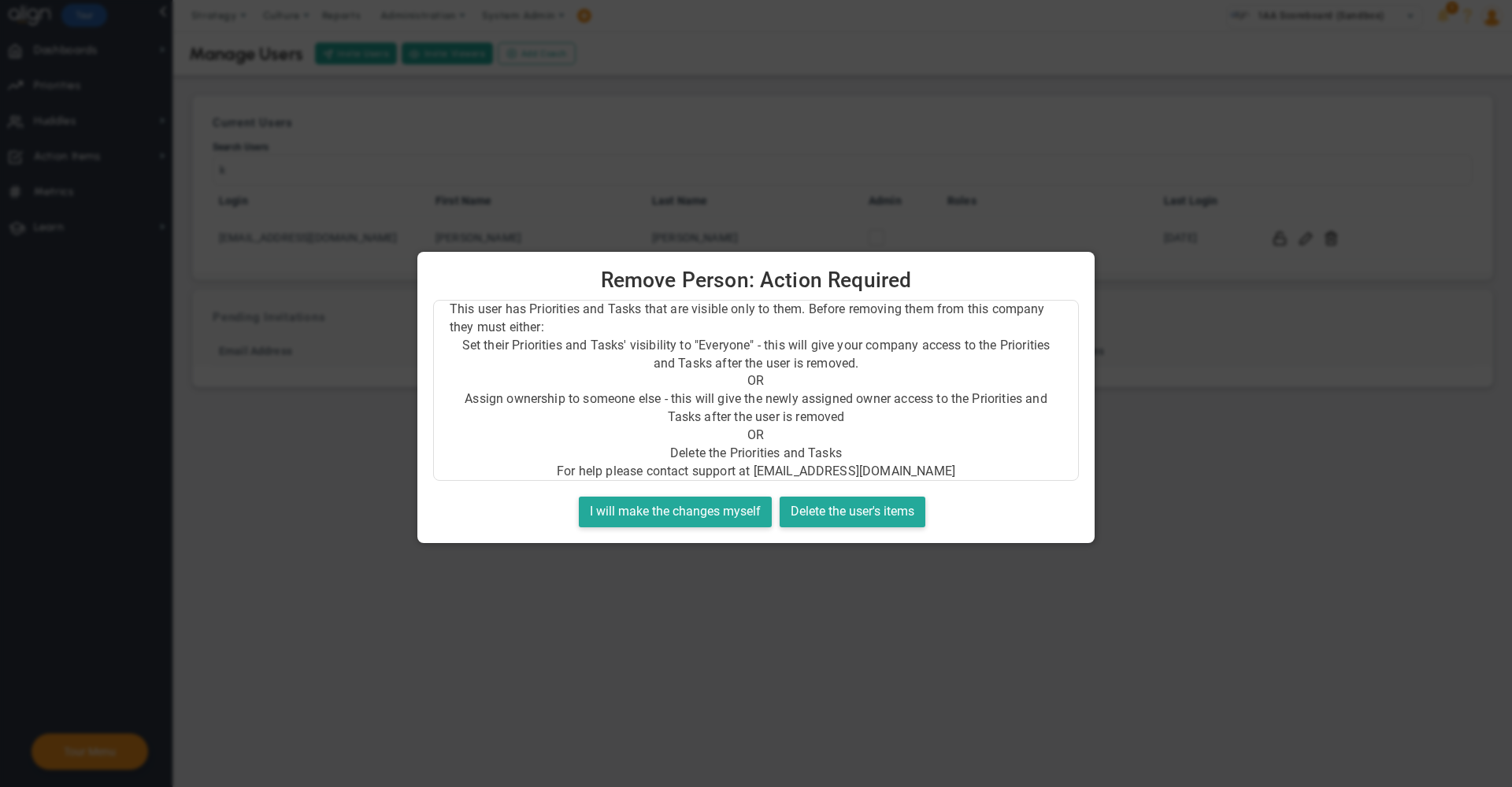
click at [839, 565] on div at bounding box center [756, 393] width 1512 height 787
click at [847, 507] on button "Delete the user's items" at bounding box center [853, 511] width 146 height 30
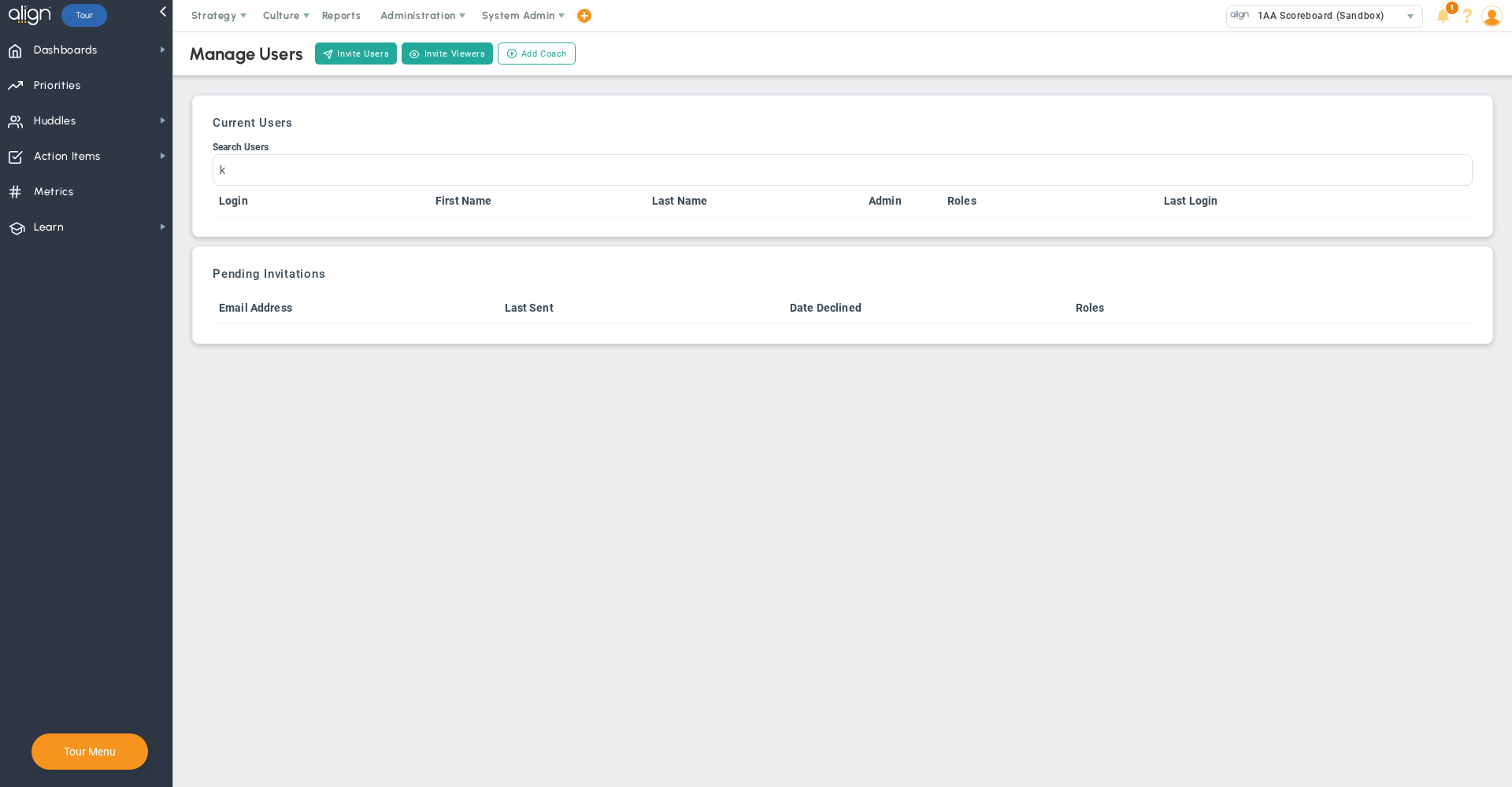
click at [582, 148] on div "Search Users" at bounding box center [842, 148] width 1260 height 11
click at [582, 154] on input "k" at bounding box center [842, 170] width 1260 height 31
click at [514, 150] on div "Search Users" at bounding box center [842, 148] width 1260 height 11
click at [514, 154] on input "k" at bounding box center [842, 170] width 1260 height 31
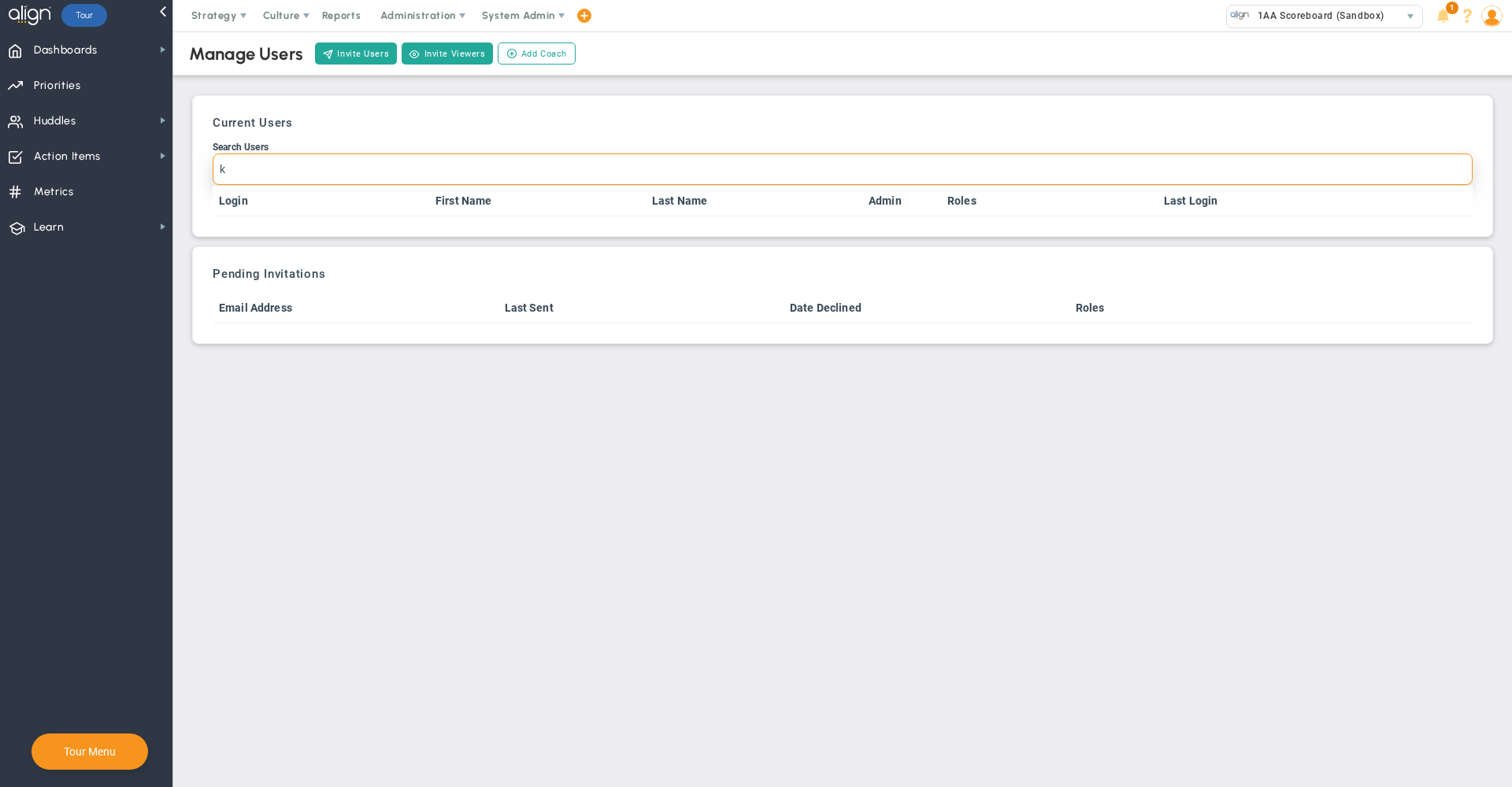
click at [505, 166] on input "k" at bounding box center [842, 169] width 1260 height 31
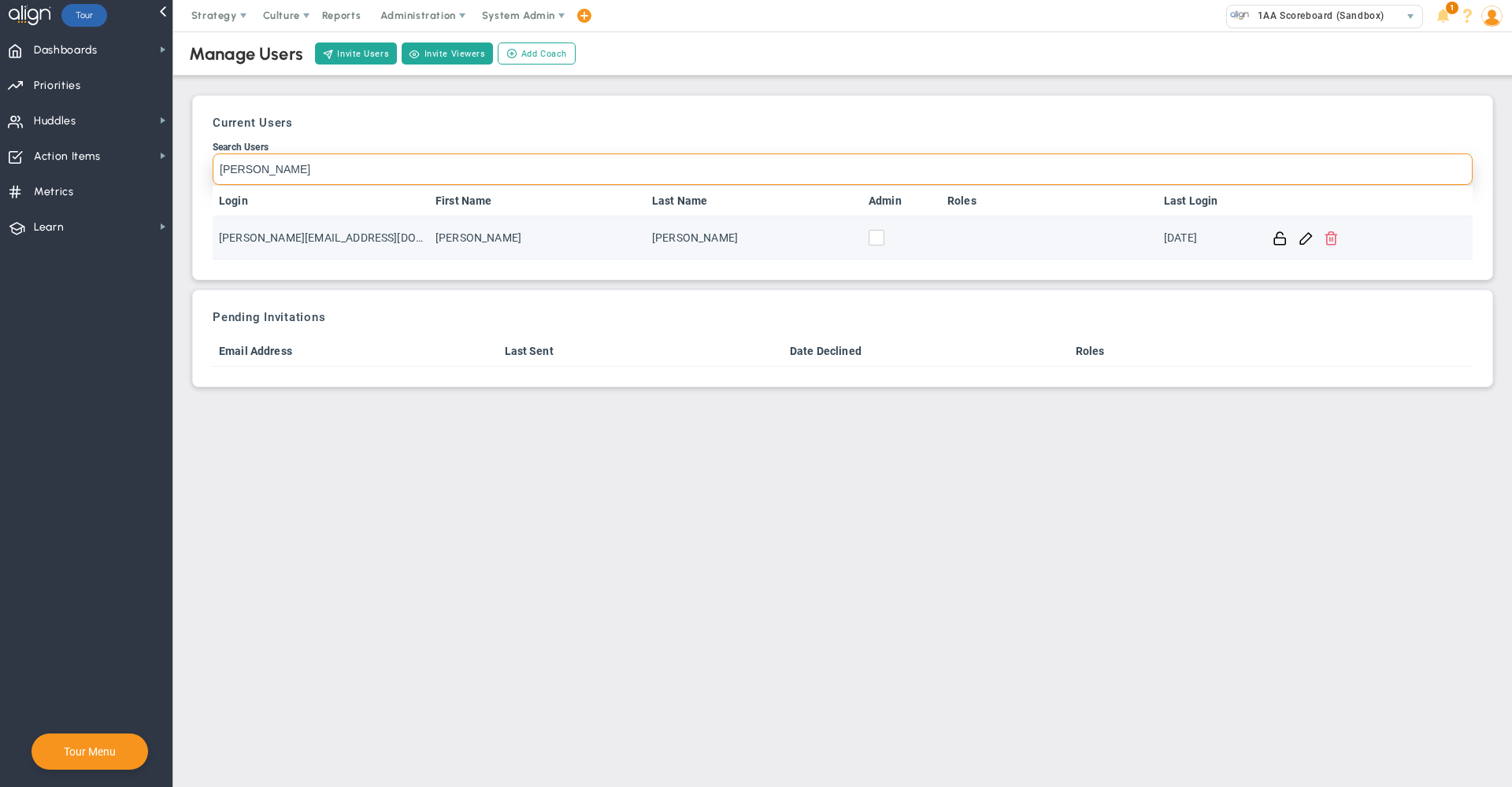
type input "james"
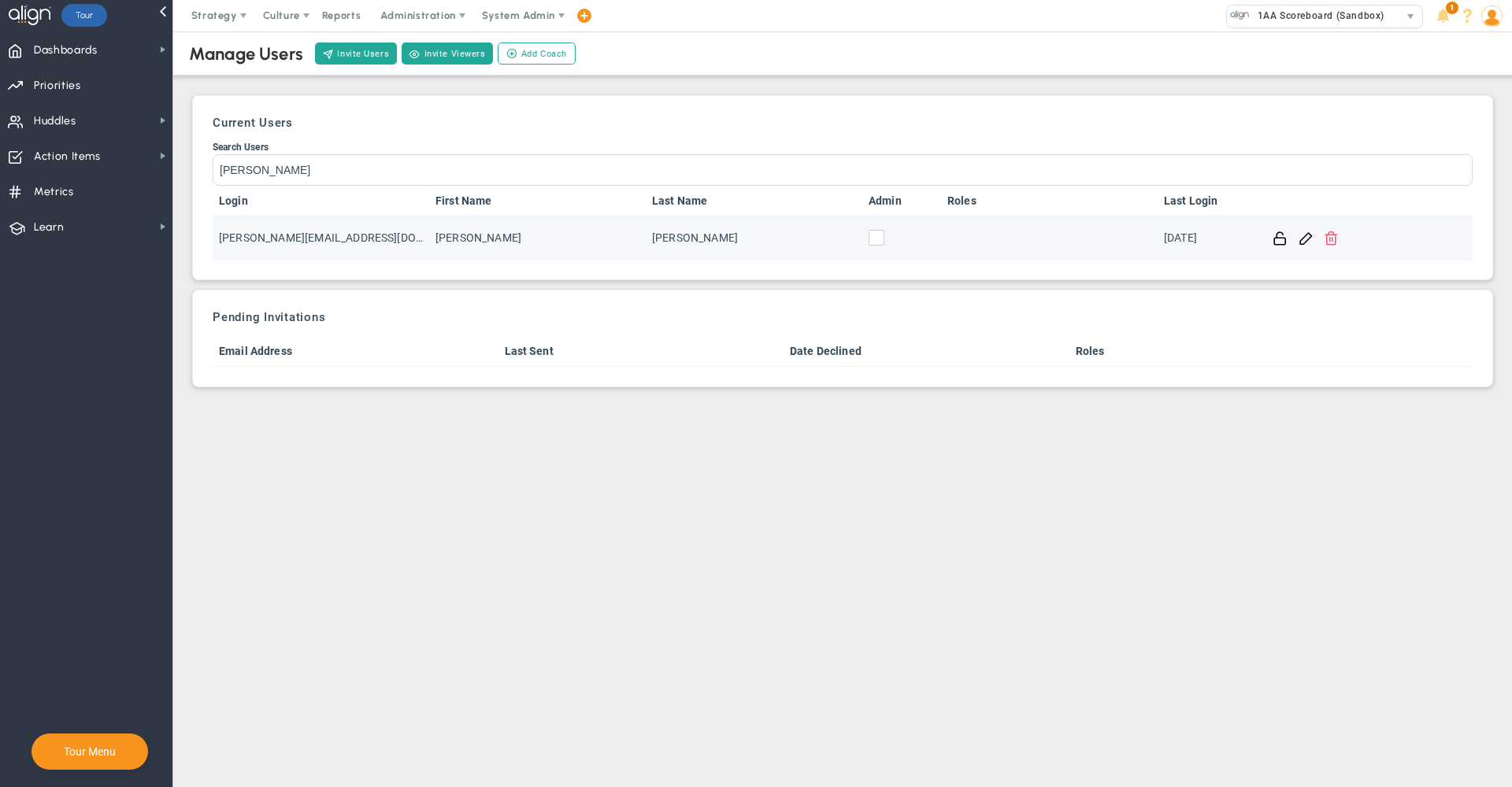
click at [1335, 239] on span at bounding box center [1331, 237] width 15 height 15
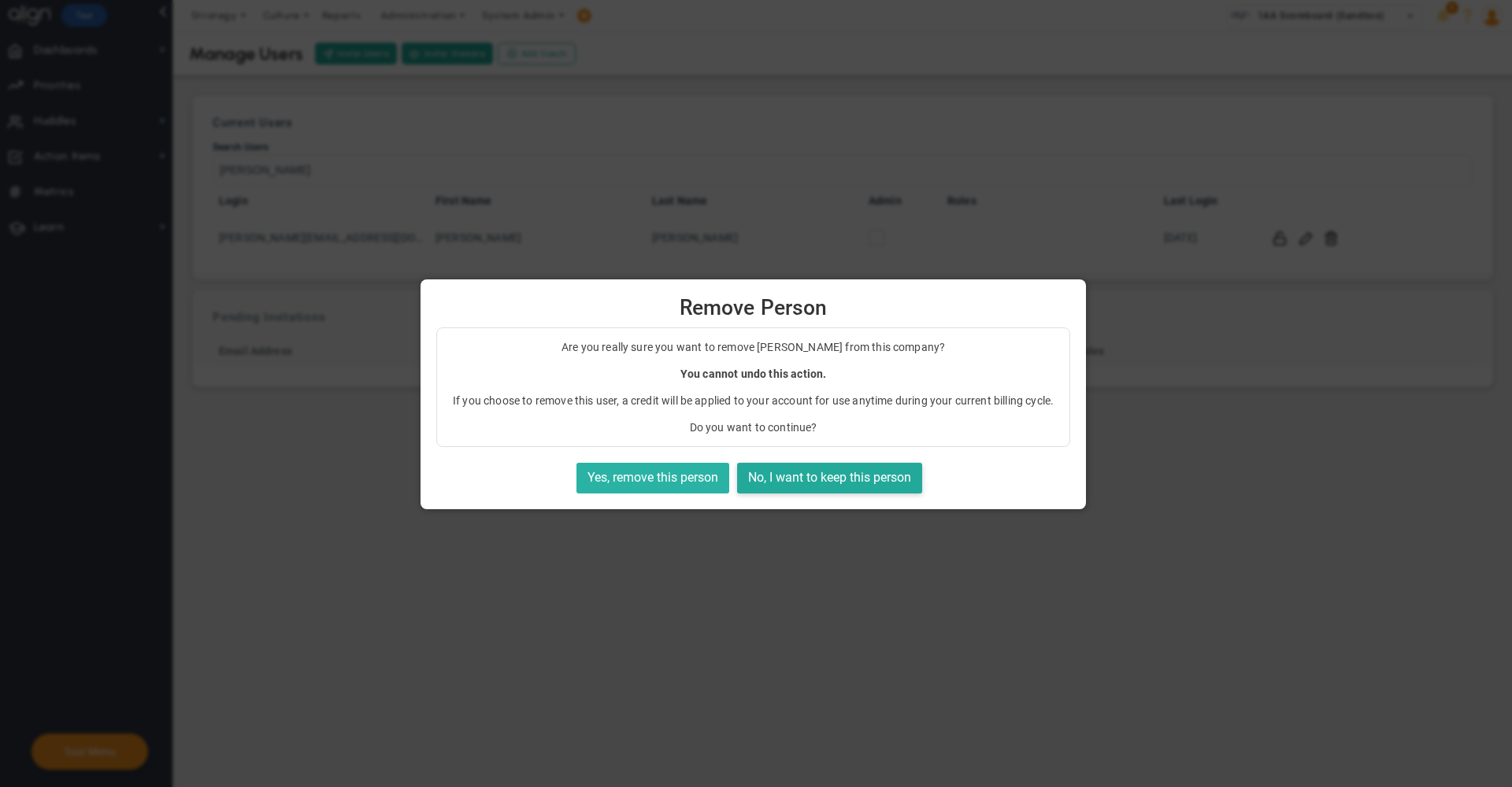
click at [665, 472] on button "Yes, remove this person" at bounding box center [654, 478] width 153 height 30
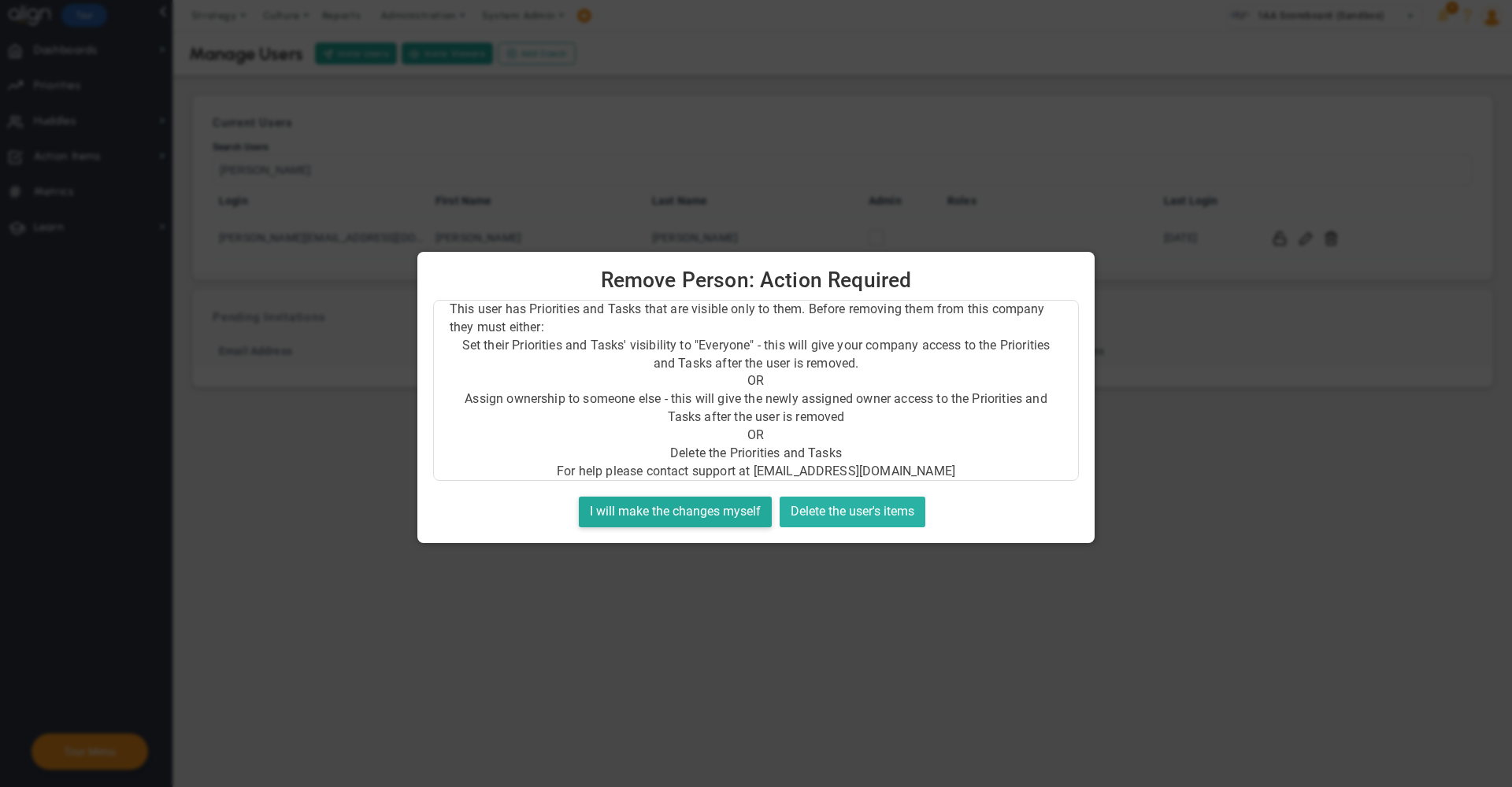
click at [870, 503] on button "Delete the user's items" at bounding box center [853, 511] width 146 height 30
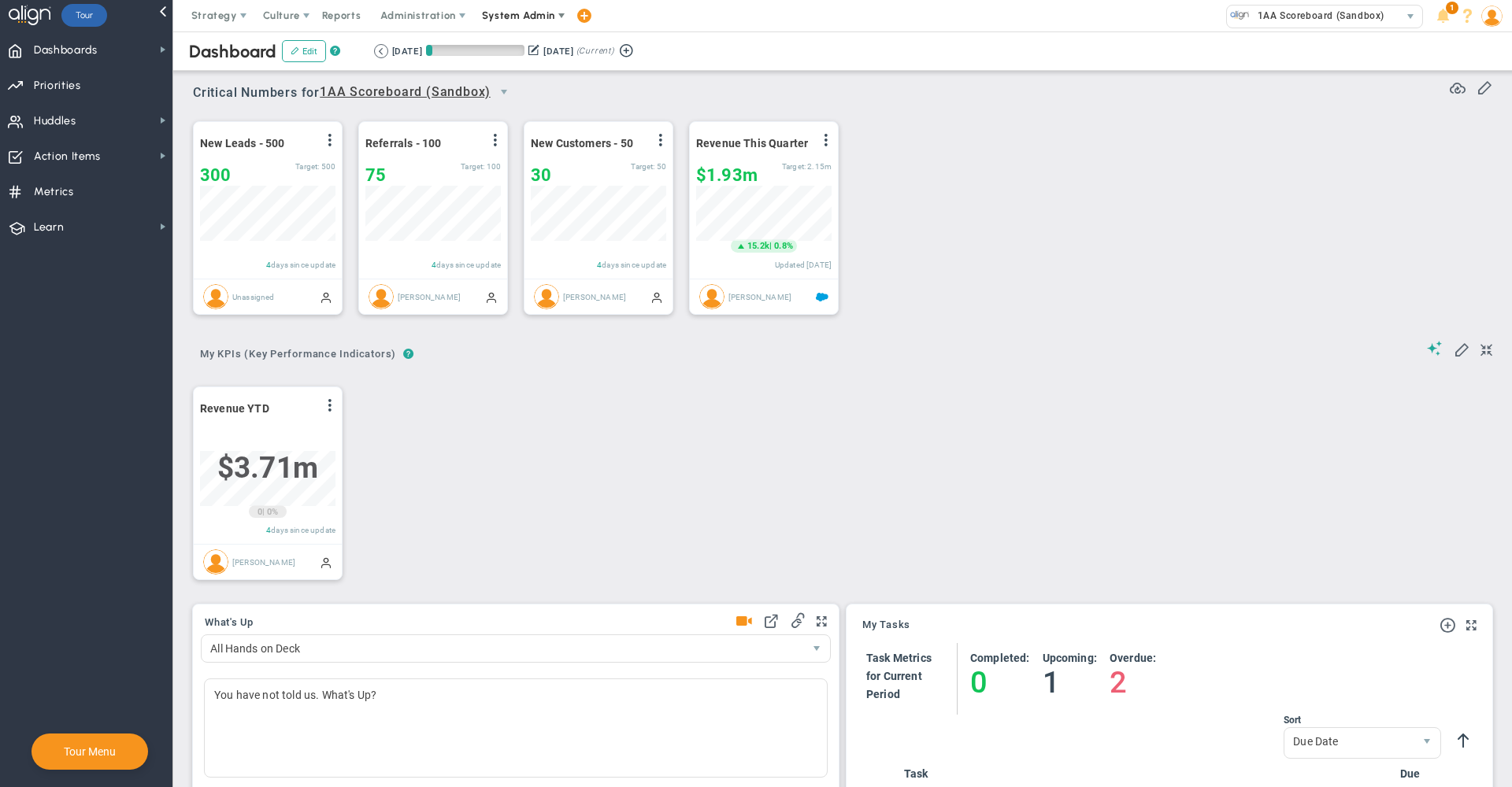
click at [523, 22] on span "System Admin" at bounding box center [520, 16] width 100 height 31
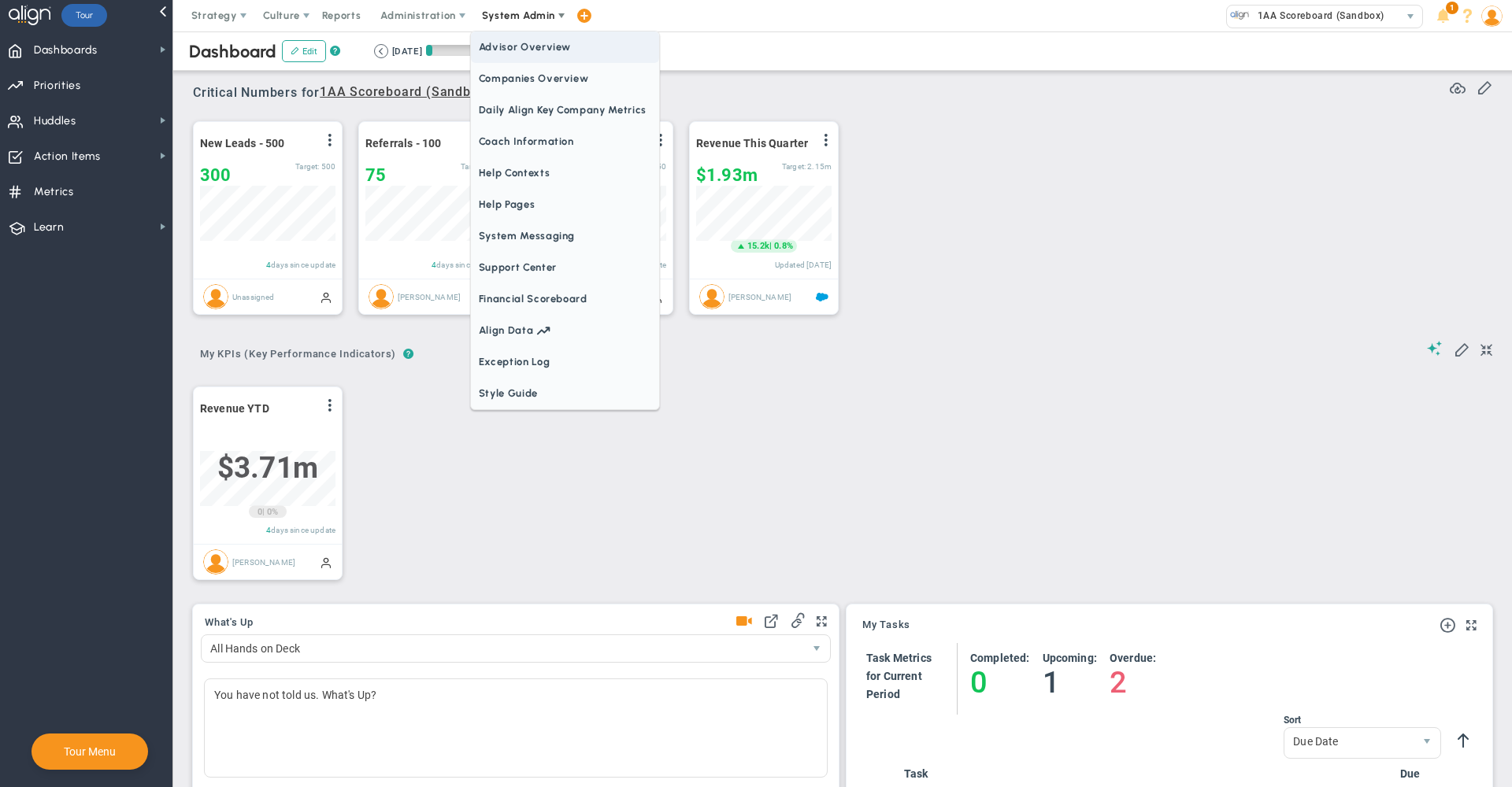
click at [518, 67] on span "Companies Overview" at bounding box center [565, 78] width 188 height 31
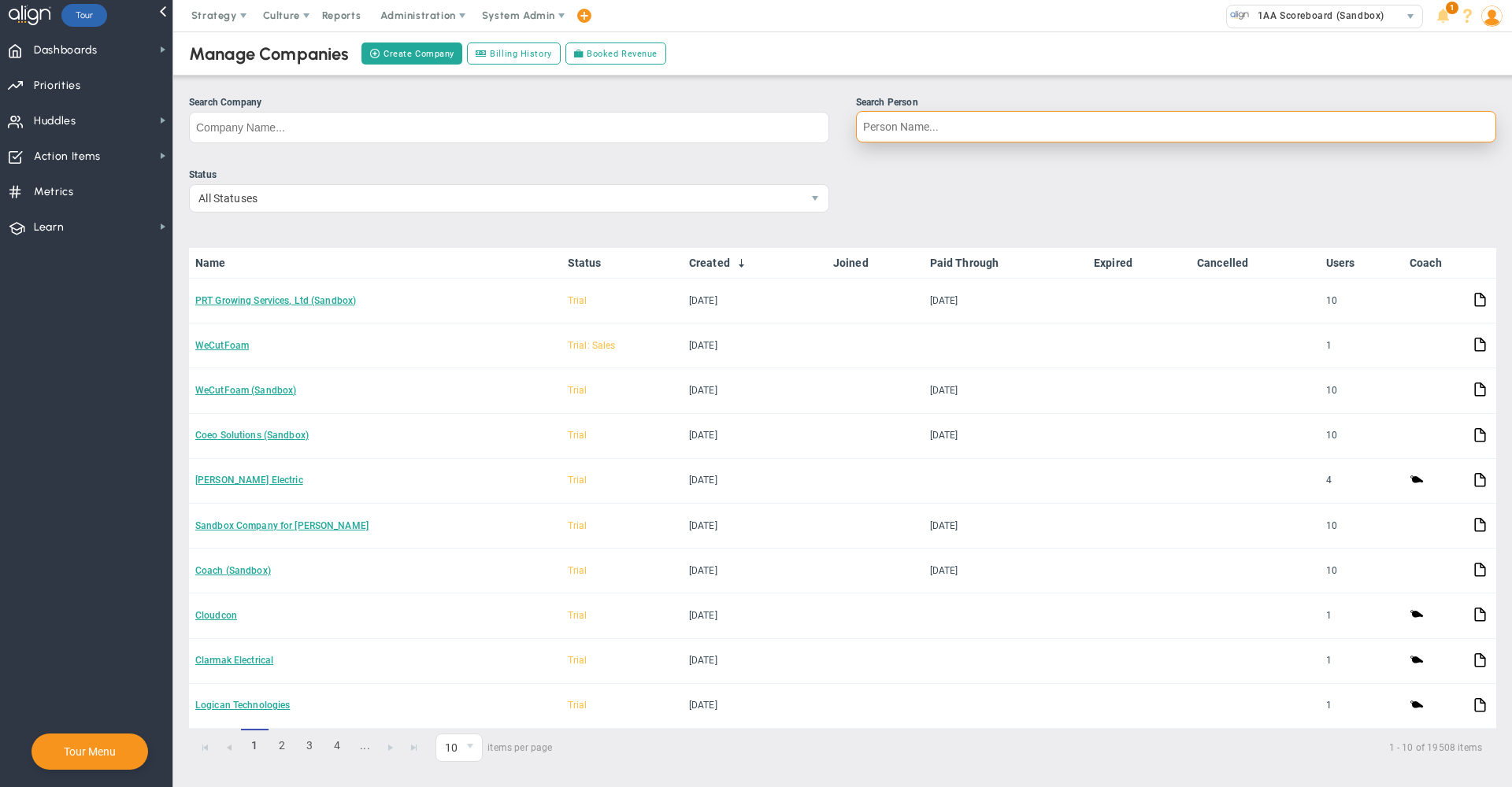
click at [916, 126] on input "Search Person" at bounding box center [1176, 126] width 641 height 31
click at [702, 99] on div "Search Company" at bounding box center [510, 102] width 641 height 15
click at [702, 112] on input "Search Company" at bounding box center [510, 127] width 641 height 31
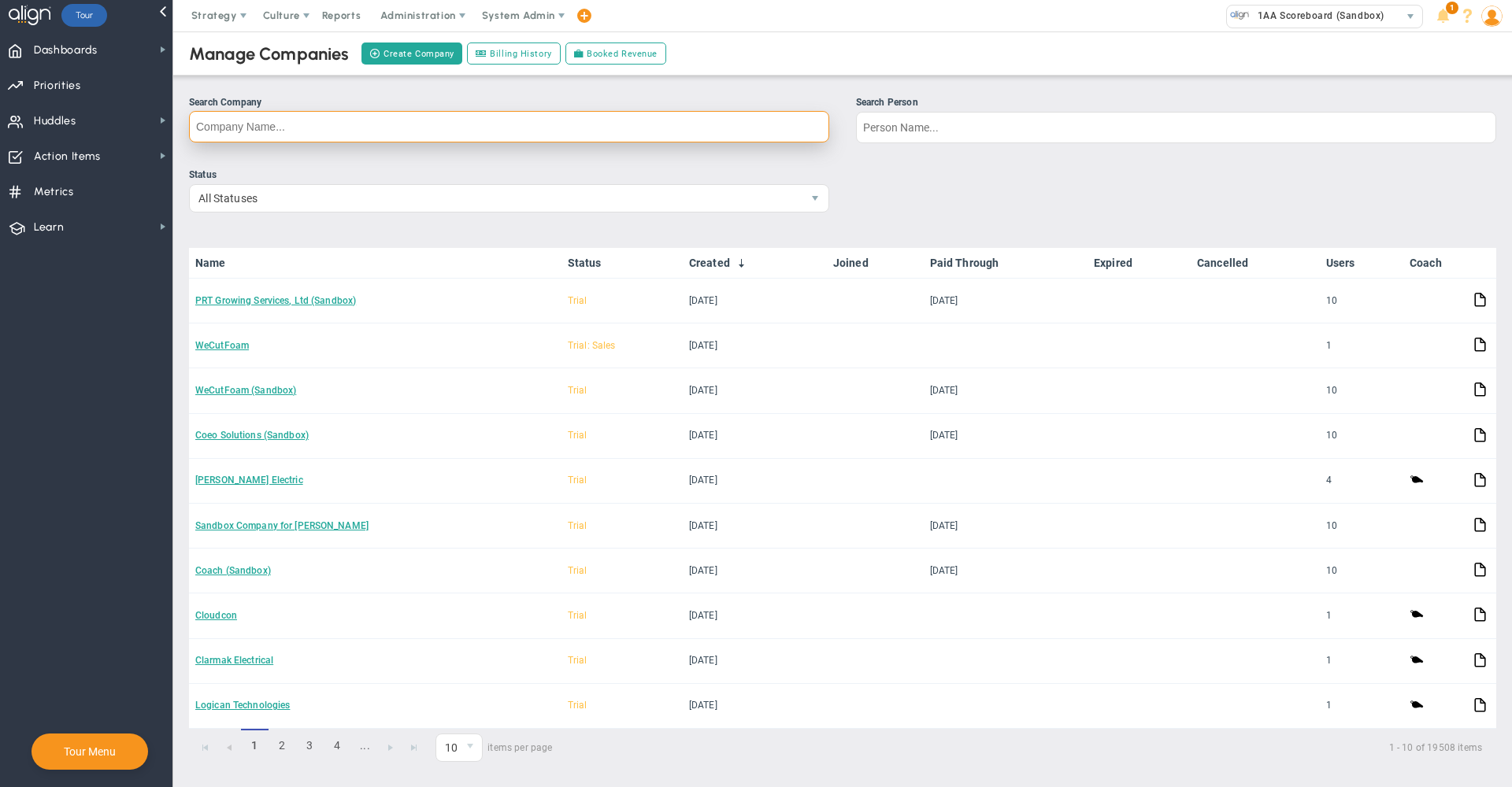
click at [702, 118] on input "Search Company" at bounding box center [510, 126] width 641 height 31
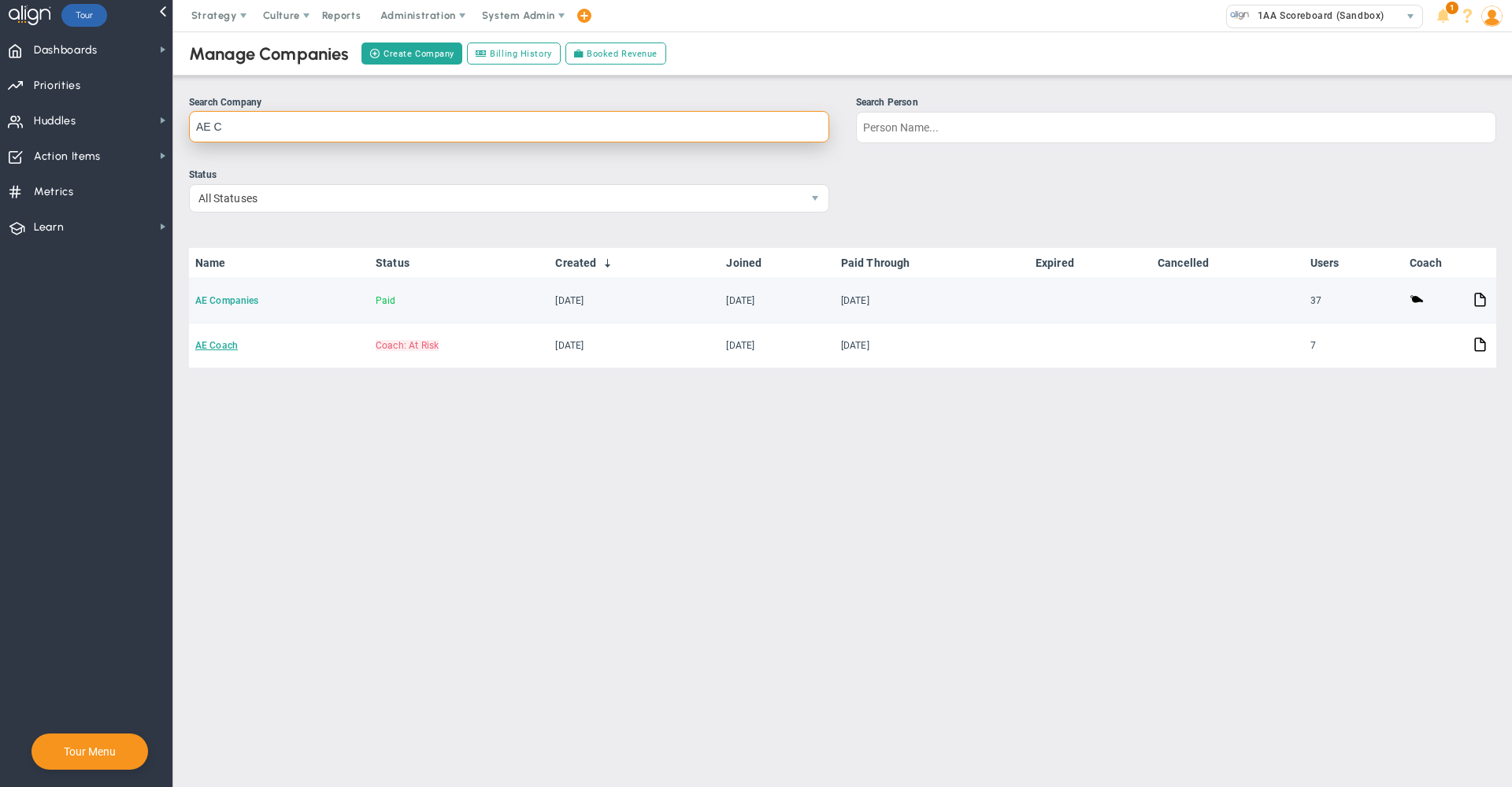
type input "AE C"
click at [220, 295] on link "AE Companies" at bounding box center [227, 301] width 63 height 11
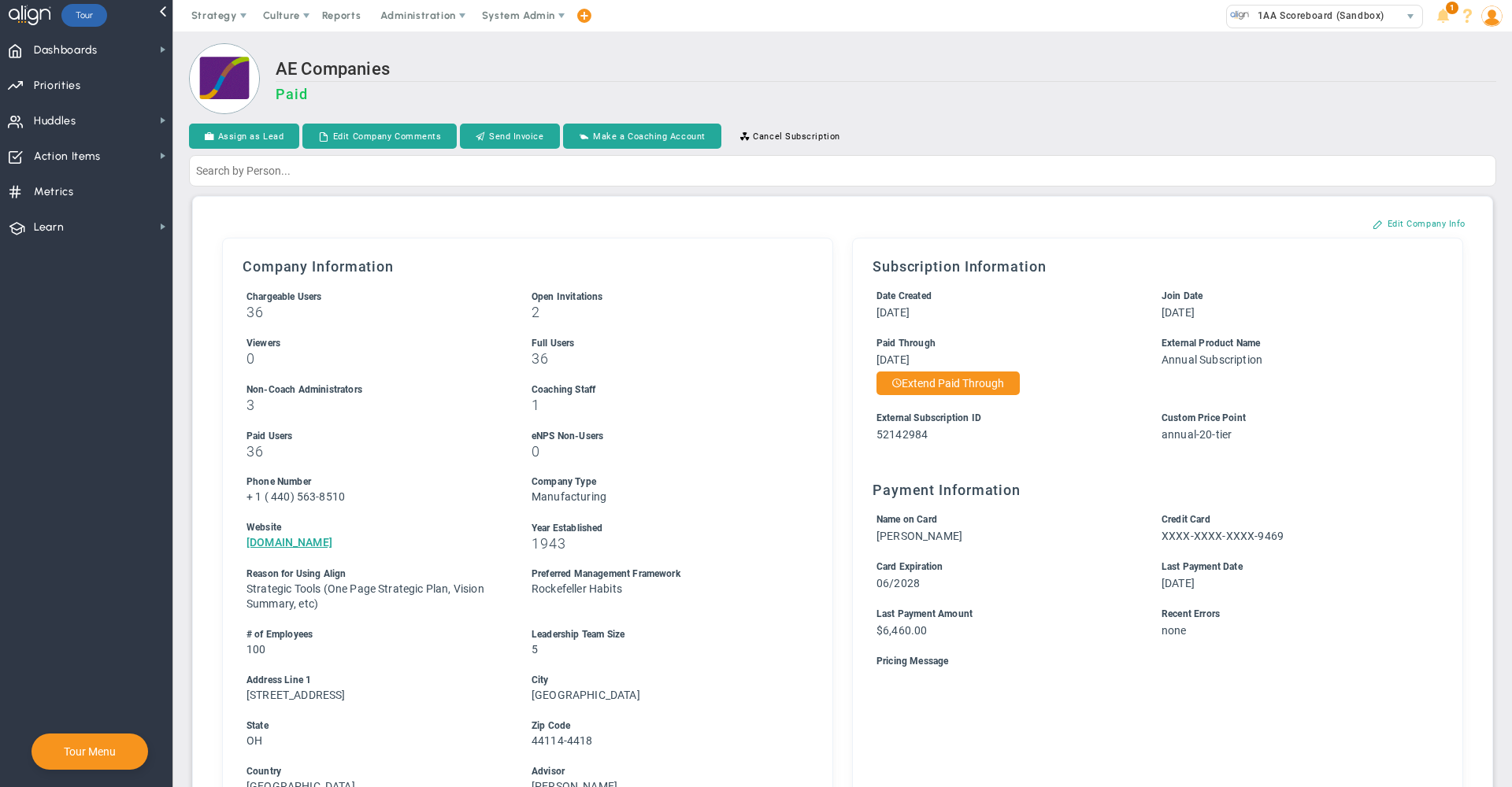
click at [1220, 87] on h3 "Paid" at bounding box center [886, 94] width 1220 height 17
drag, startPoint x: 8, startPoint y: 309, endPoint x: -102, endPoint y: 445, distance: 174.9
click at [0, 445] on html "Welcome to Align! You are currently logged into a sandbox company. Your sandbox…" at bounding box center [756, 393] width 1512 height 787
